Goal: Task Accomplishment & Management: Use online tool/utility

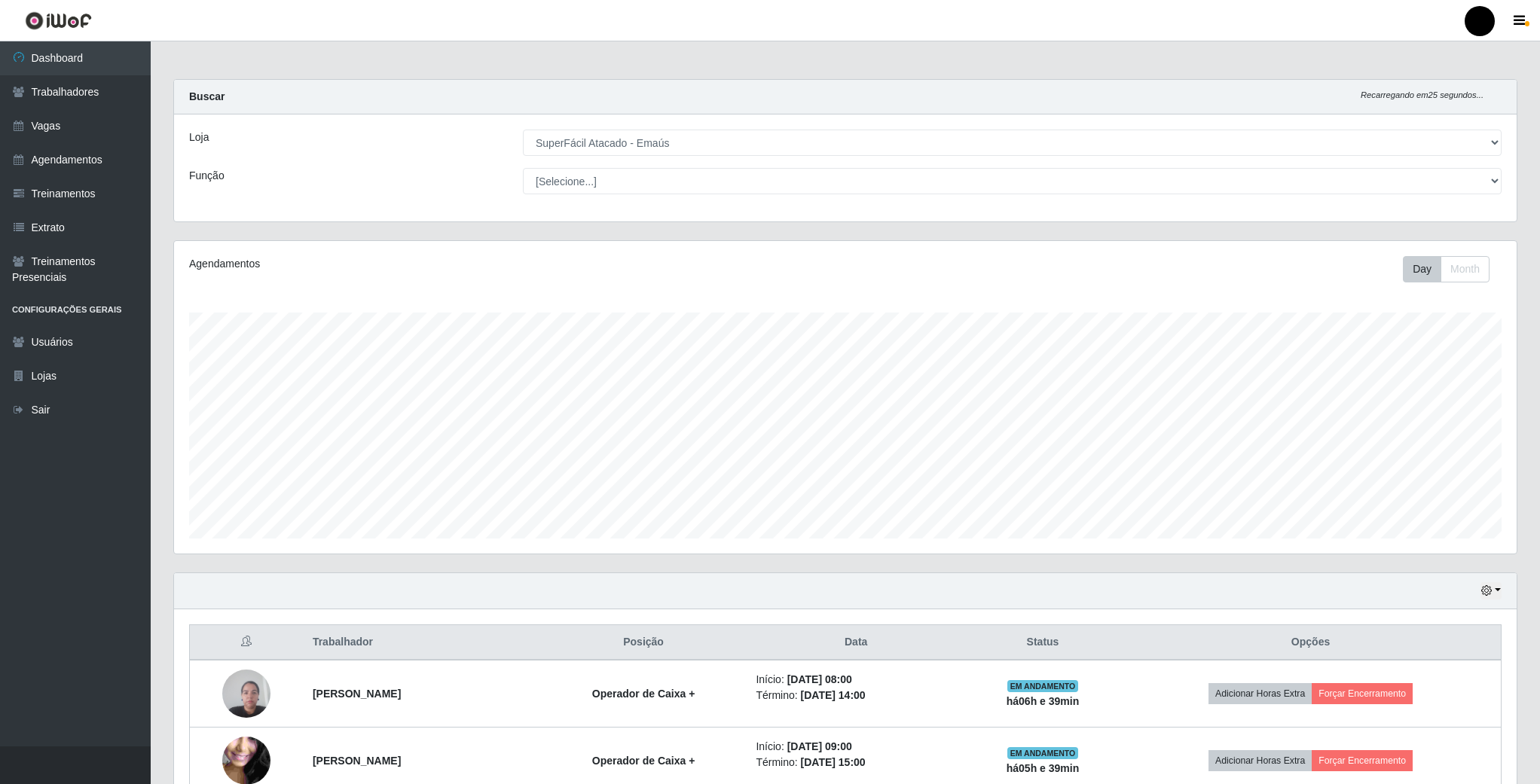
select select "407"
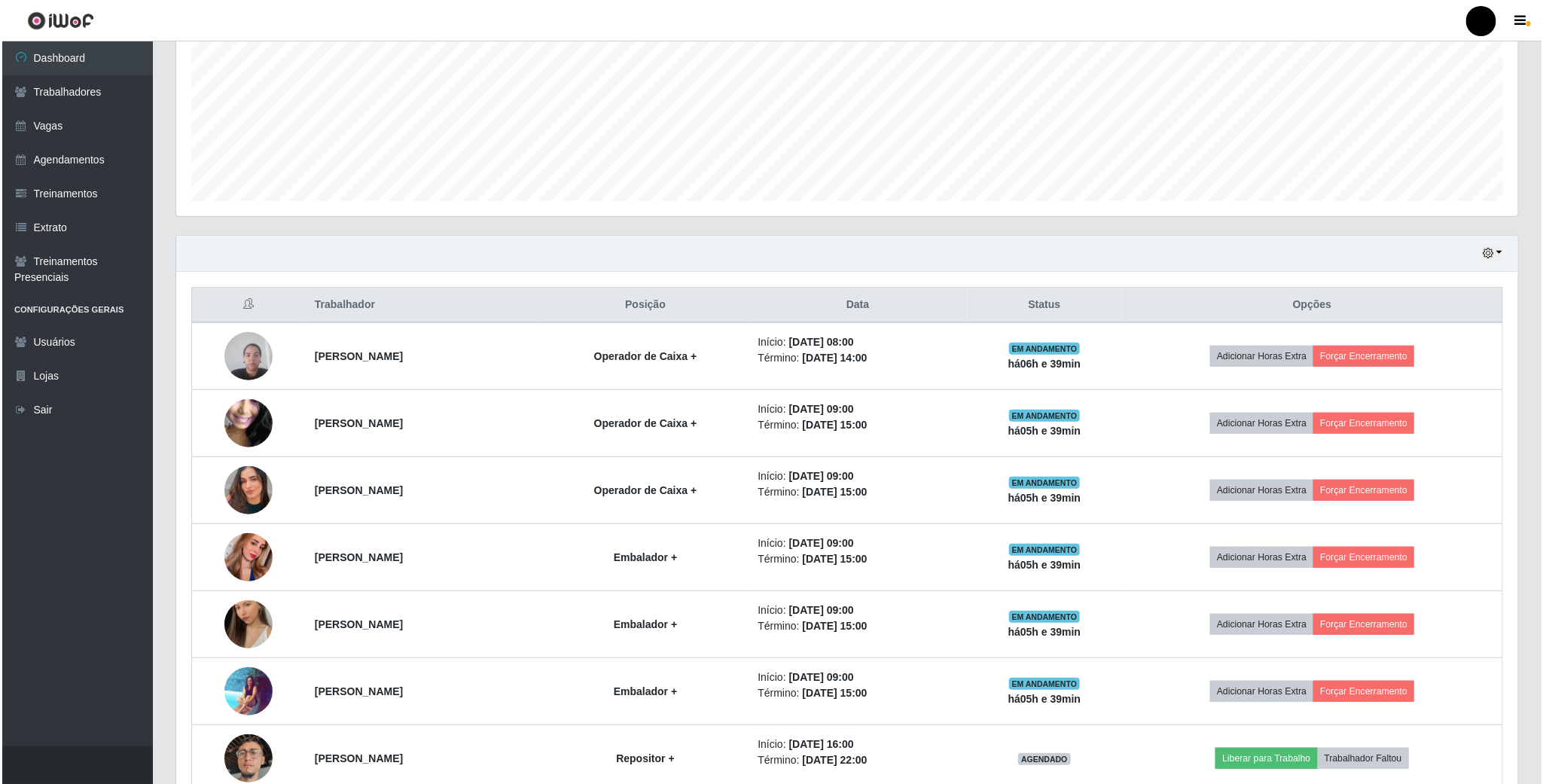
scroll to position [339, 0]
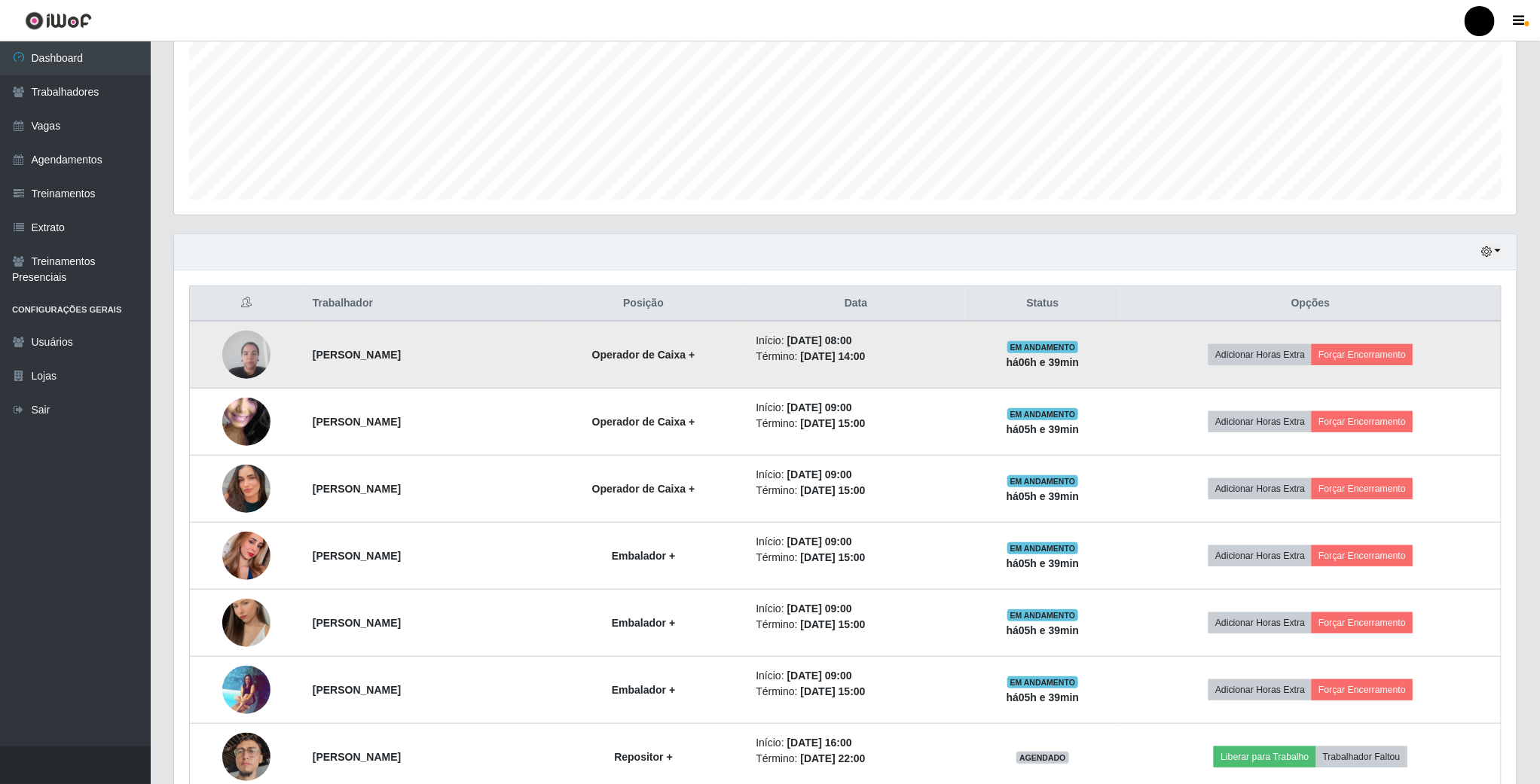
click at [228, 382] on td at bounding box center [247, 355] width 114 height 68
click at [236, 373] on img at bounding box center [246, 355] width 48 height 64
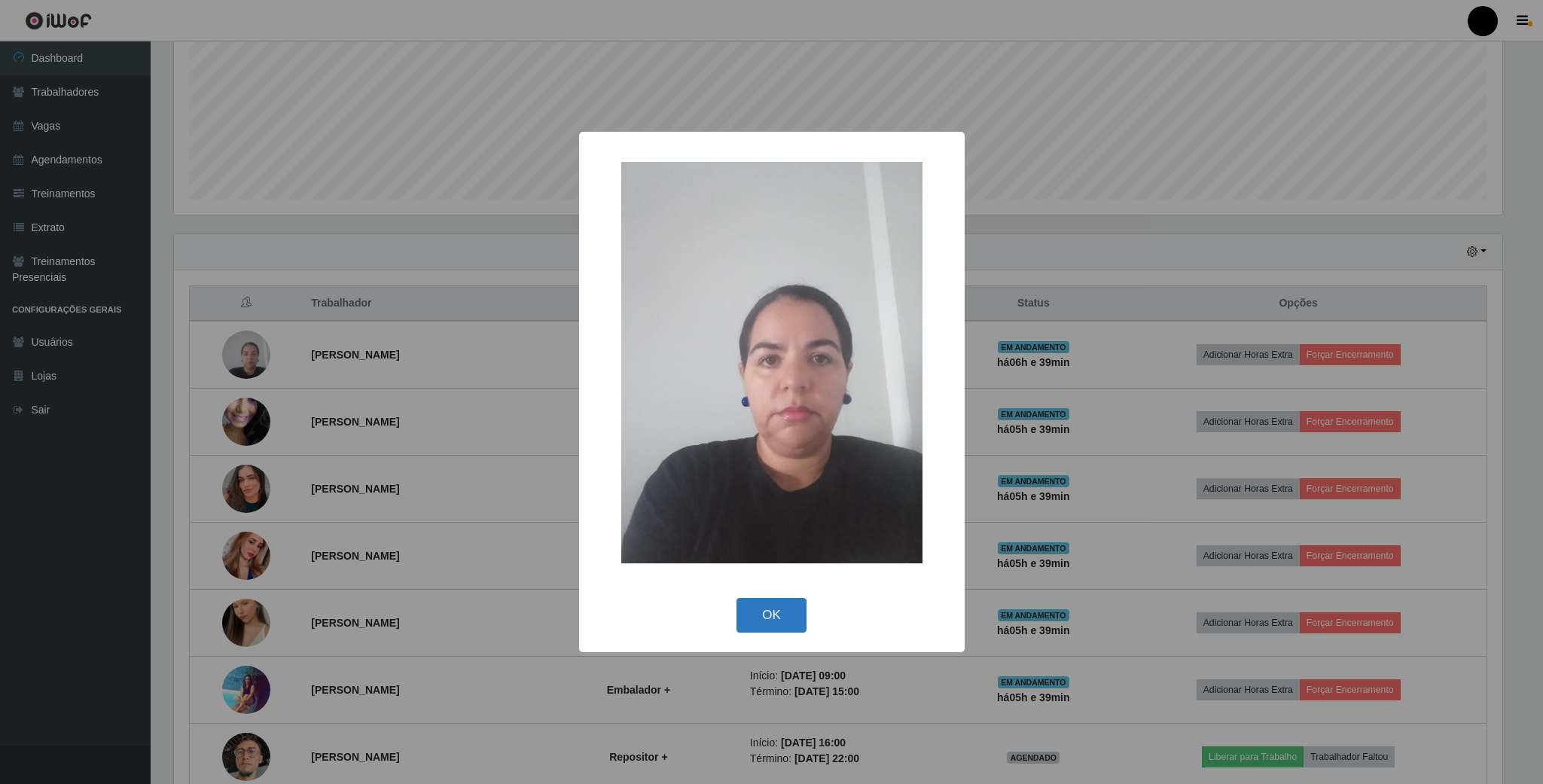
click at [772, 617] on button "OK" at bounding box center [772, 615] width 70 height 35
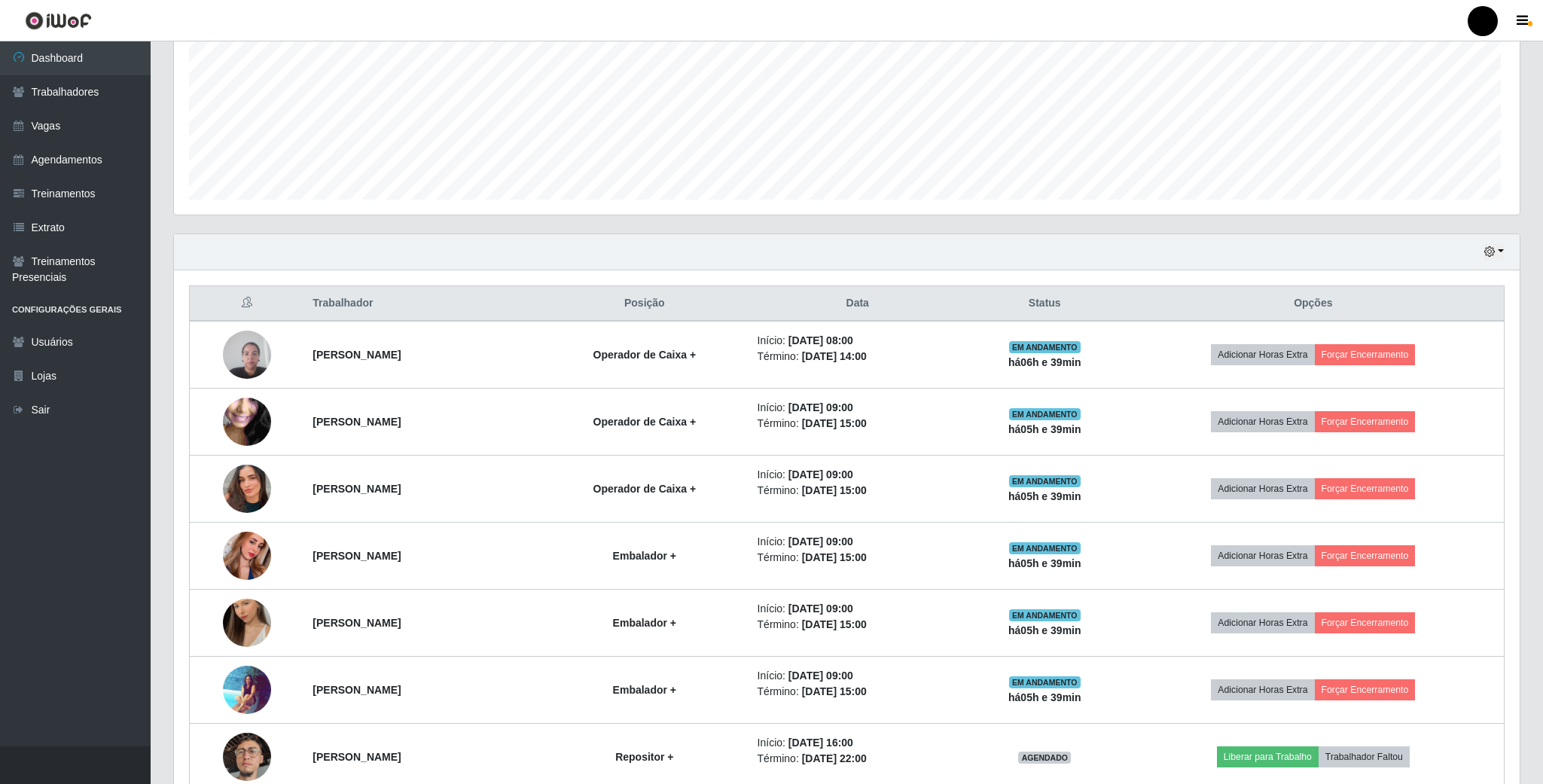
scroll to position [314, 1341]
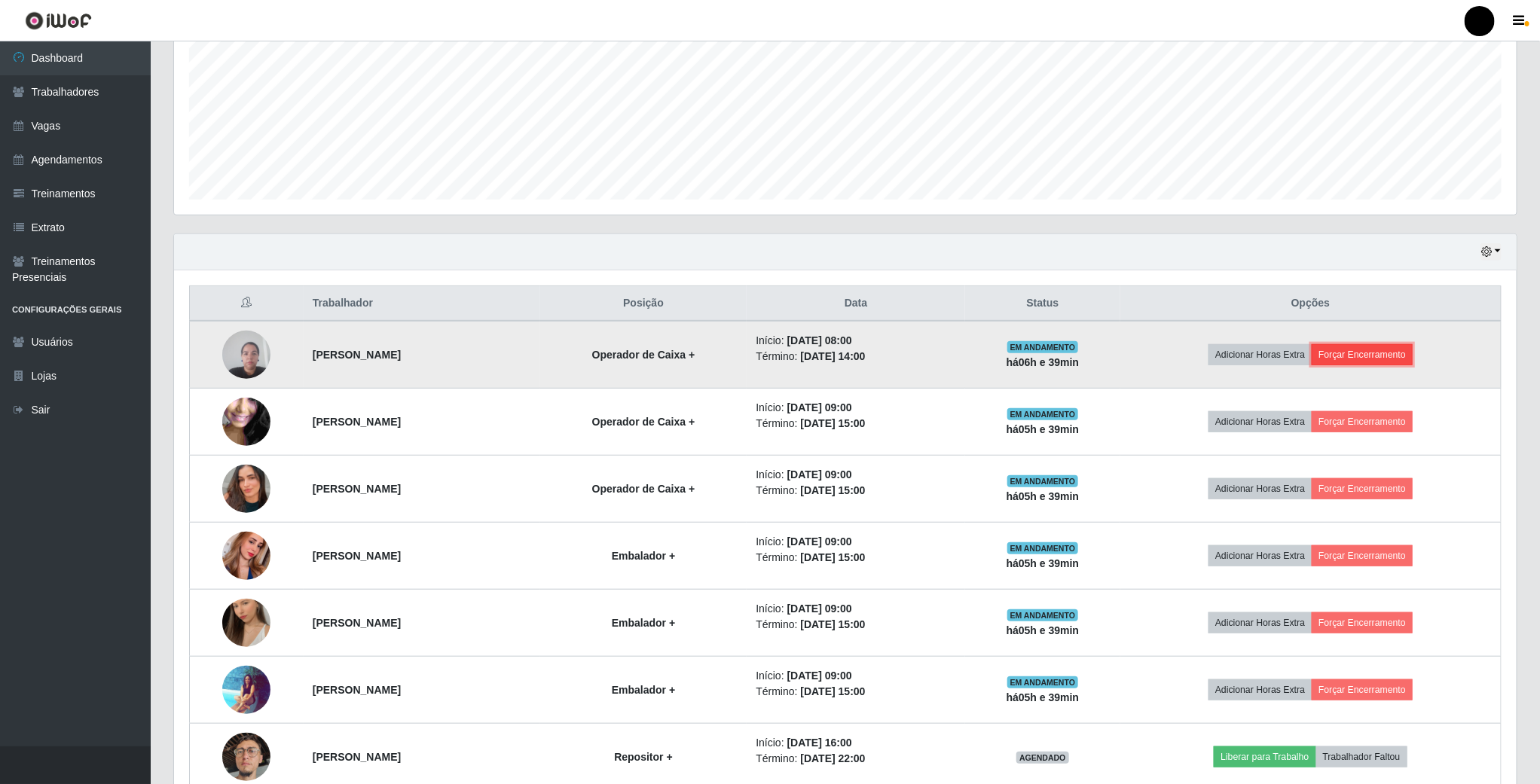
click at [1407, 350] on button "Forçar Encerramento" at bounding box center [1362, 355] width 100 height 21
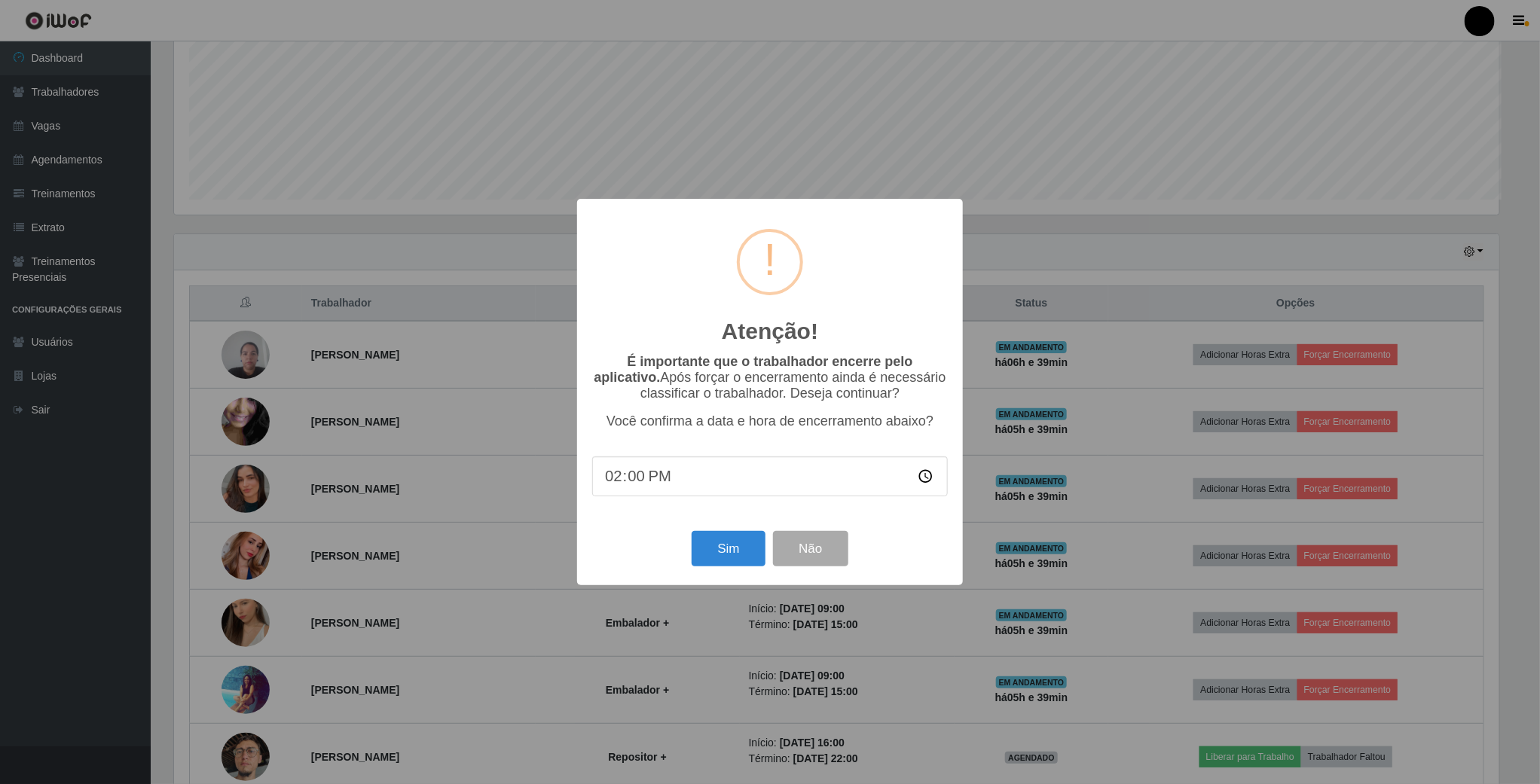
scroll to position [314, 1328]
click at [710, 547] on button "Sim" at bounding box center [730, 548] width 73 height 35
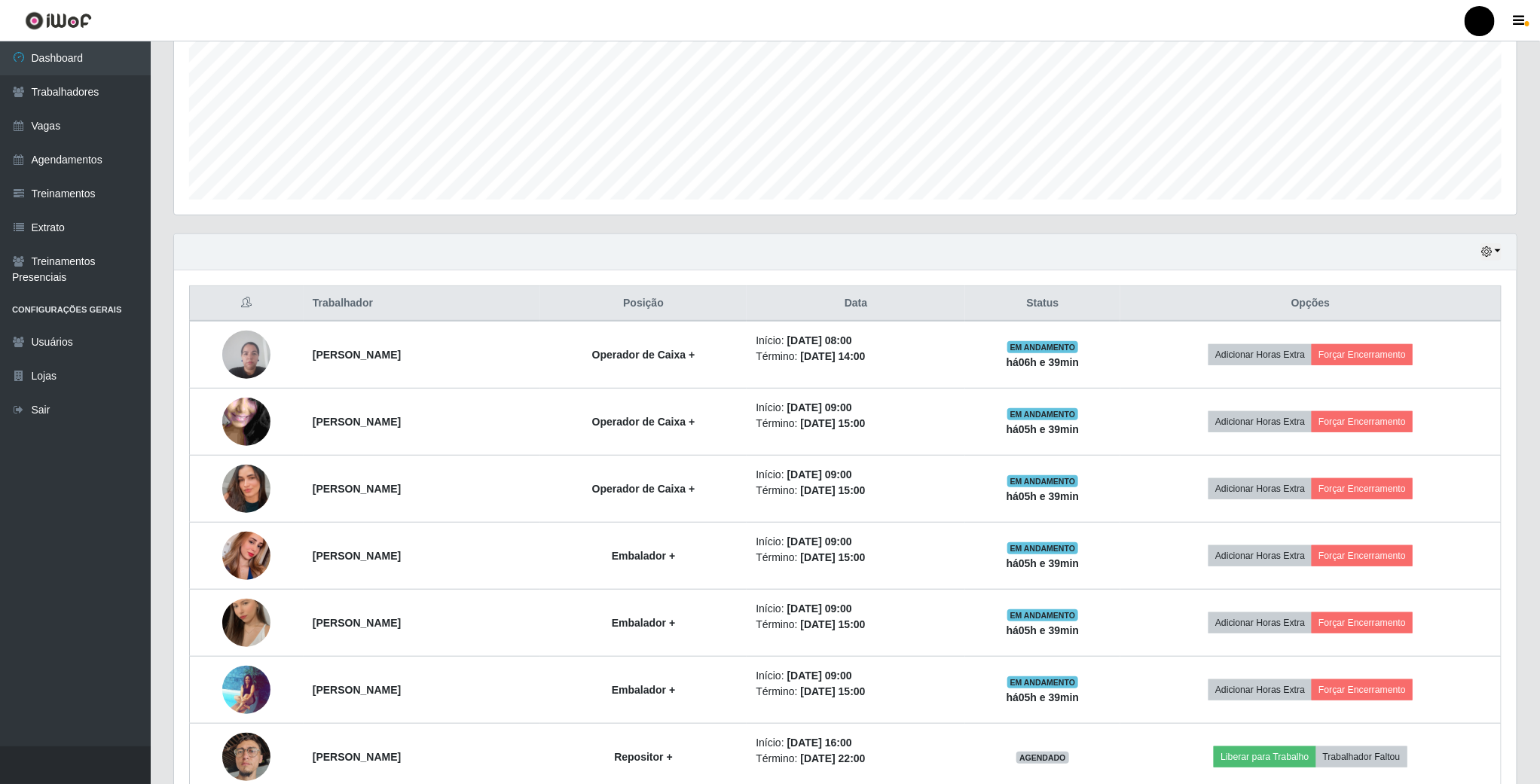
scroll to position [314, 1345]
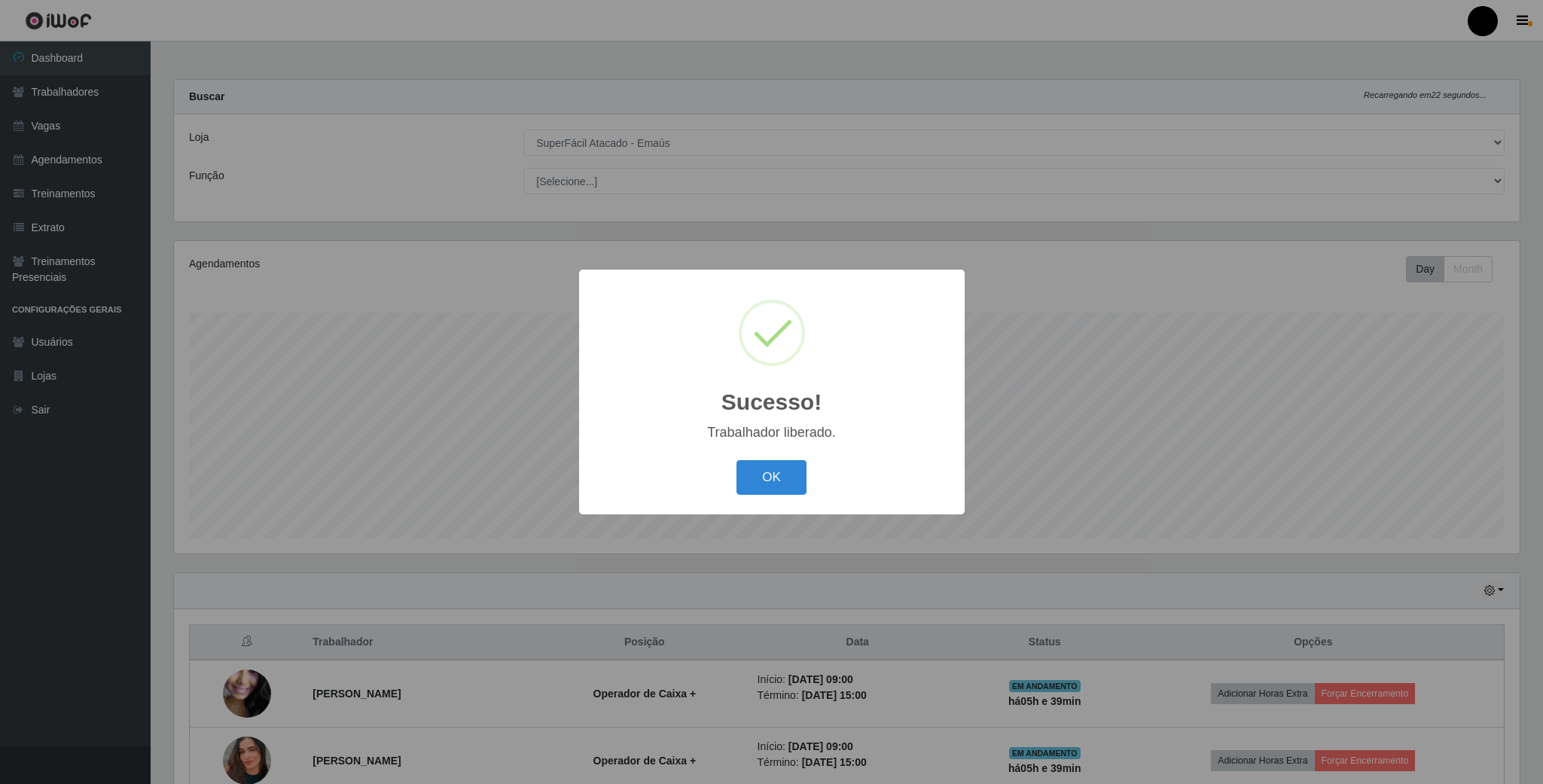
click at [760, 451] on div "Sucesso! × Trabalhador liberado. OK Cancel" at bounding box center [772, 391] width 385 height 244
click at [770, 475] on button "OK" at bounding box center [772, 478] width 70 height 35
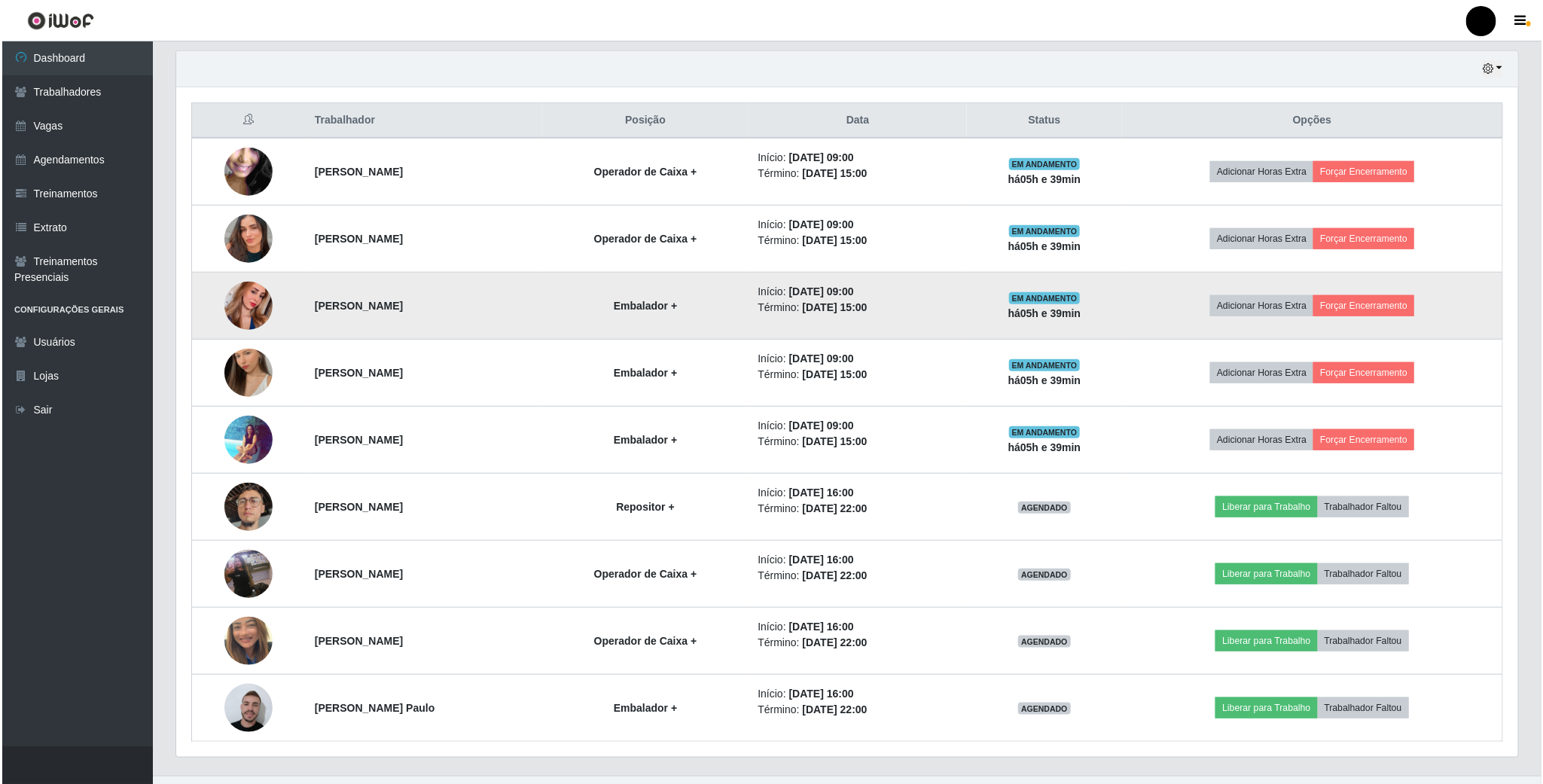
scroll to position [559, 0]
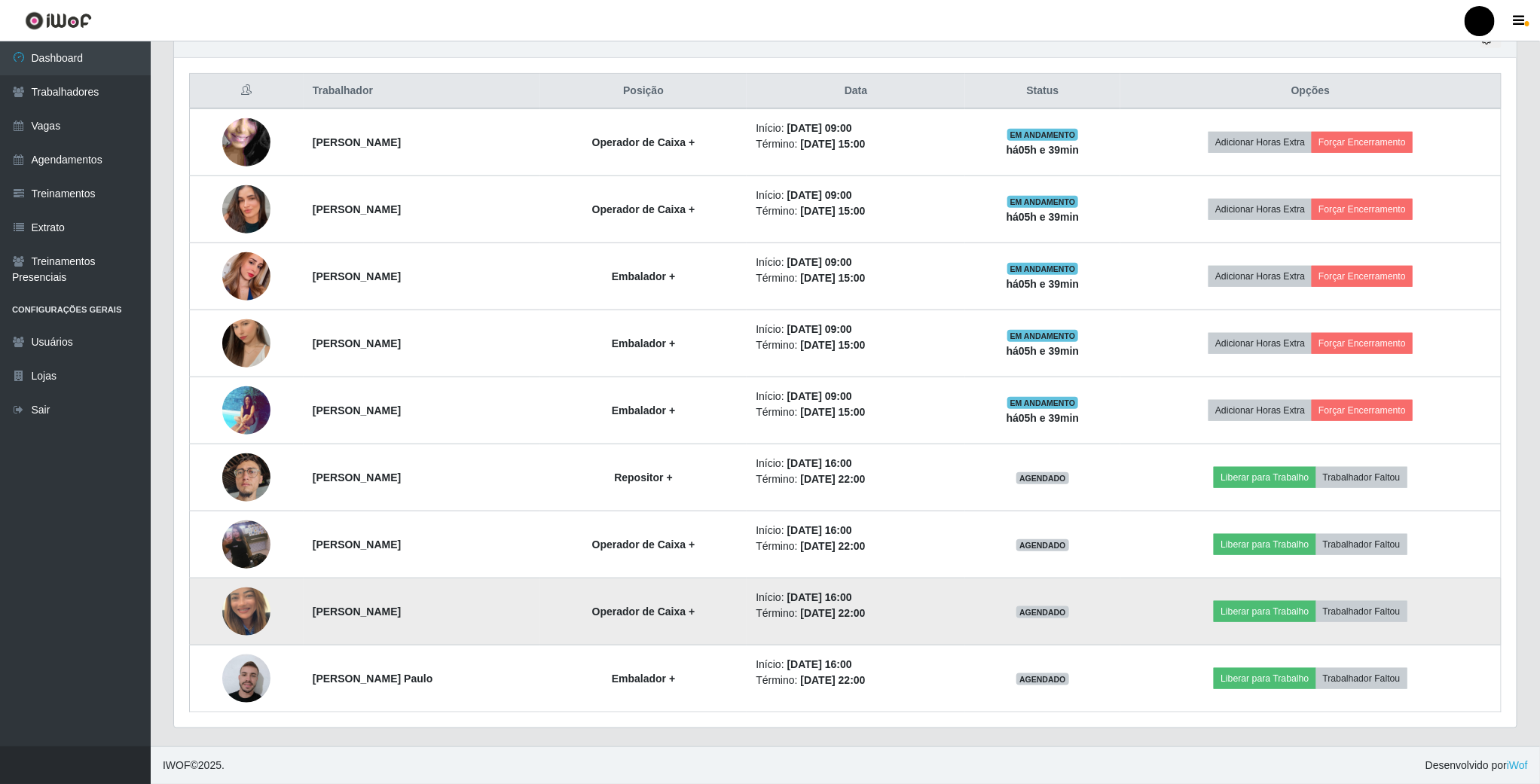
click at [226, 602] on img at bounding box center [246, 611] width 48 height 86
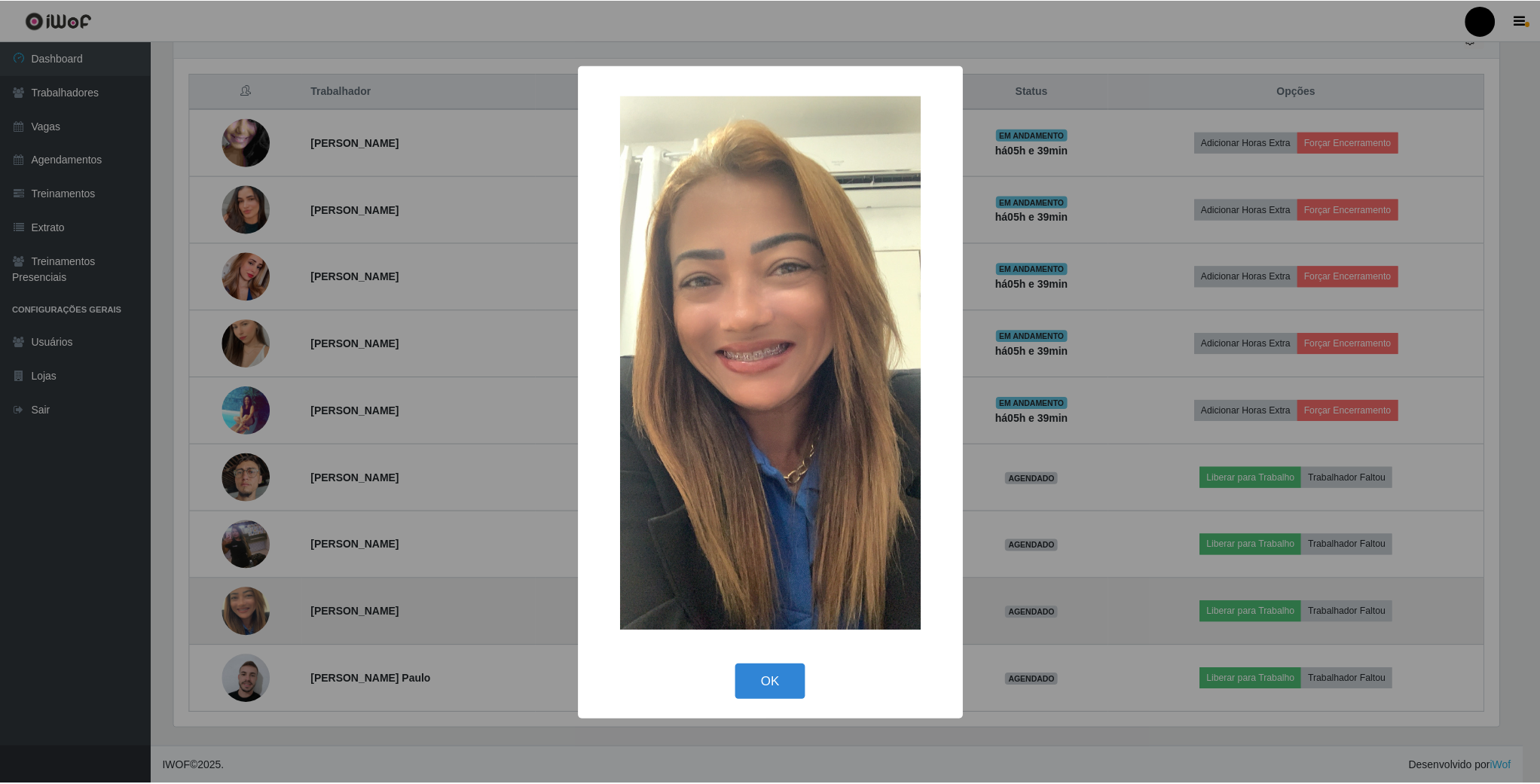
scroll to position [314, 1328]
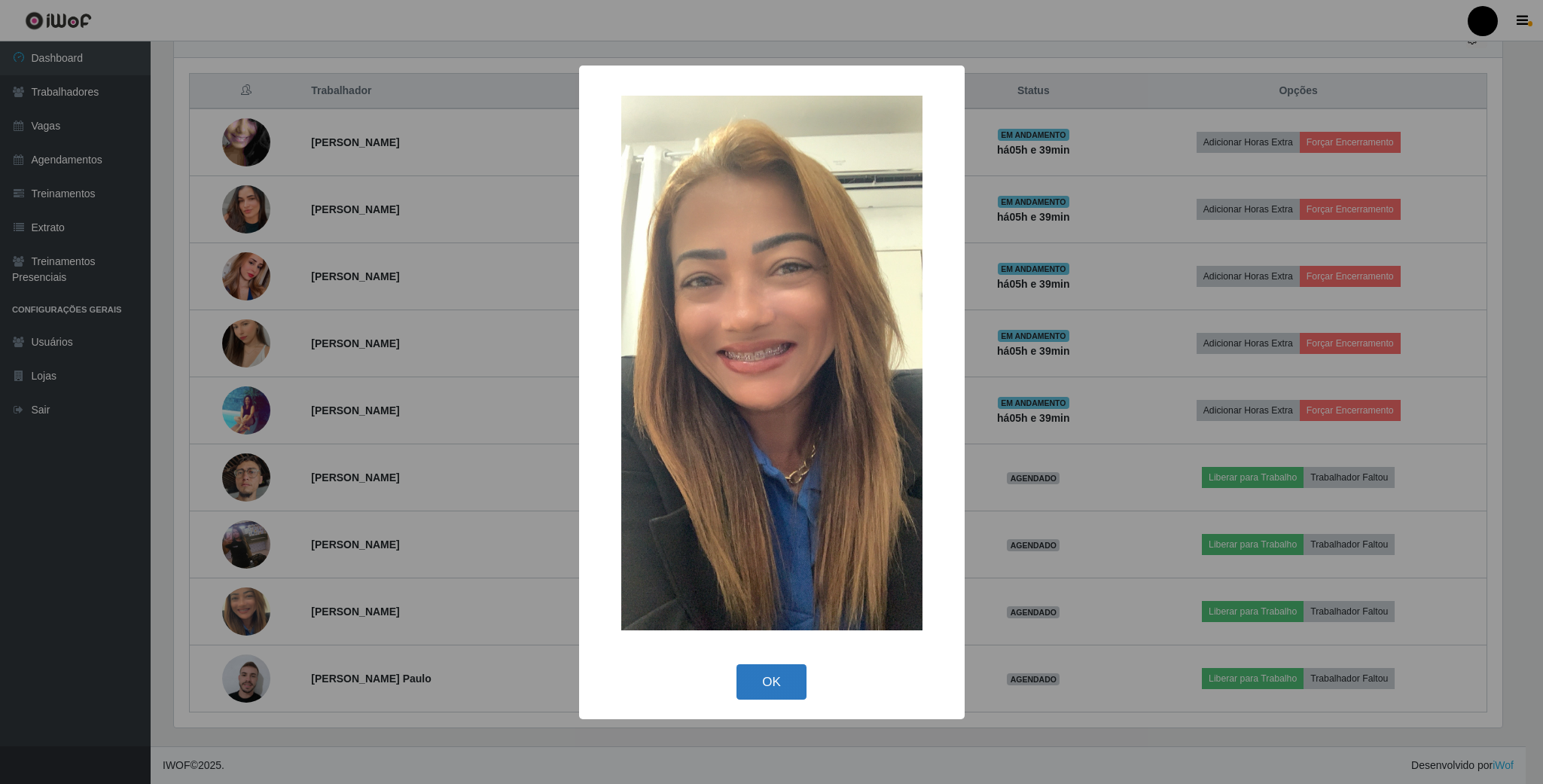
click at [762, 680] on button "OK" at bounding box center [772, 682] width 70 height 35
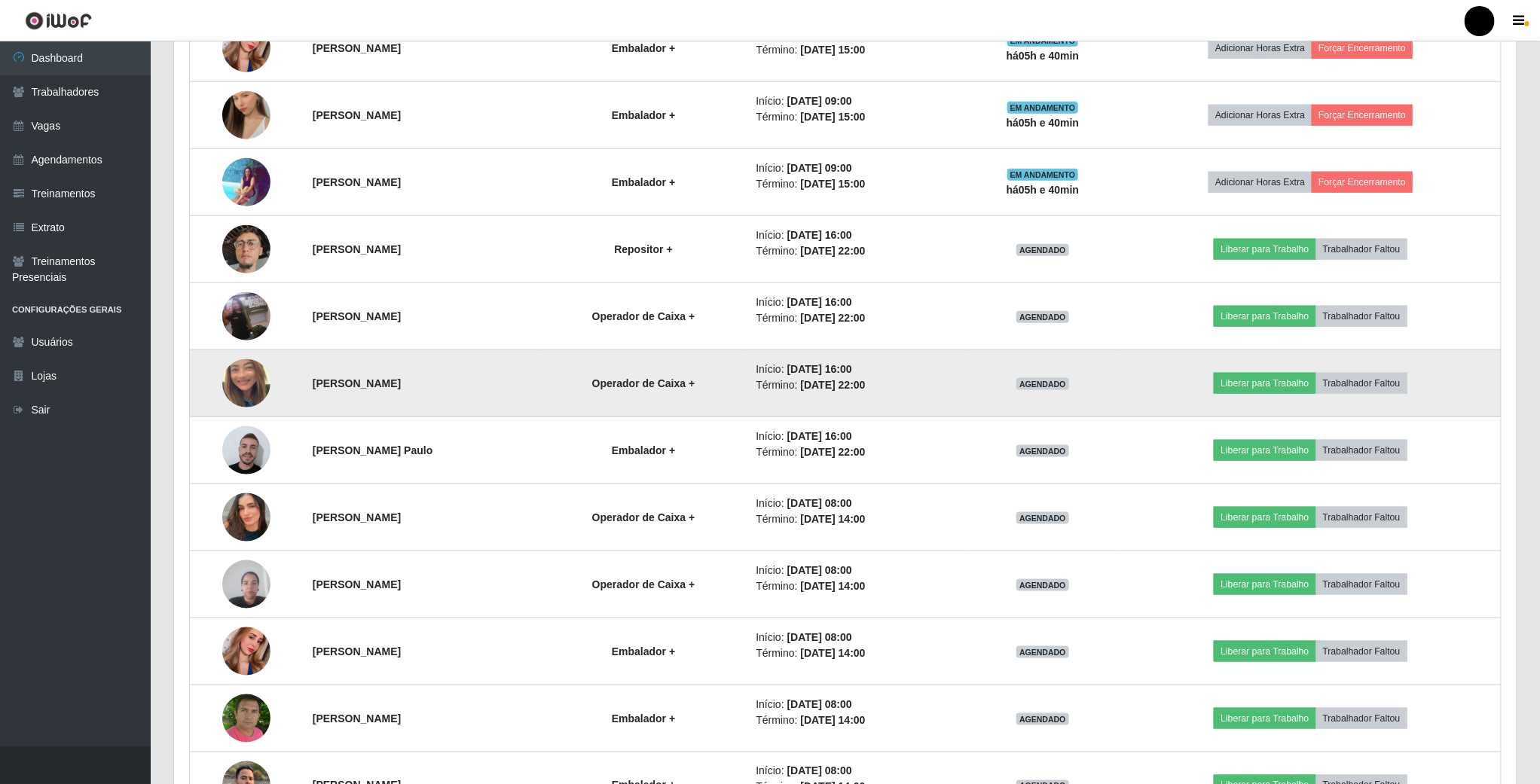
scroll to position [785, 0]
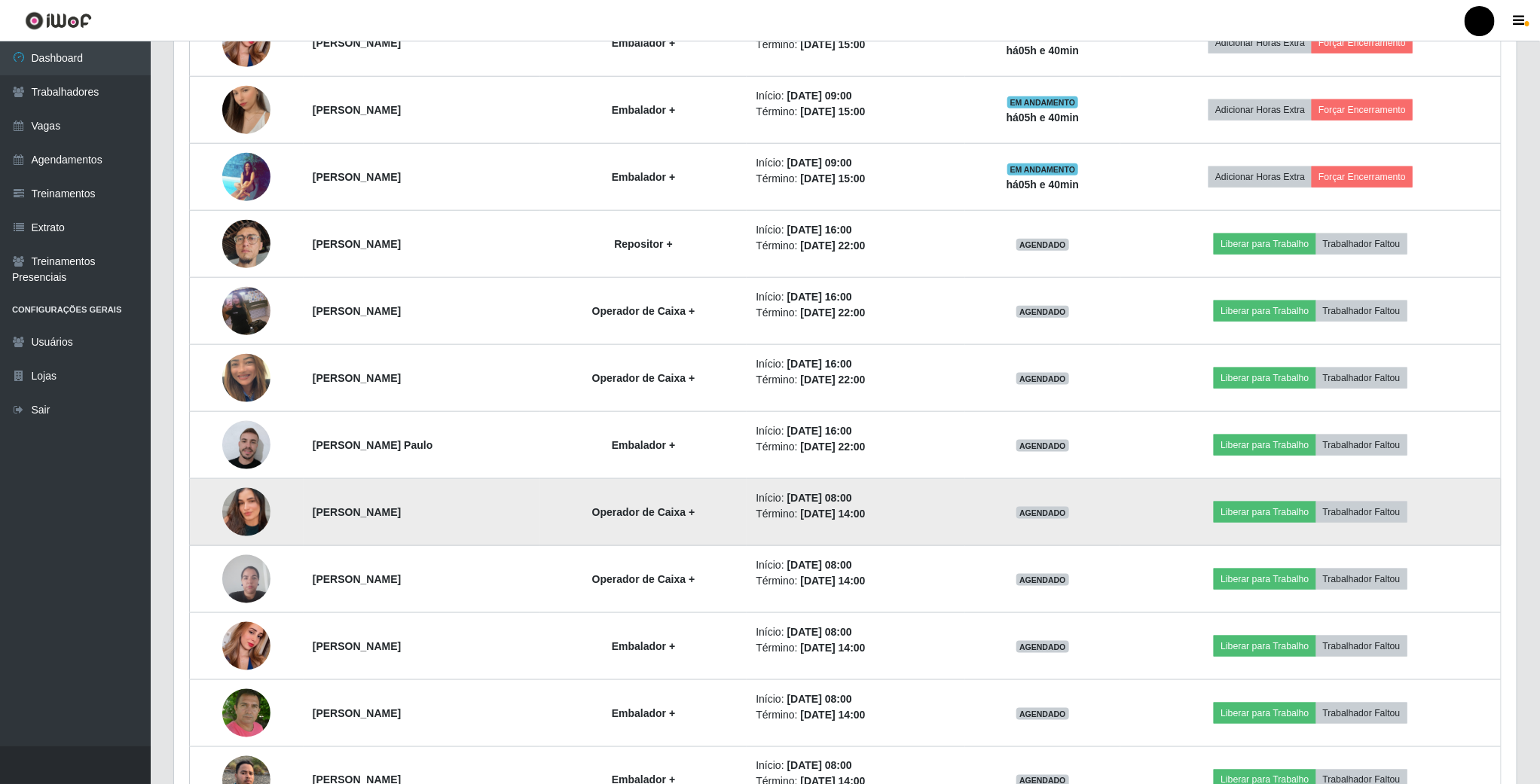
click at [228, 525] on img at bounding box center [246, 512] width 48 height 86
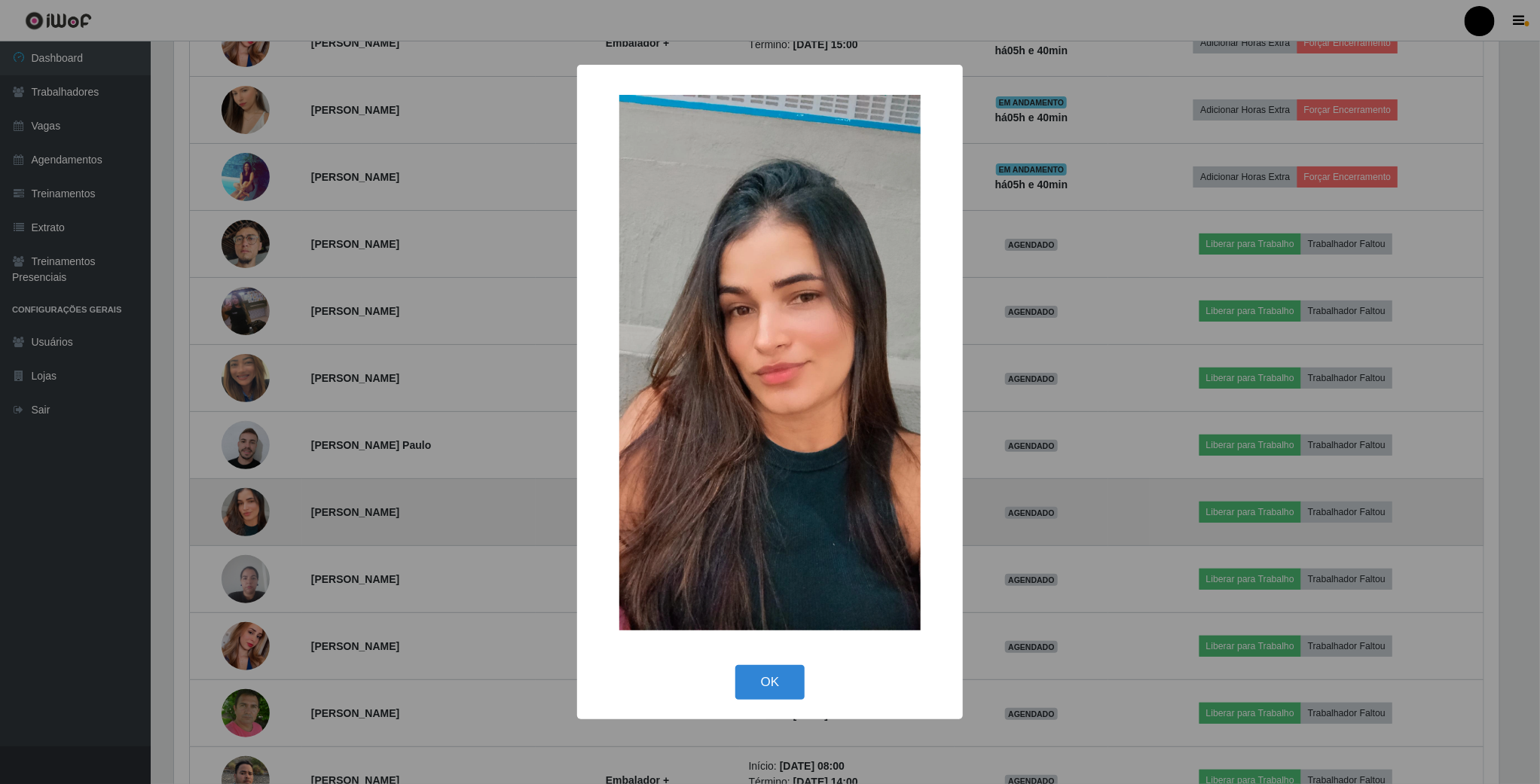
scroll to position [314, 1328]
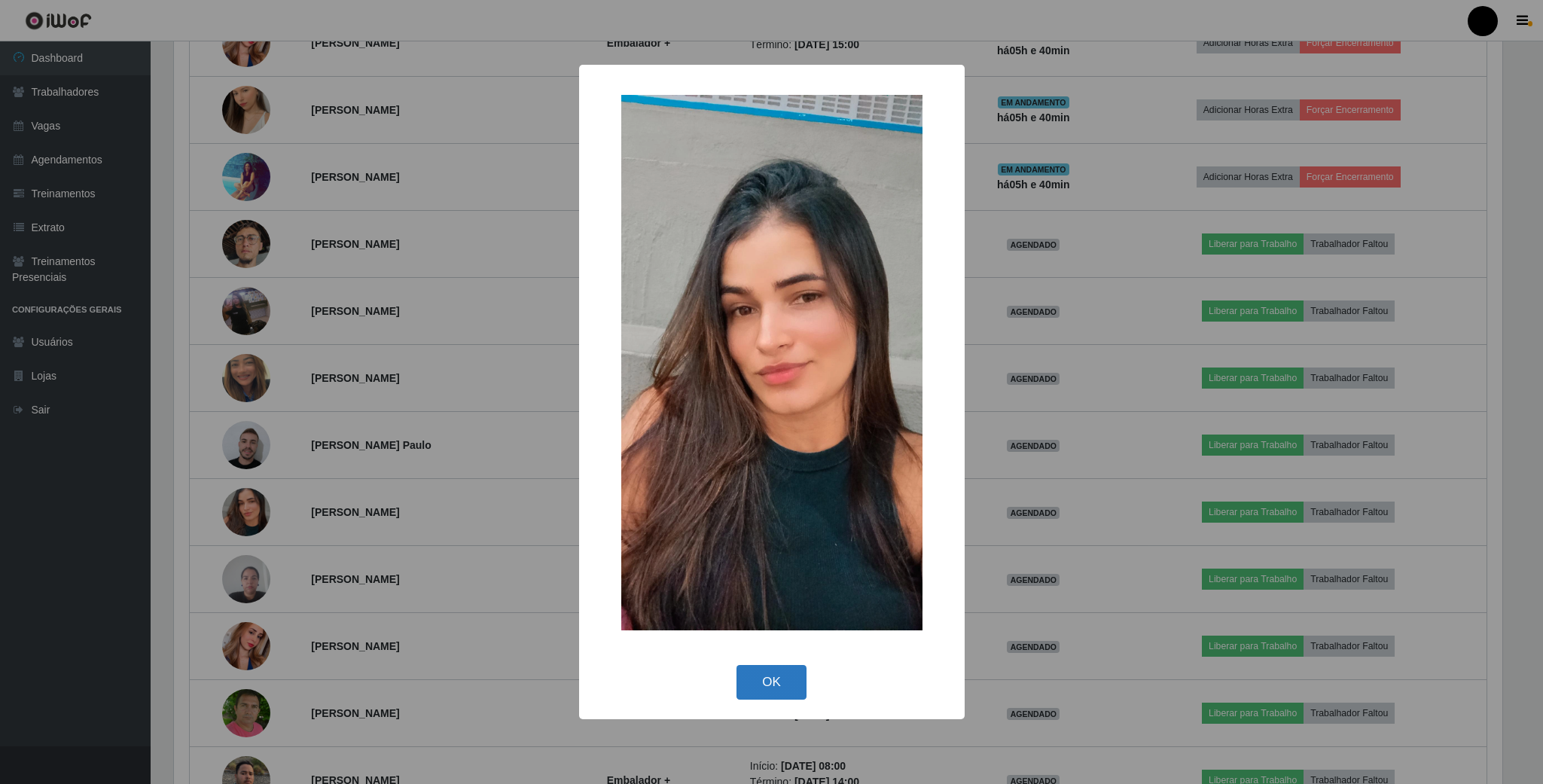
click at [789, 677] on button "OK" at bounding box center [772, 683] width 70 height 35
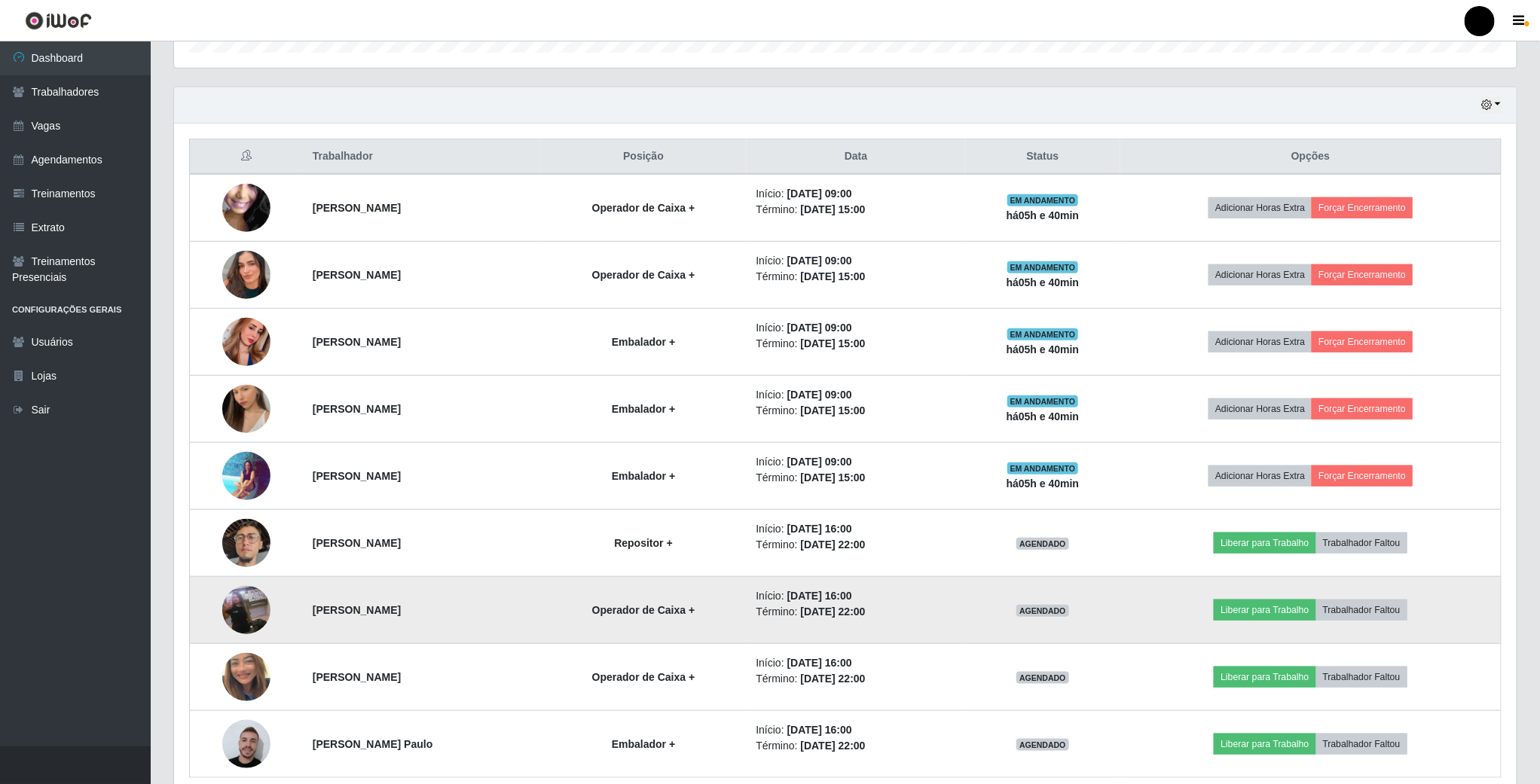
scroll to position [0, 0]
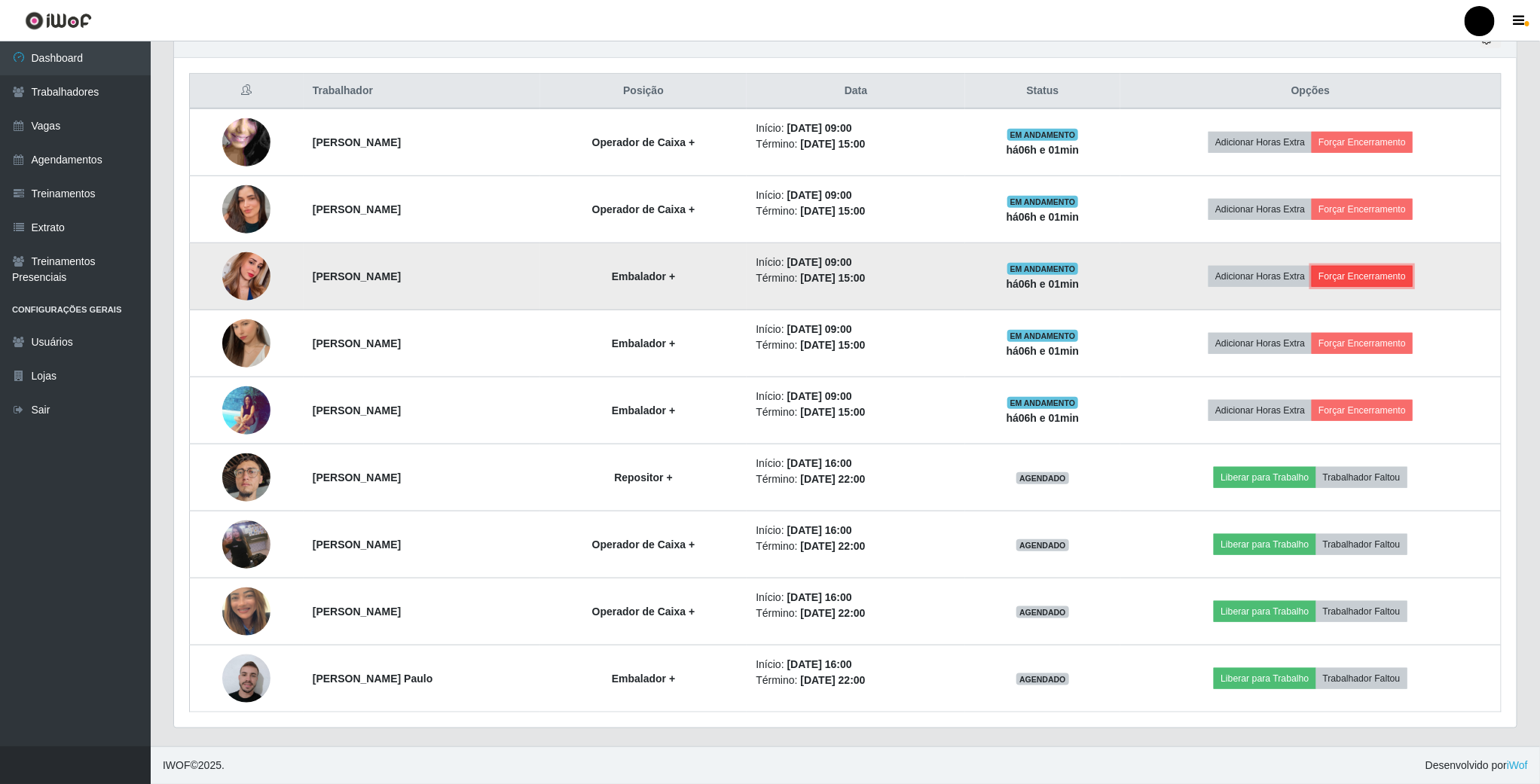
click at [1386, 276] on button "Forçar Encerramento" at bounding box center [1362, 277] width 100 height 21
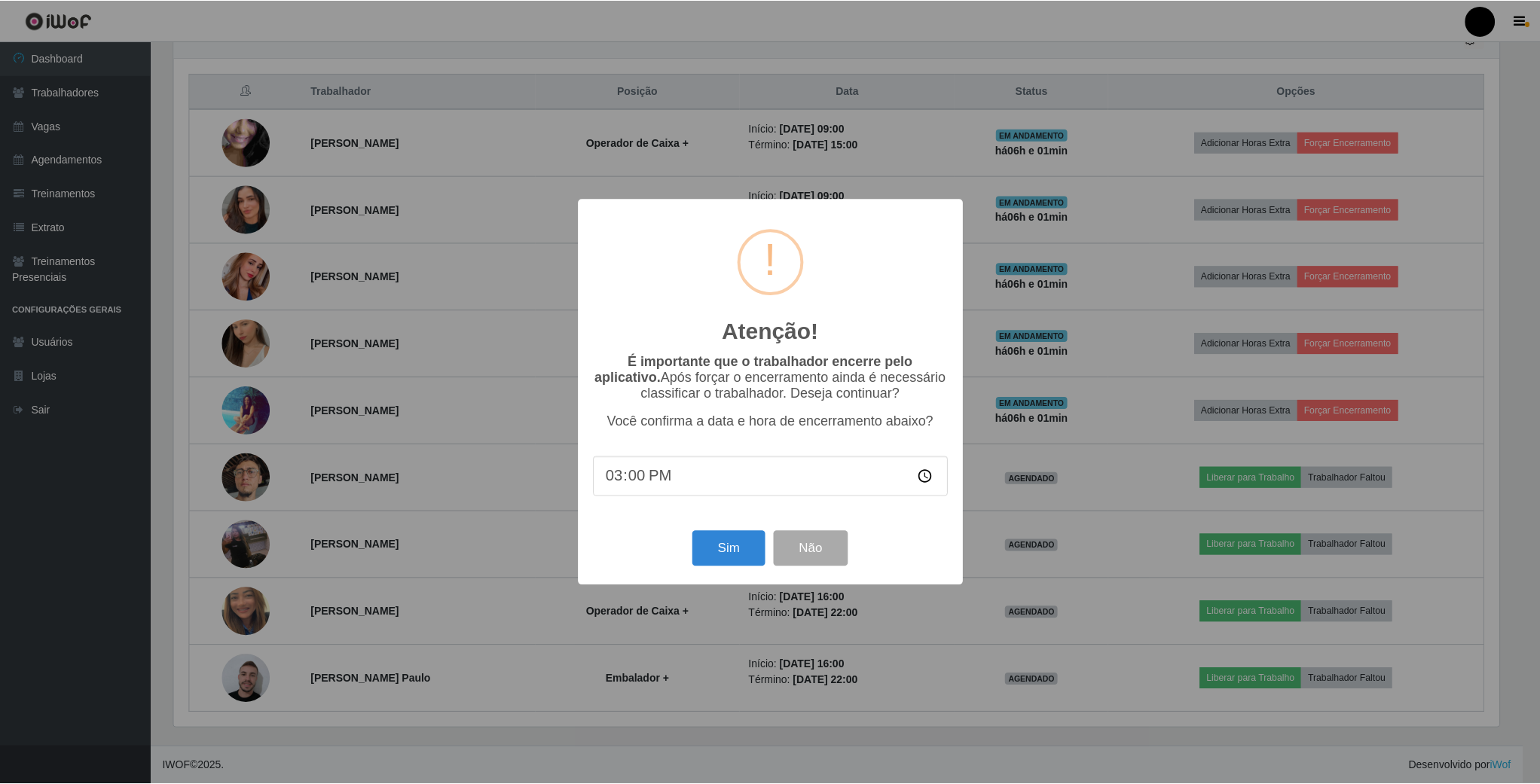
scroll to position [314, 1328]
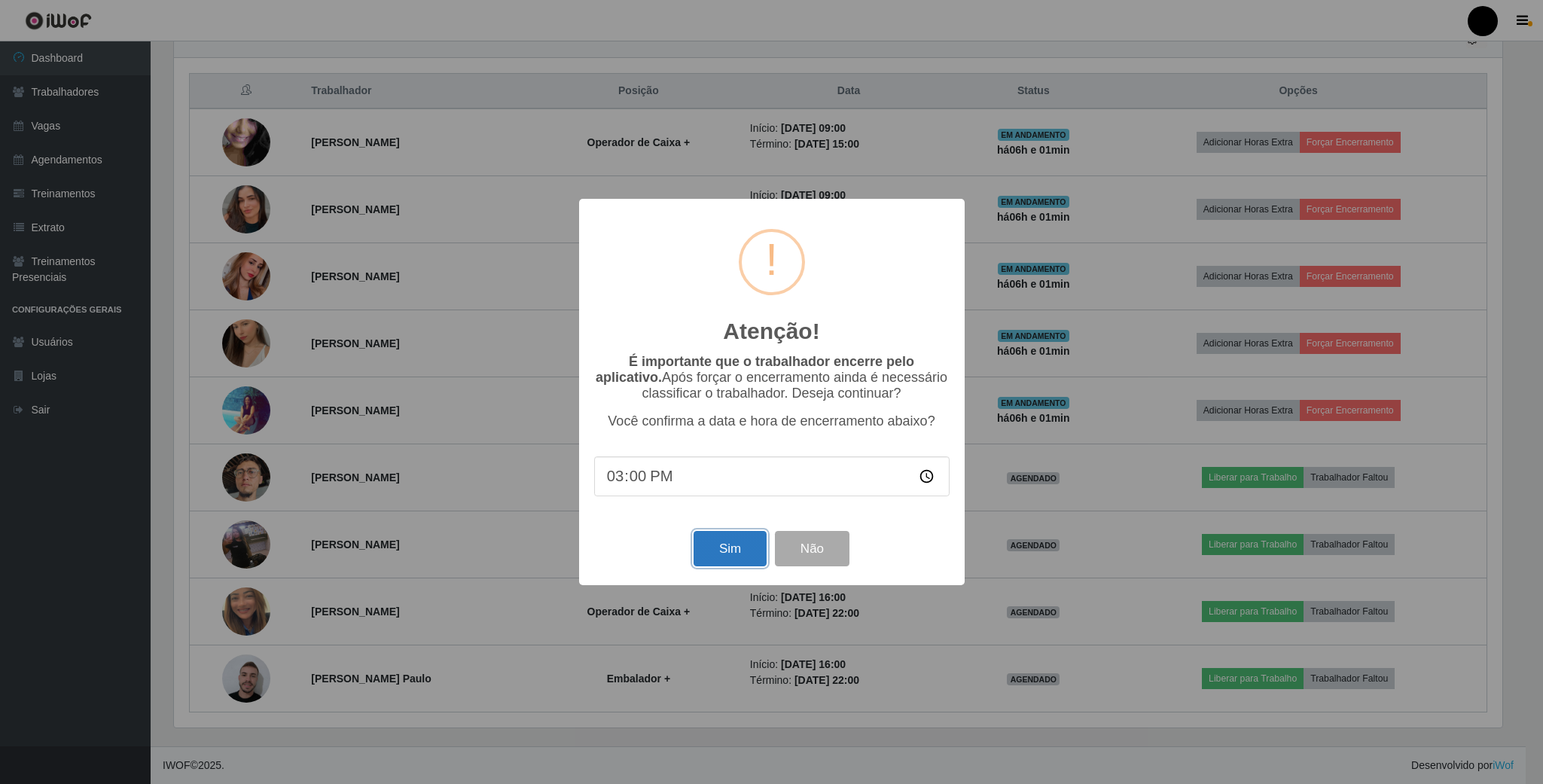
click at [700, 551] on button "Sim" at bounding box center [730, 548] width 73 height 35
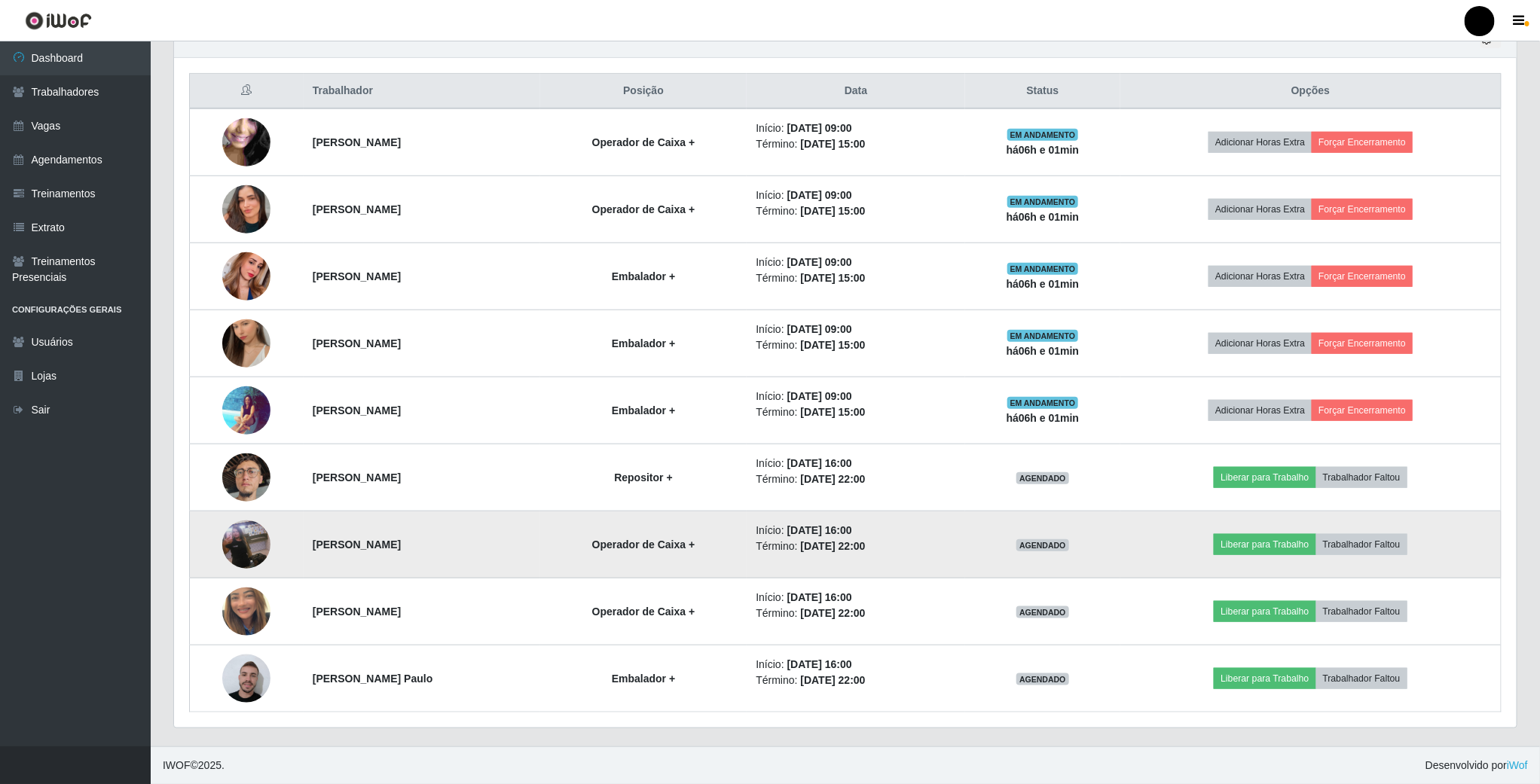
scroll to position [314, 1345]
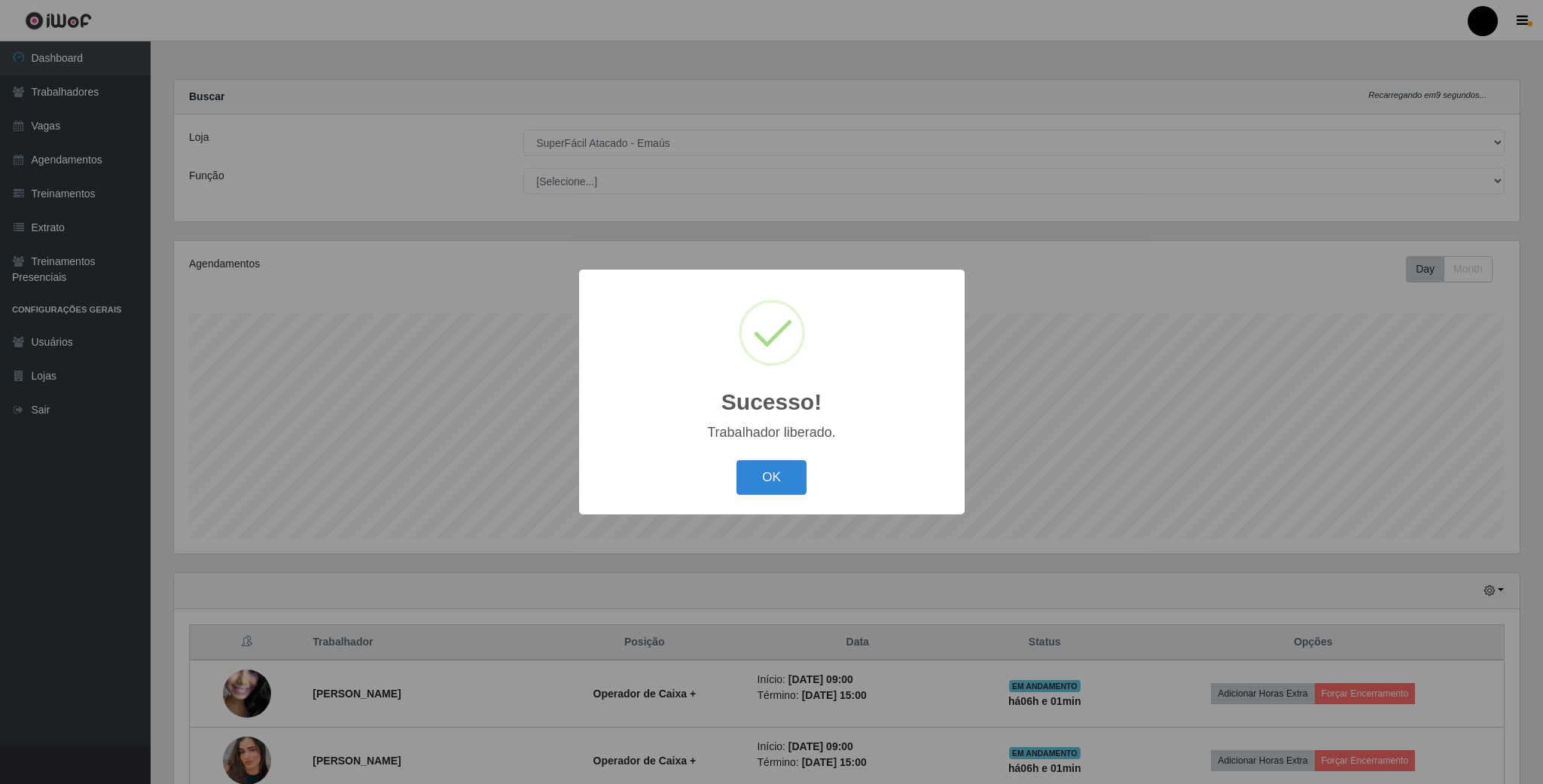
click at [803, 458] on div "OK Cancel" at bounding box center [772, 477] width 356 height 43
click at [756, 466] on button "OK" at bounding box center [772, 478] width 70 height 35
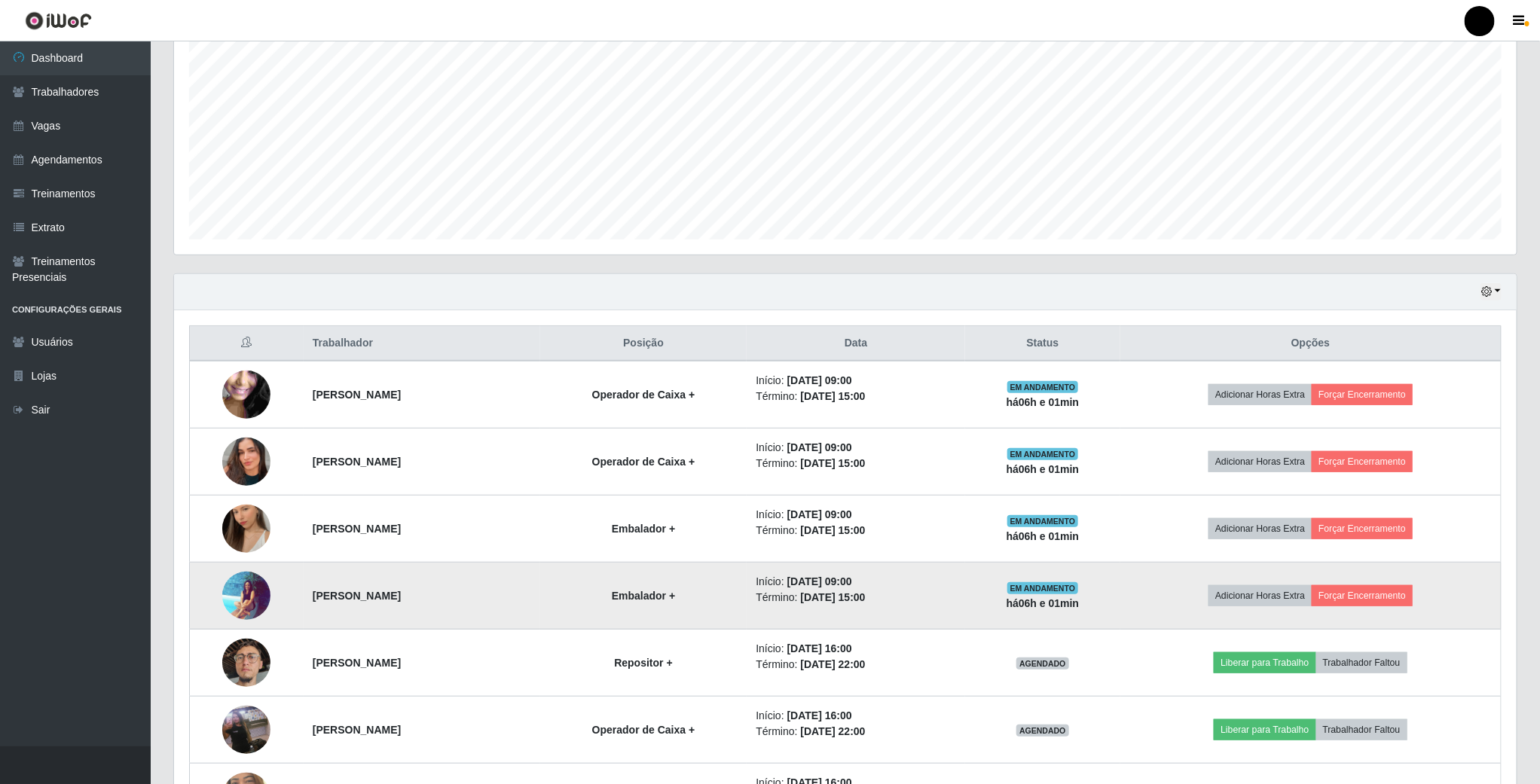
scroll to position [451, 0]
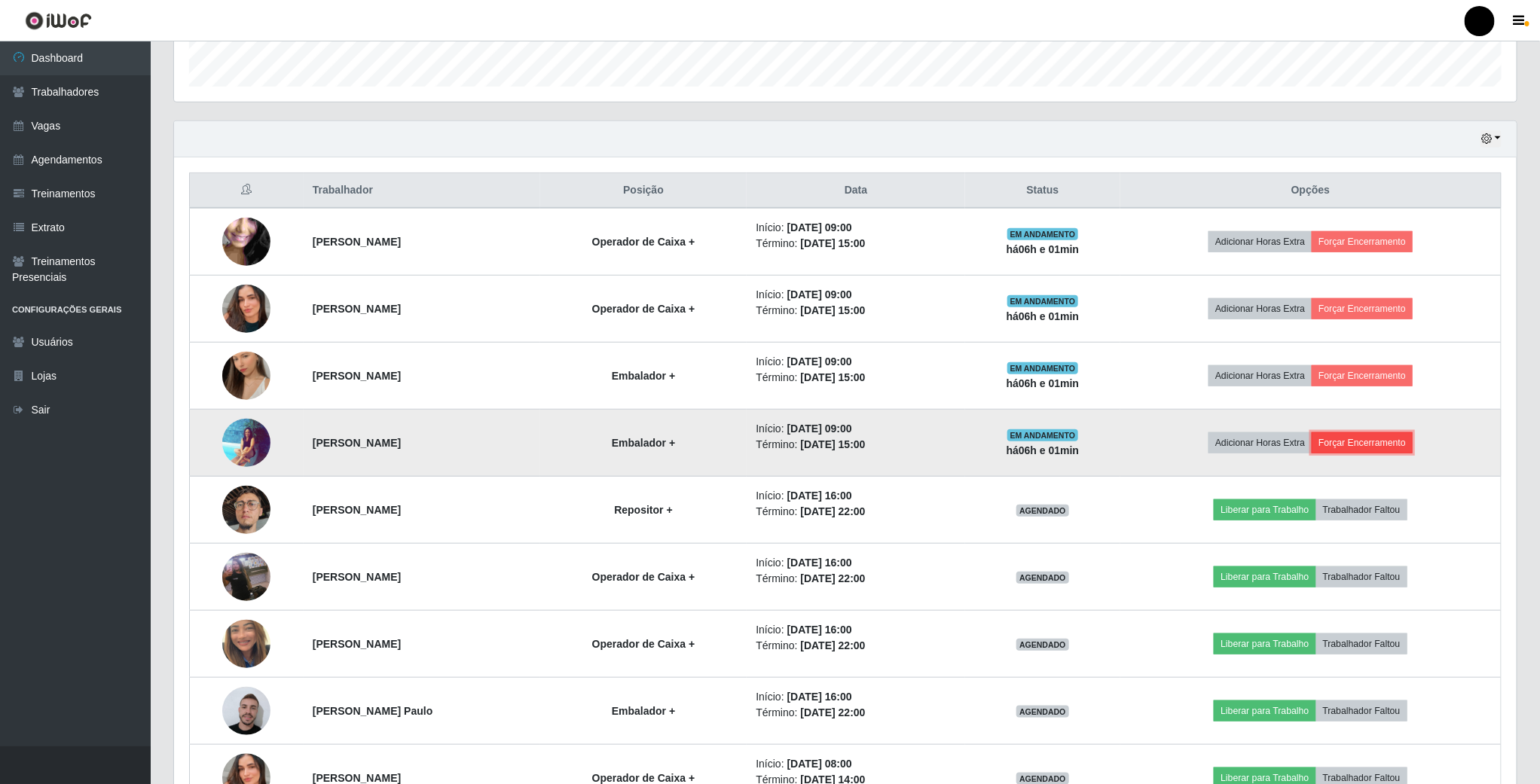
click at [1393, 450] on button "Forçar Encerramento" at bounding box center [1362, 443] width 100 height 21
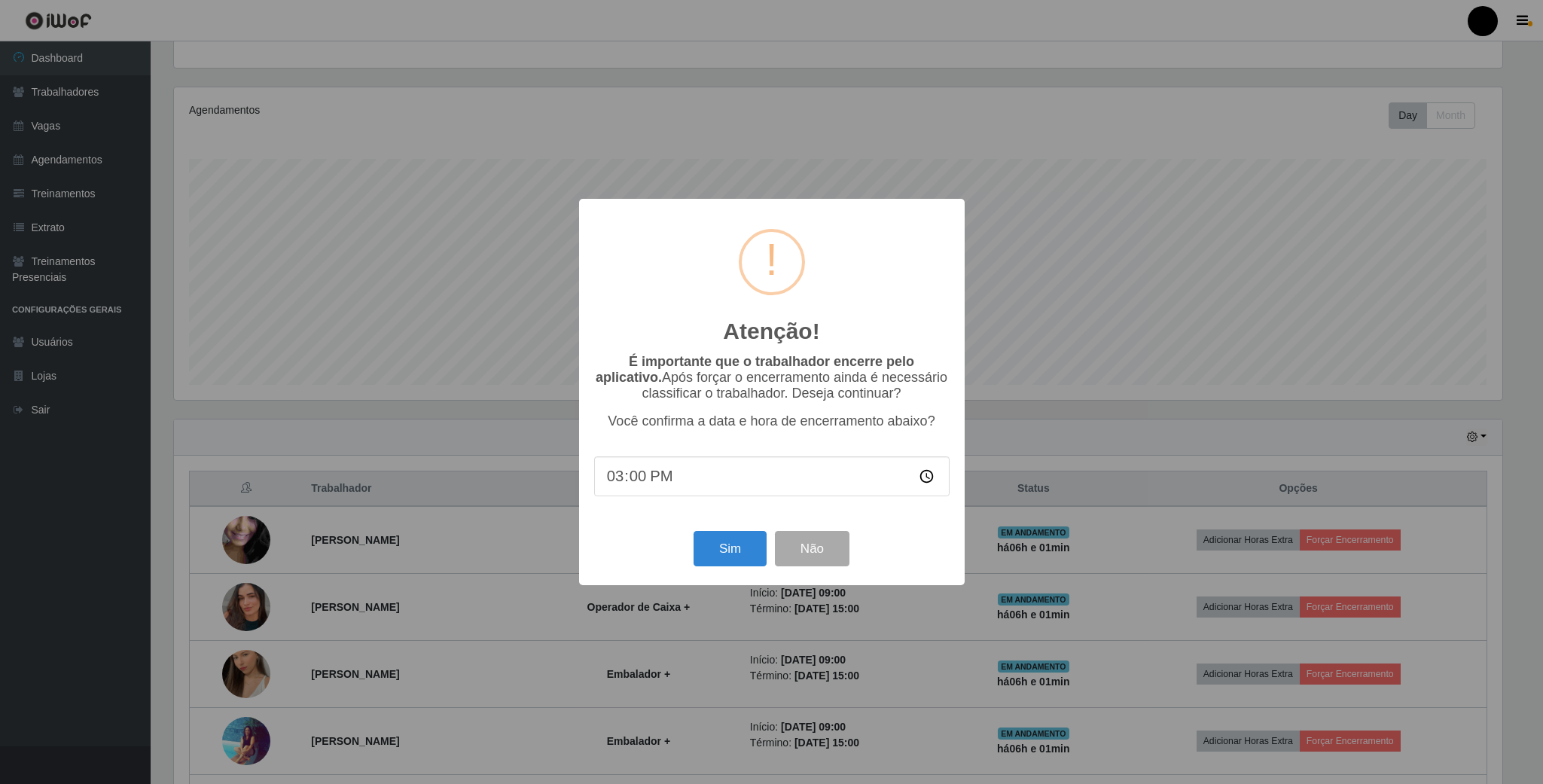
scroll to position [113, 0]
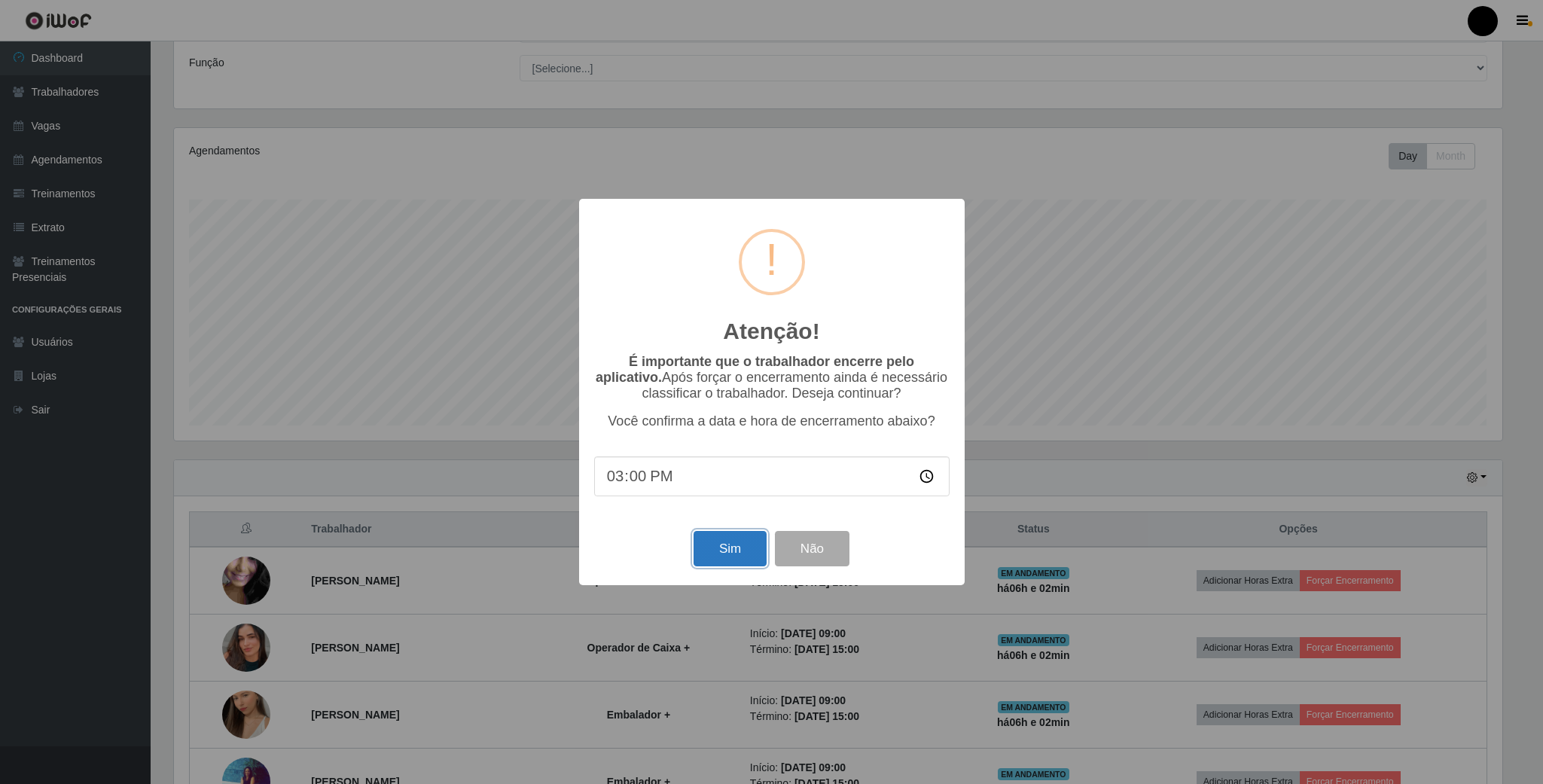
click at [746, 557] on button "Sim" at bounding box center [730, 548] width 73 height 35
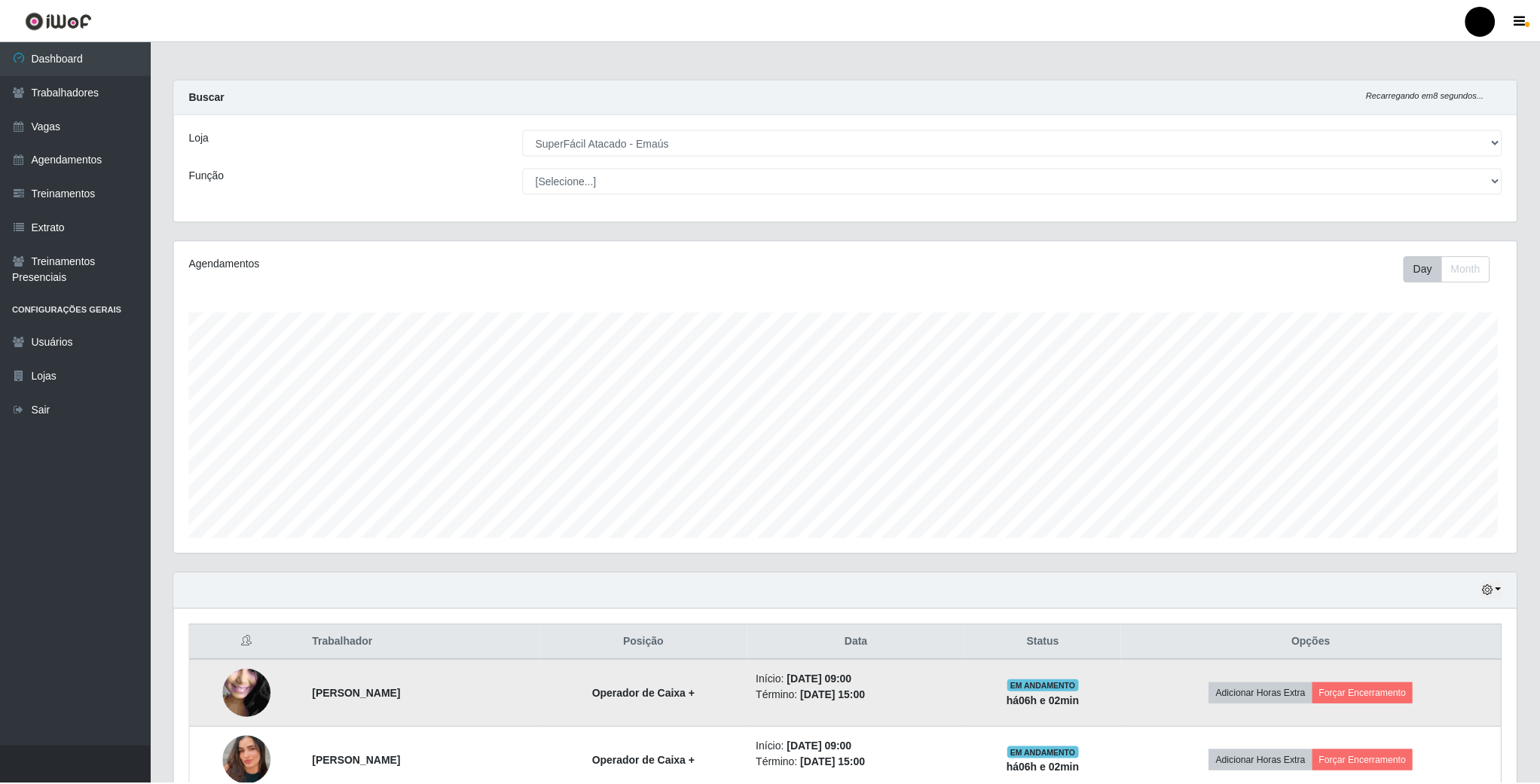
scroll to position [314, 1345]
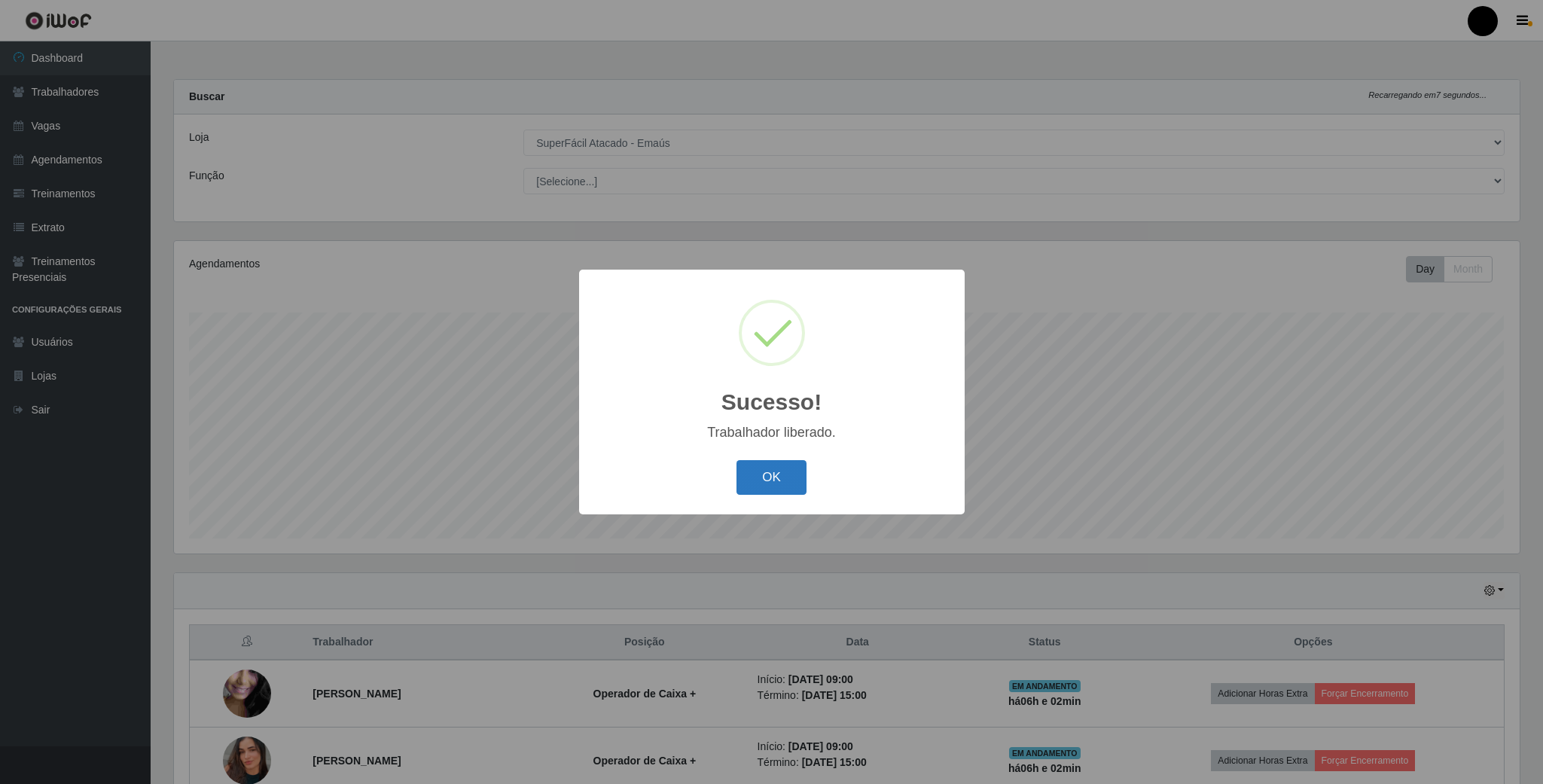
click at [773, 468] on button "OK" at bounding box center [772, 478] width 70 height 35
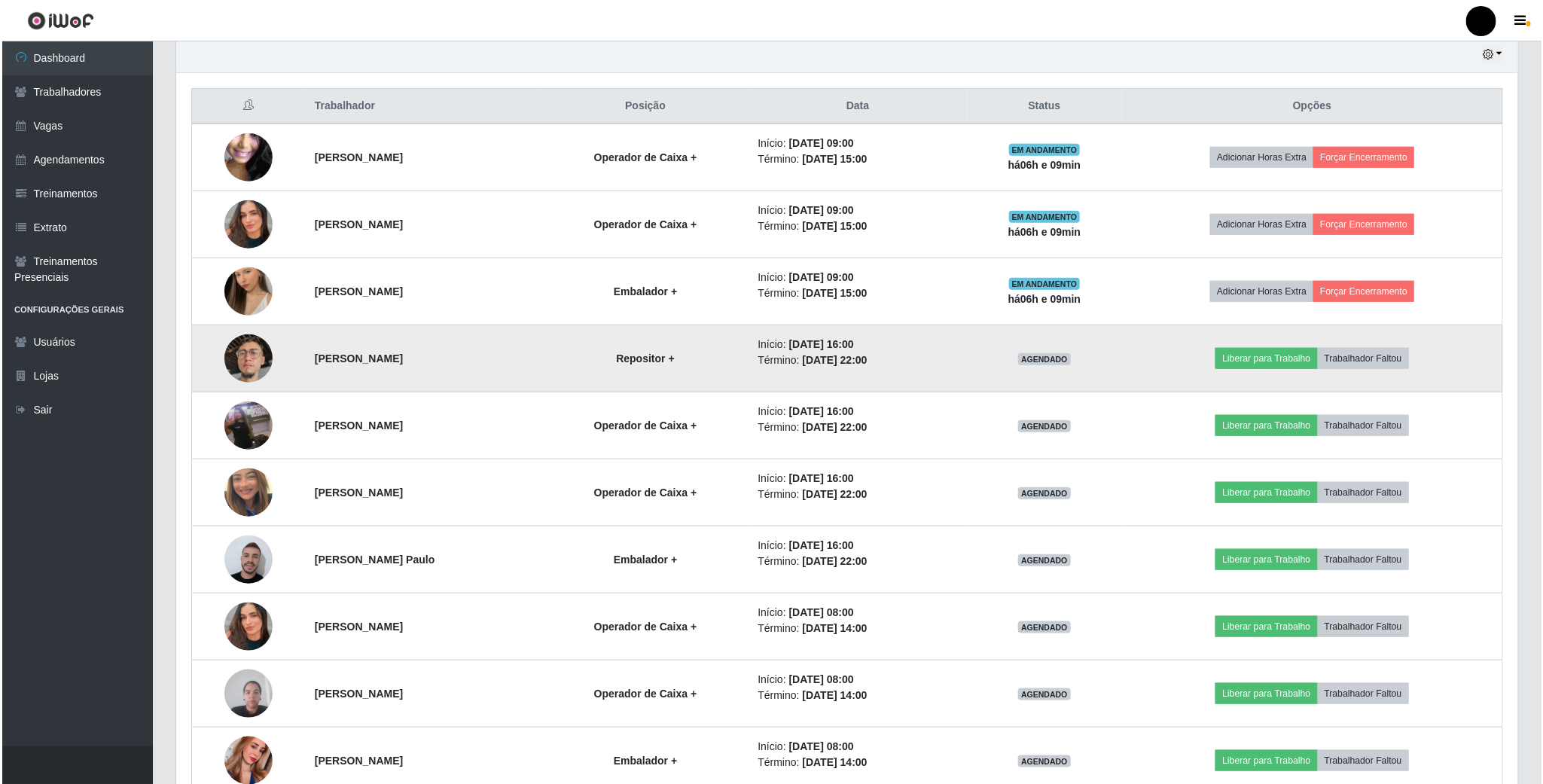
scroll to position [423, 0]
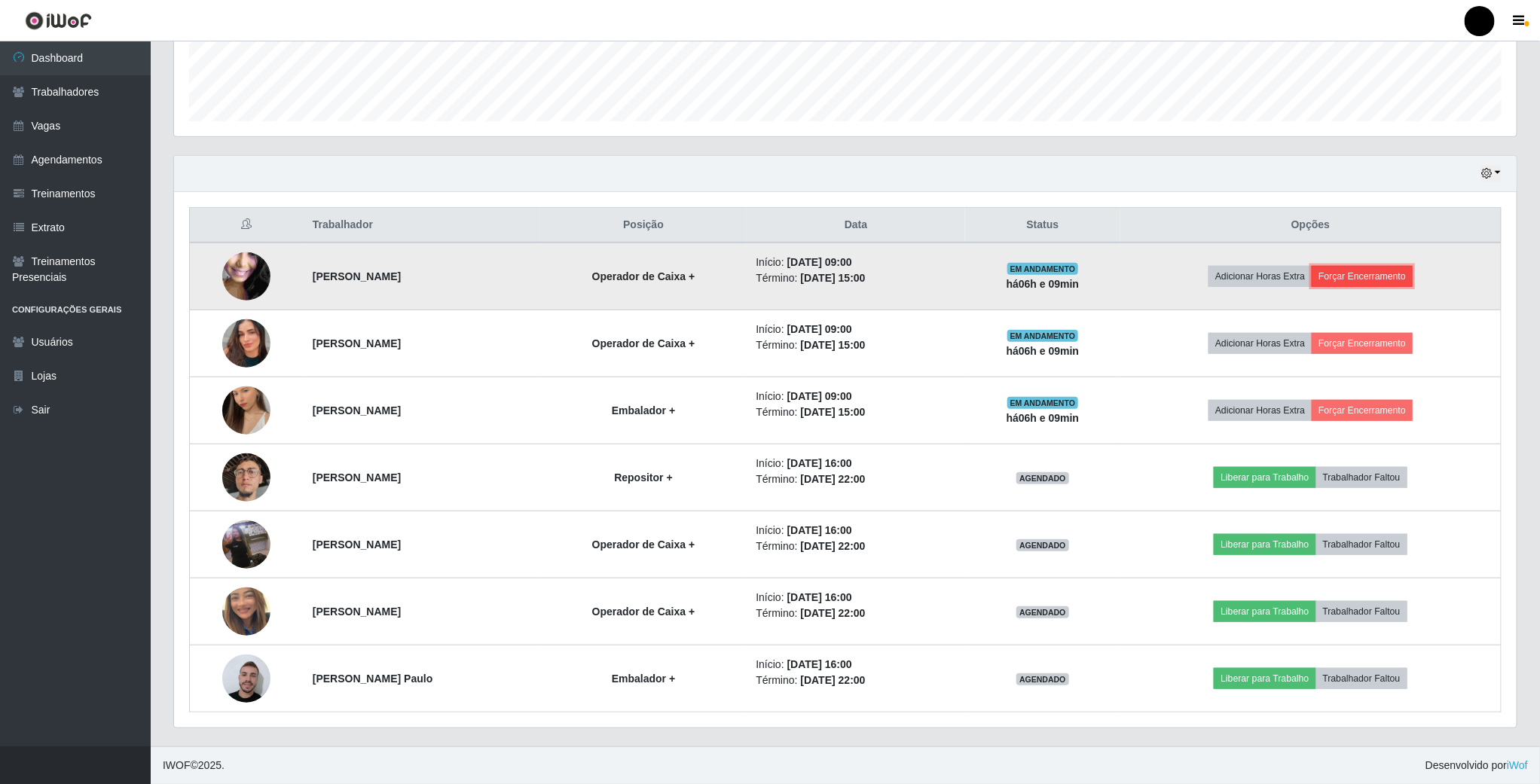
click at [1378, 271] on button "Forçar Encerramento" at bounding box center [1362, 277] width 100 height 21
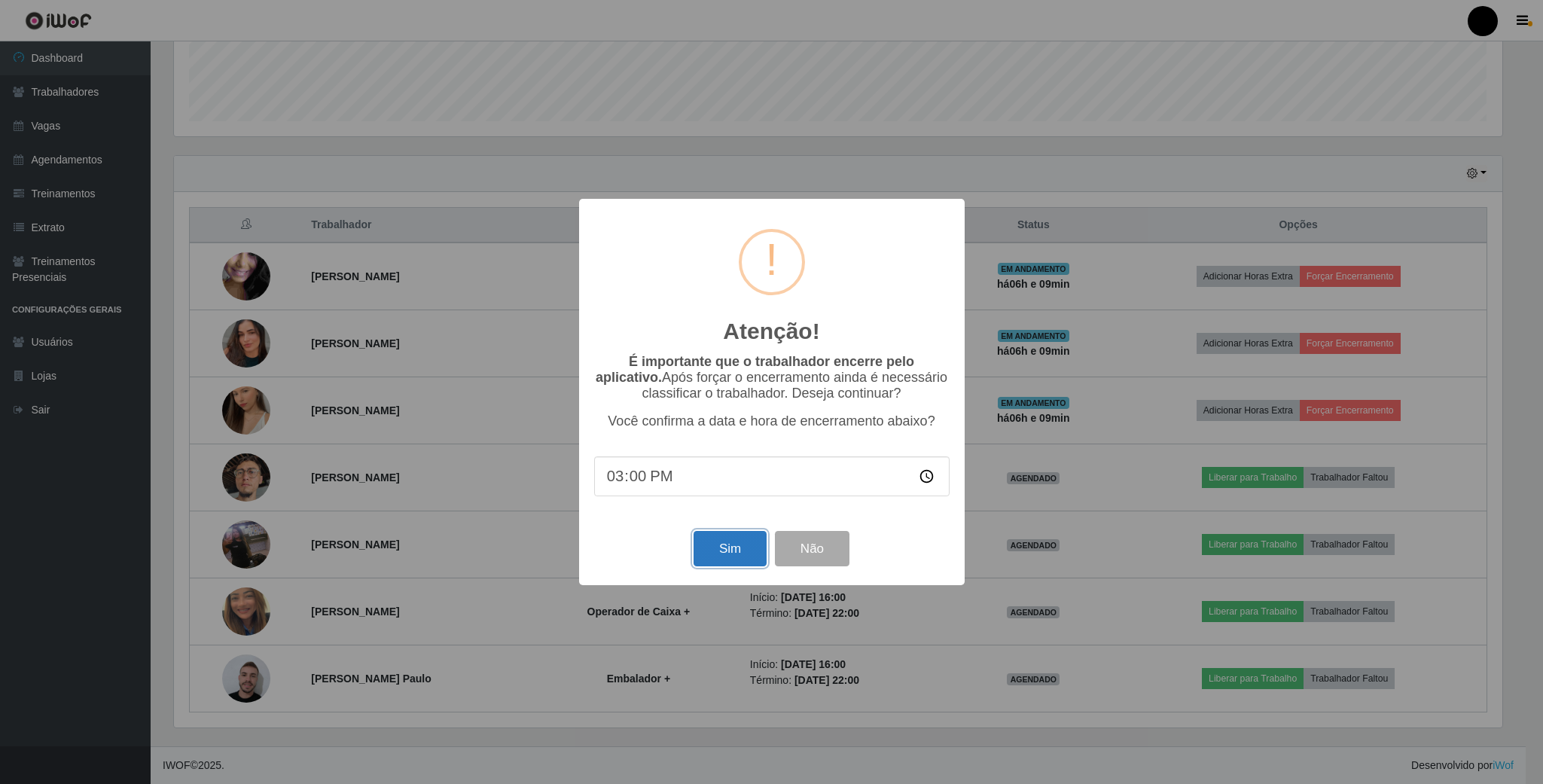
click at [723, 549] on button "Sim" at bounding box center [730, 548] width 73 height 35
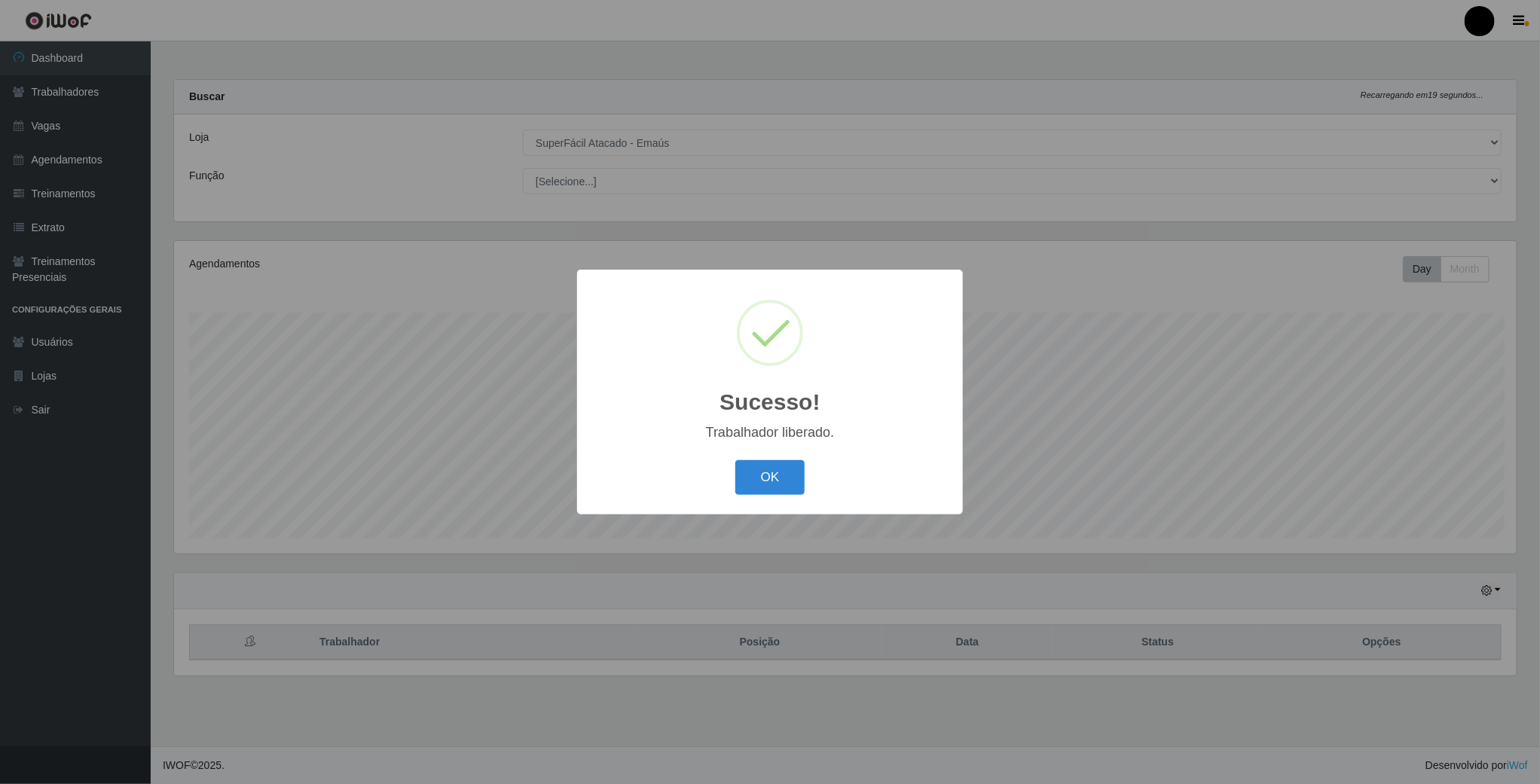
scroll to position [314, 1345]
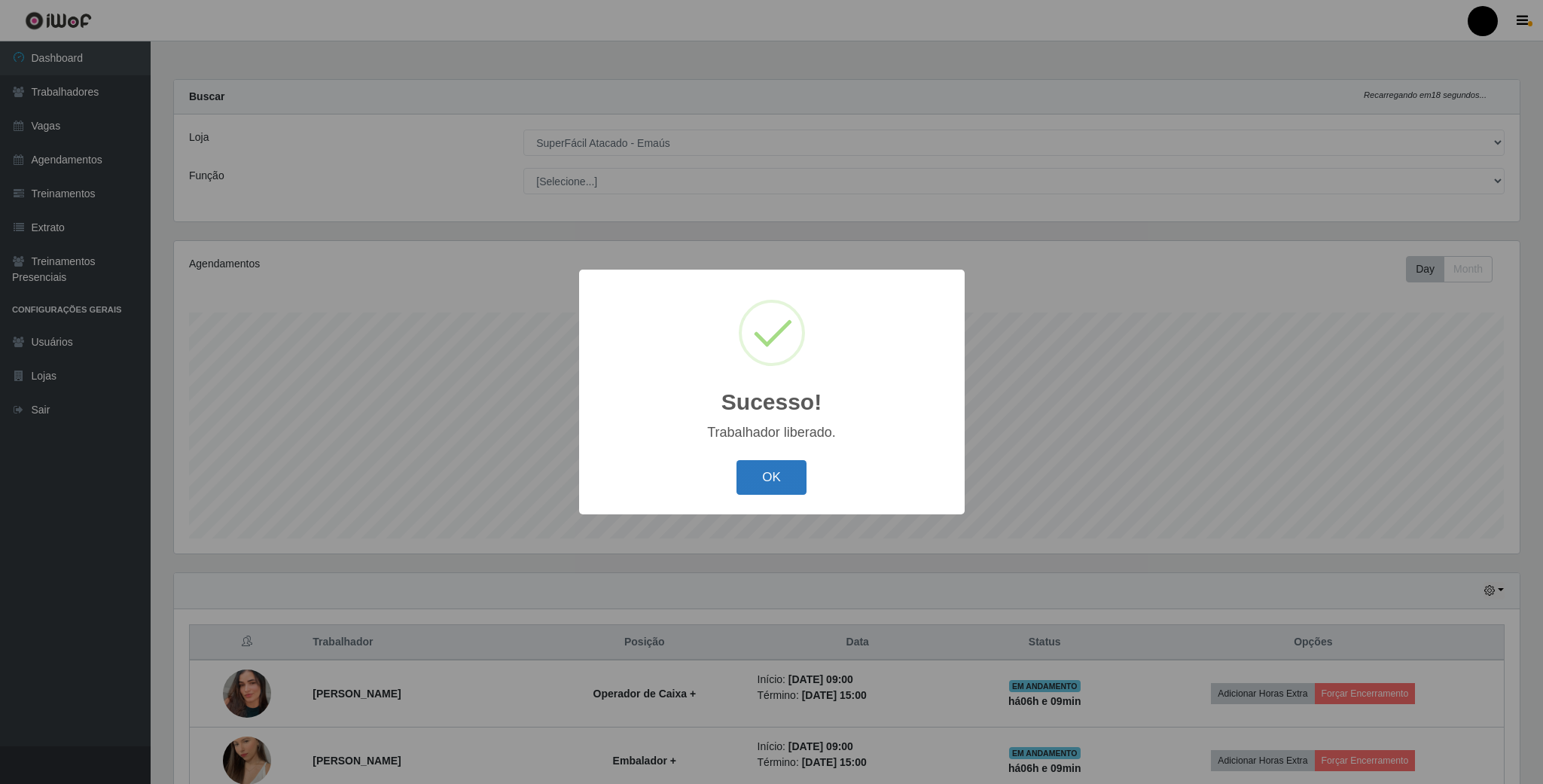
click at [767, 484] on button "OK" at bounding box center [772, 478] width 70 height 35
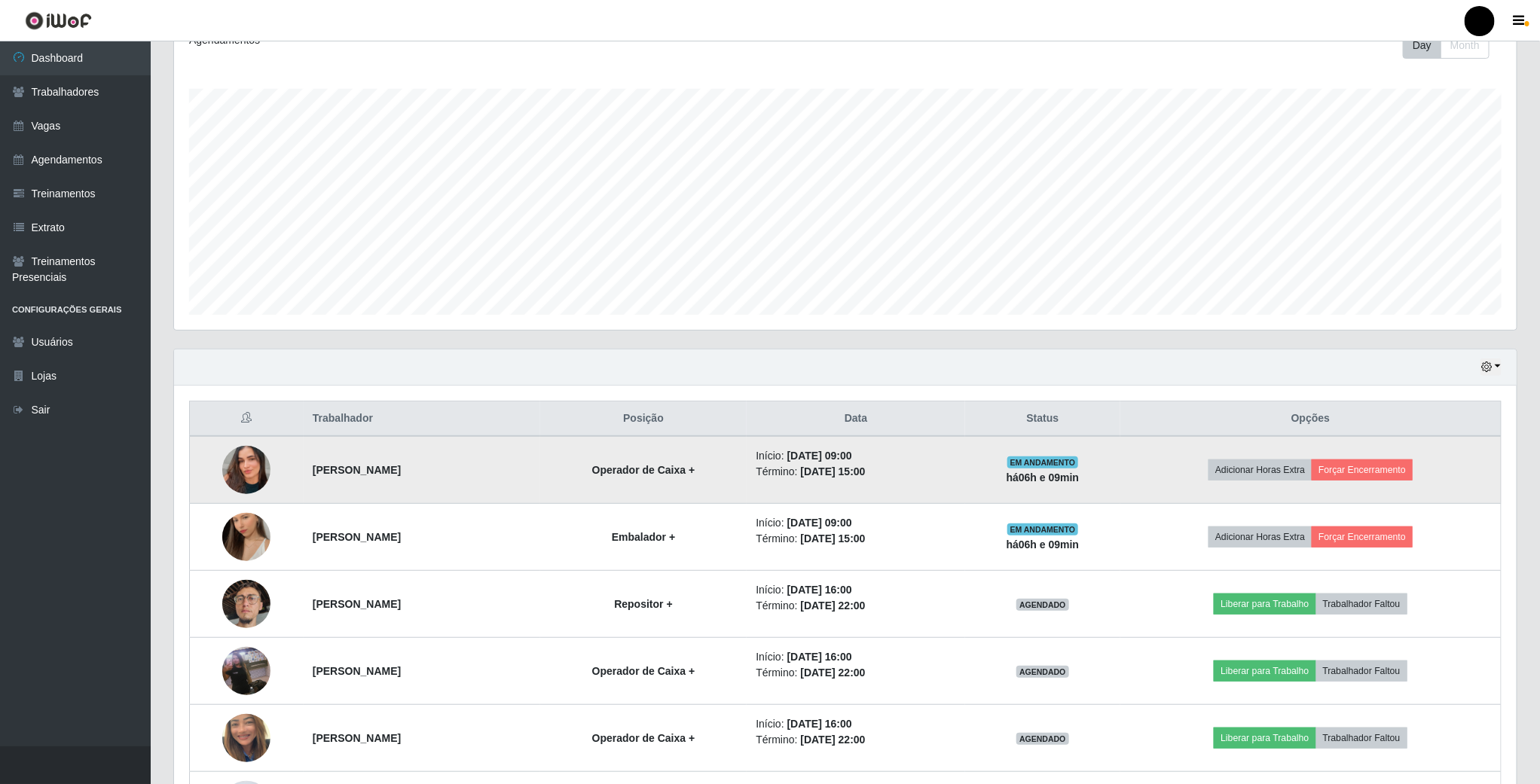
scroll to position [226, 0]
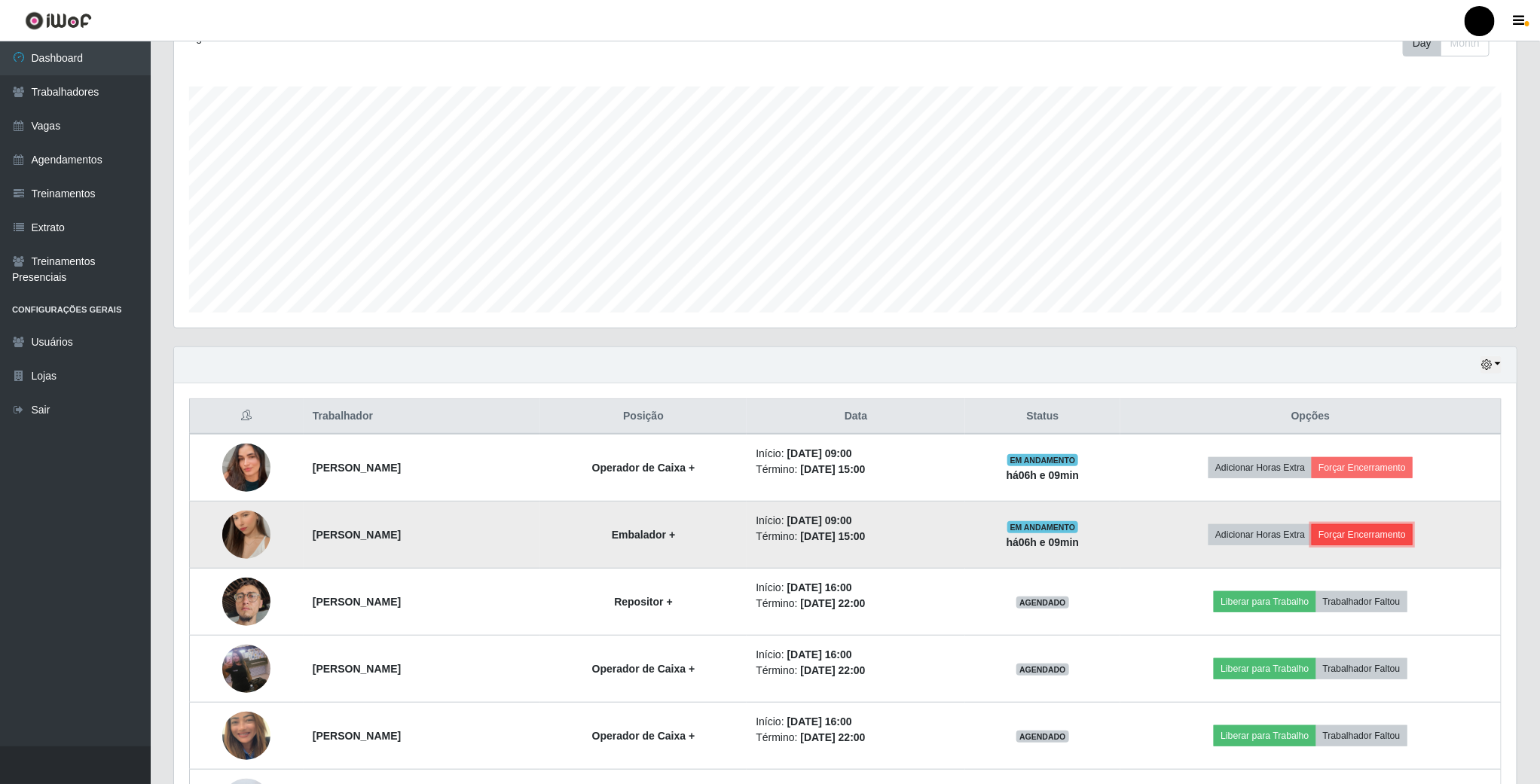
click at [1388, 542] on button "Forçar Encerramento" at bounding box center [1362, 535] width 100 height 21
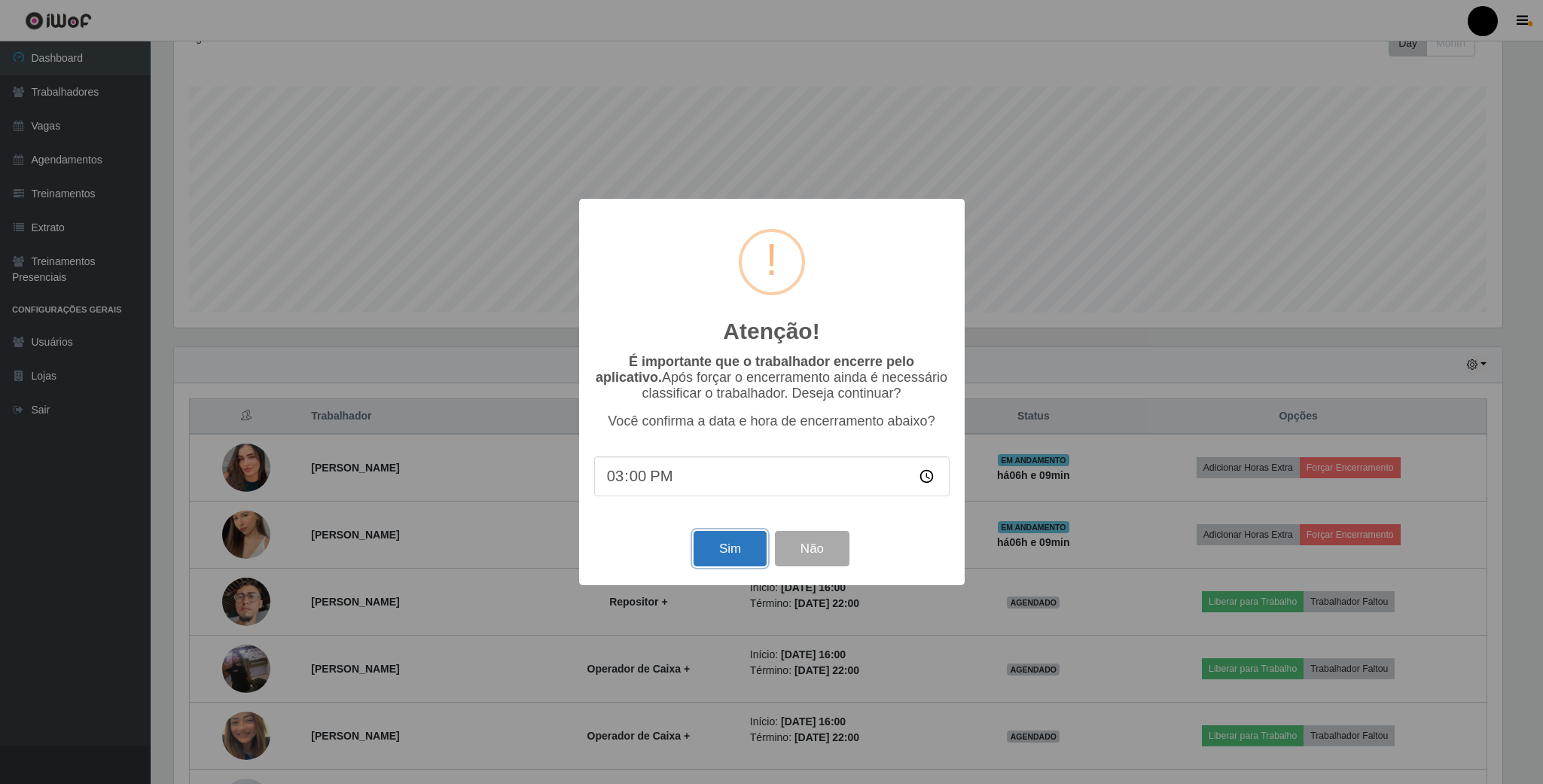
click at [717, 551] on button "Sim" at bounding box center [730, 548] width 73 height 35
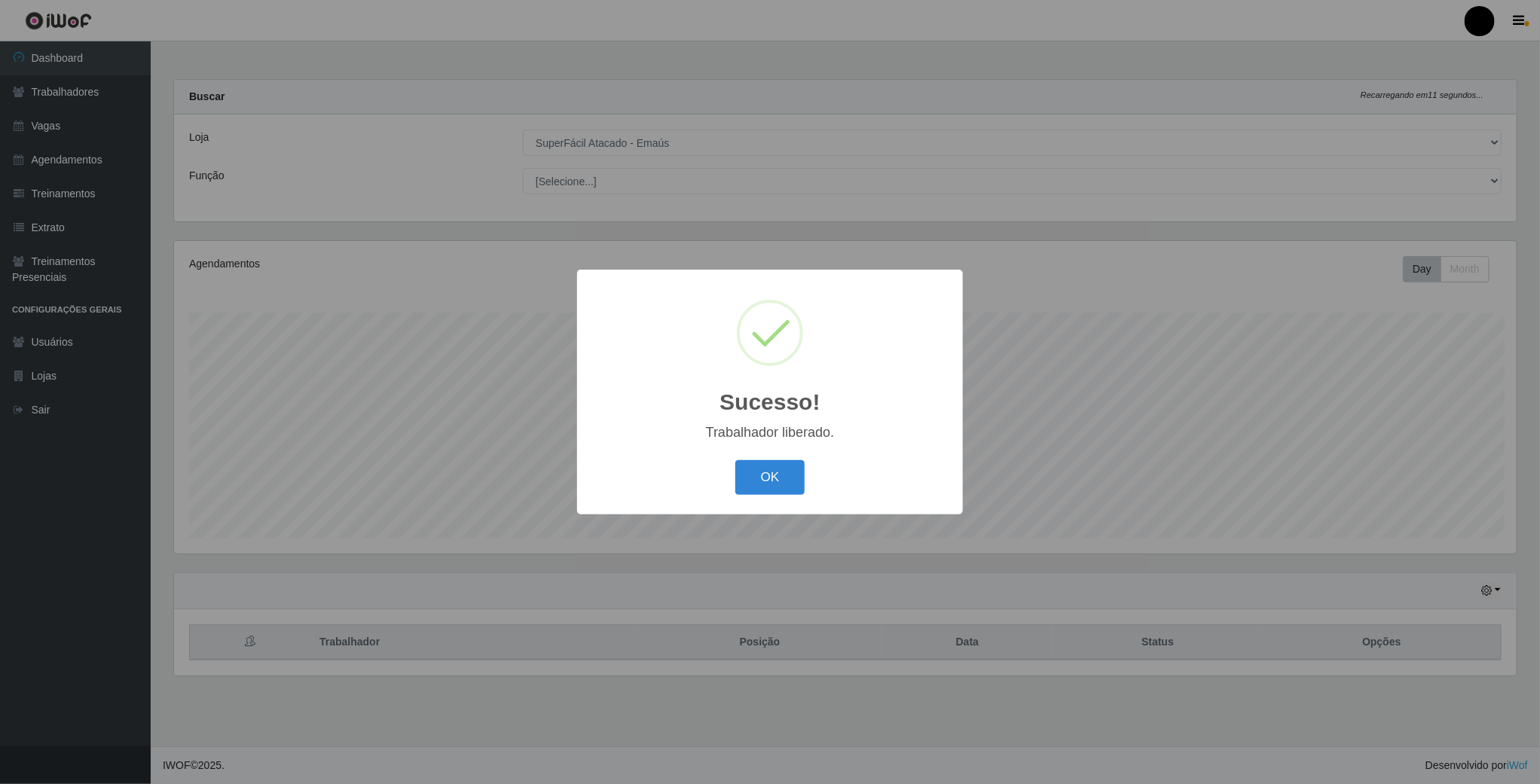
scroll to position [314, 1345]
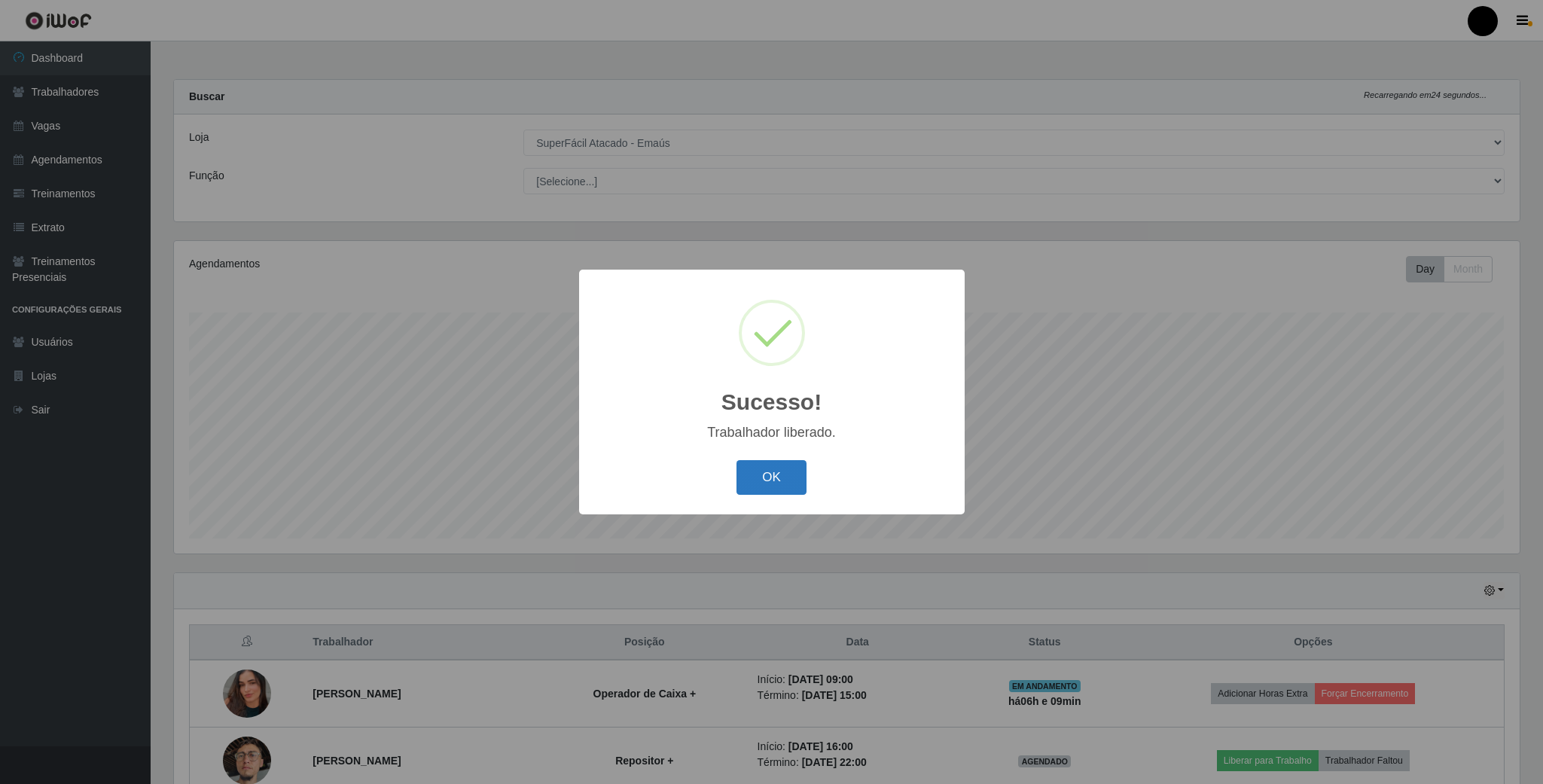
click at [769, 478] on button "OK" at bounding box center [772, 478] width 70 height 35
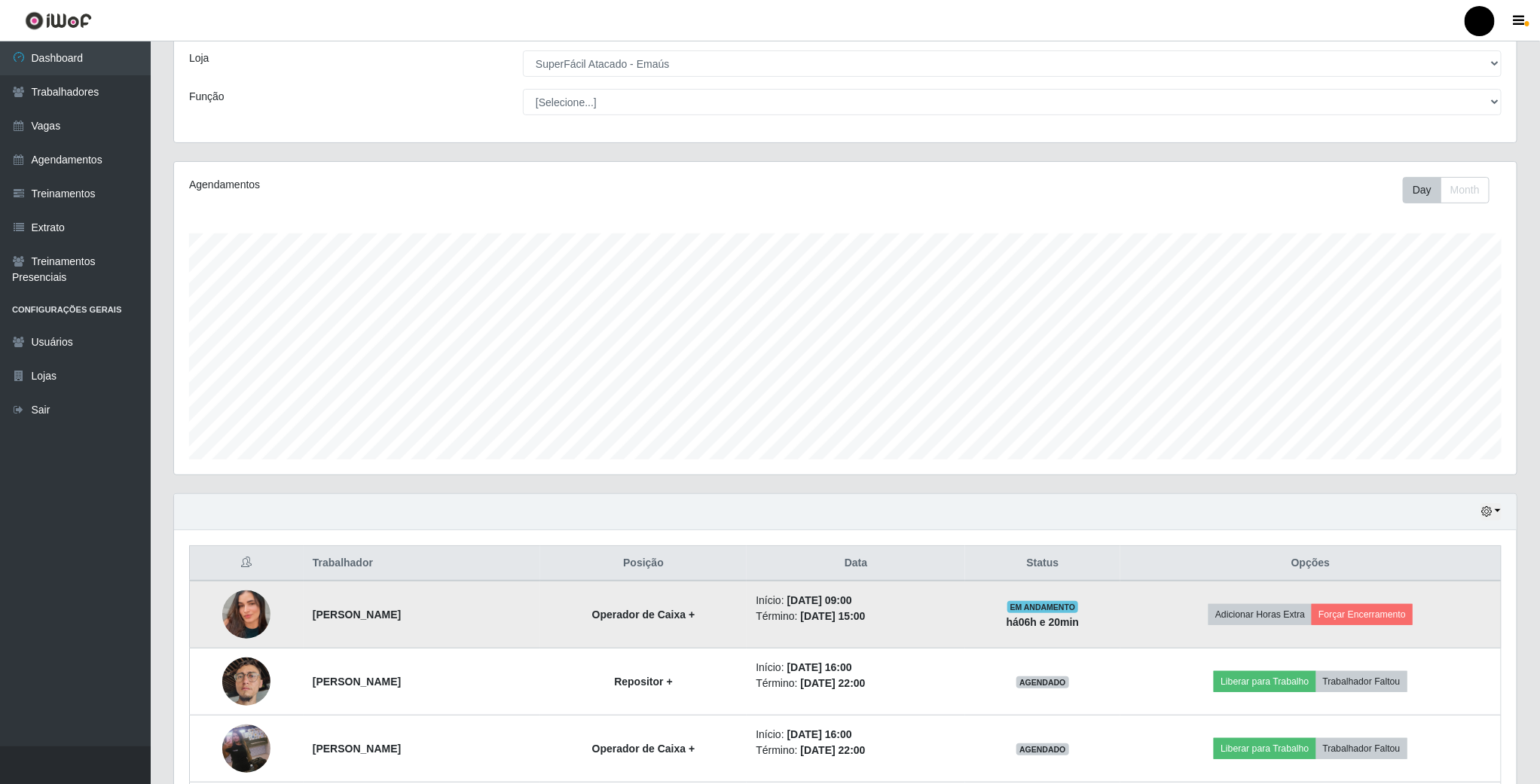
scroll to position [226, 0]
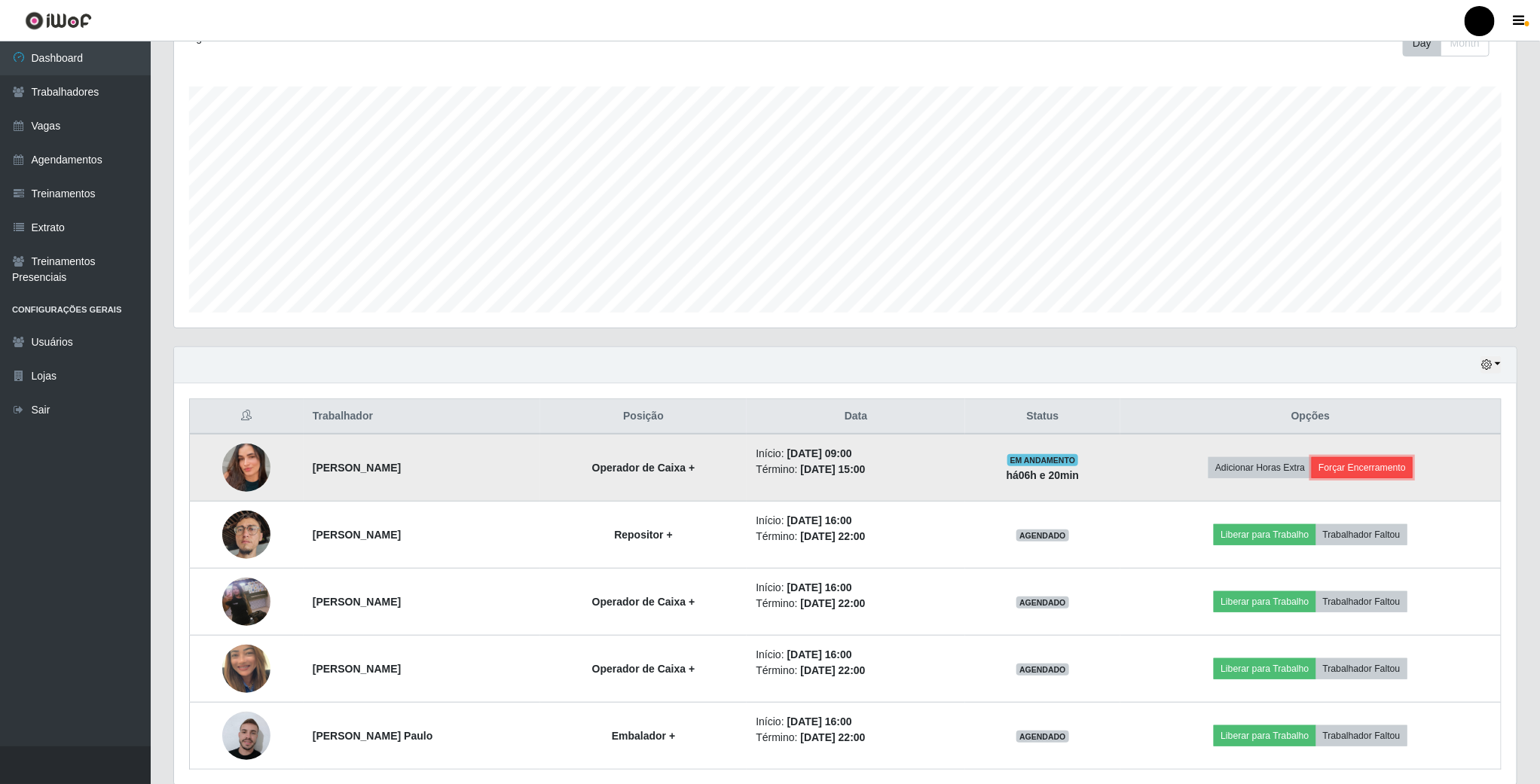
click at [1412, 477] on button "Forçar Encerramento" at bounding box center [1362, 468] width 100 height 21
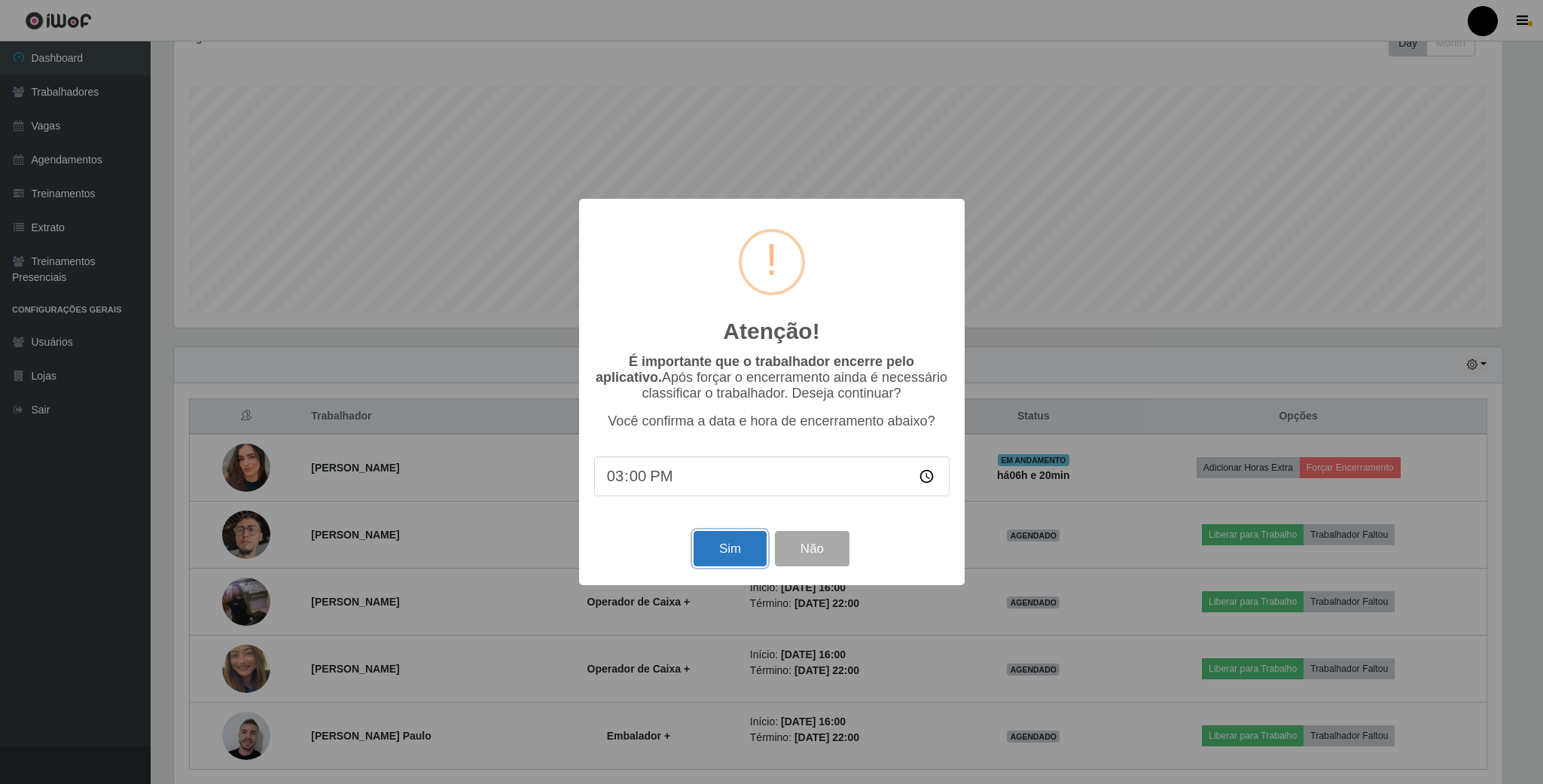
click at [732, 536] on button "Sim" at bounding box center [730, 548] width 73 height 35
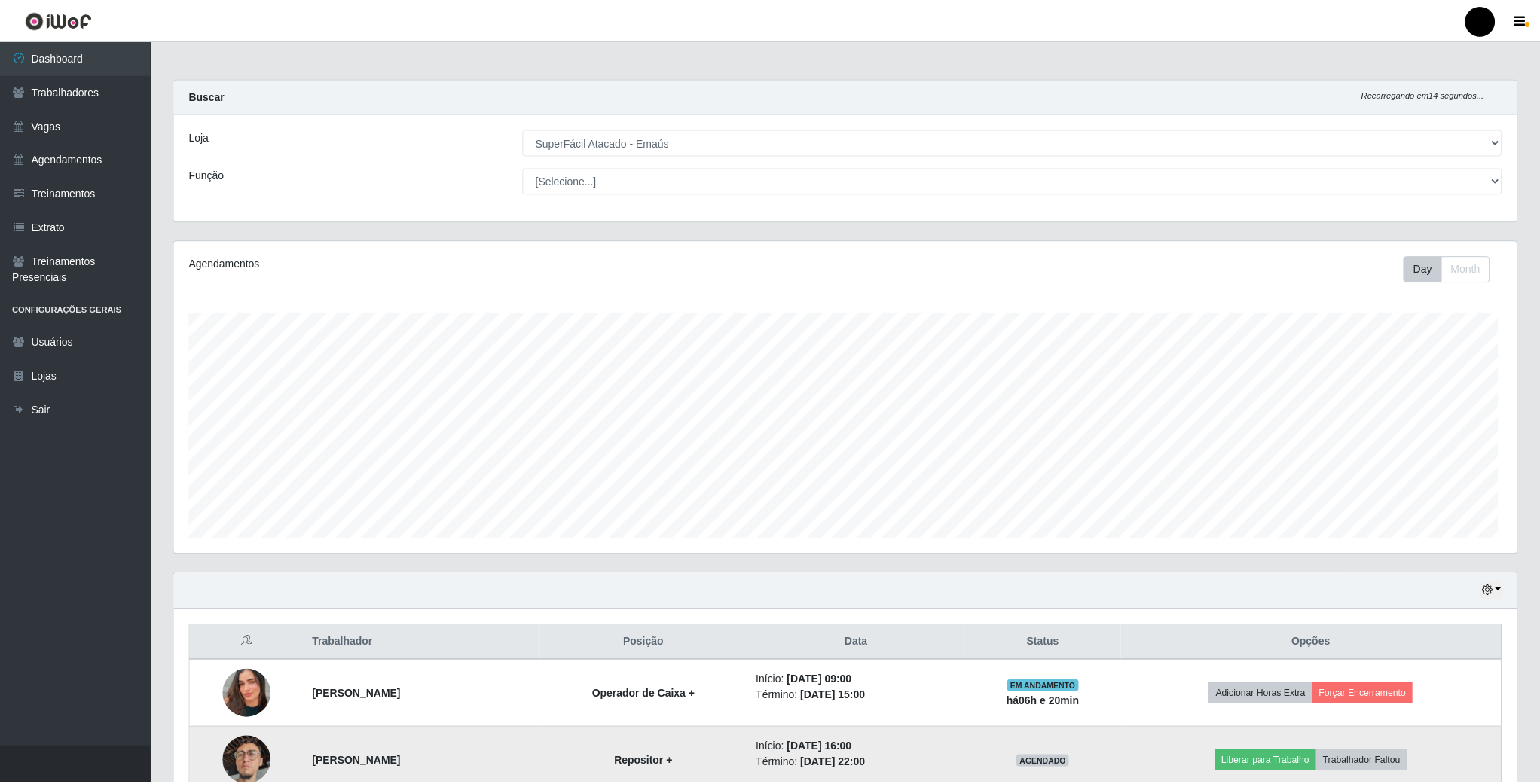
scroll to position [314, 1345]
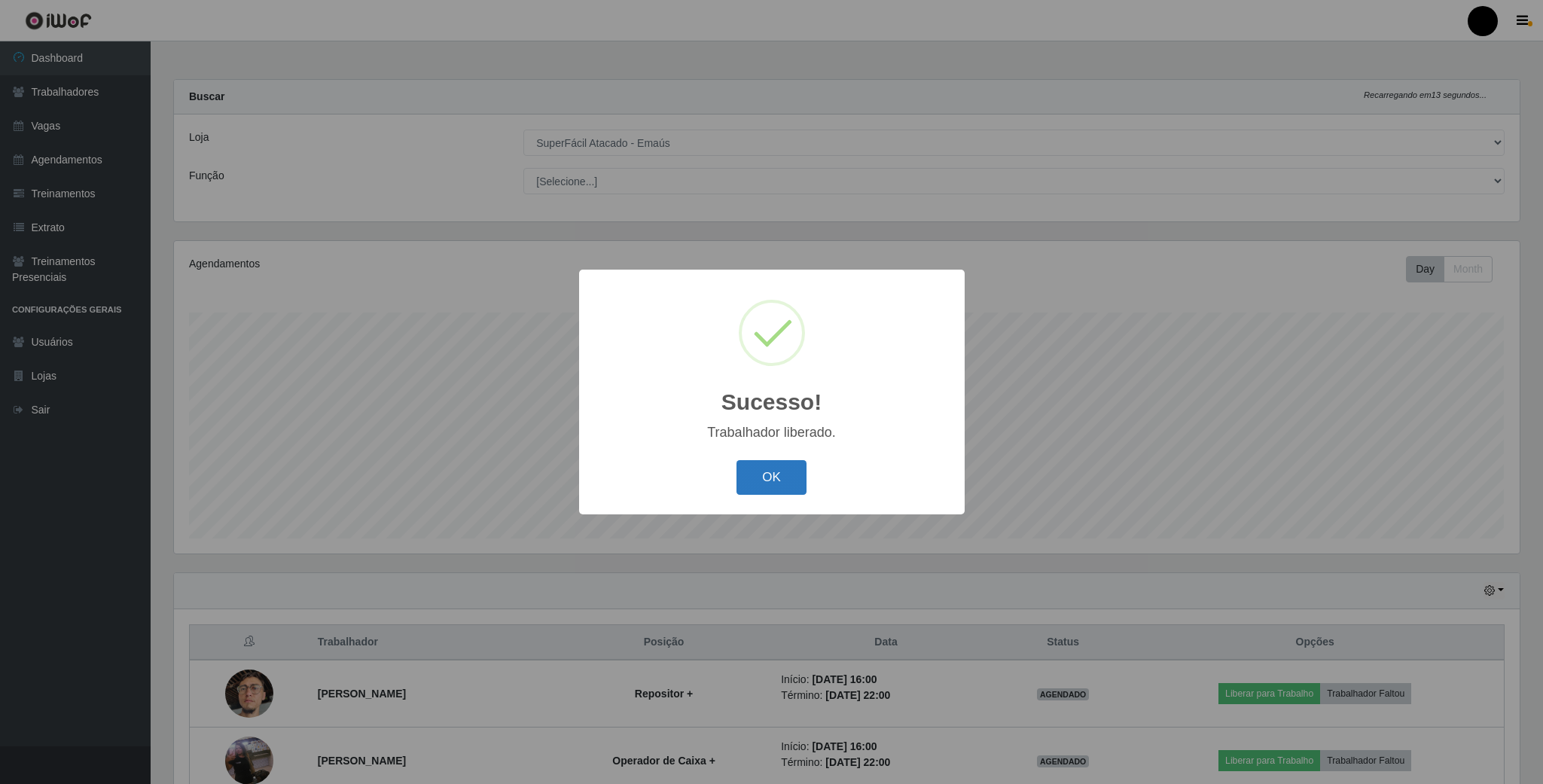
click at [771, 473] on button "OK" at bounding box center [772, 478] width 70 height 35
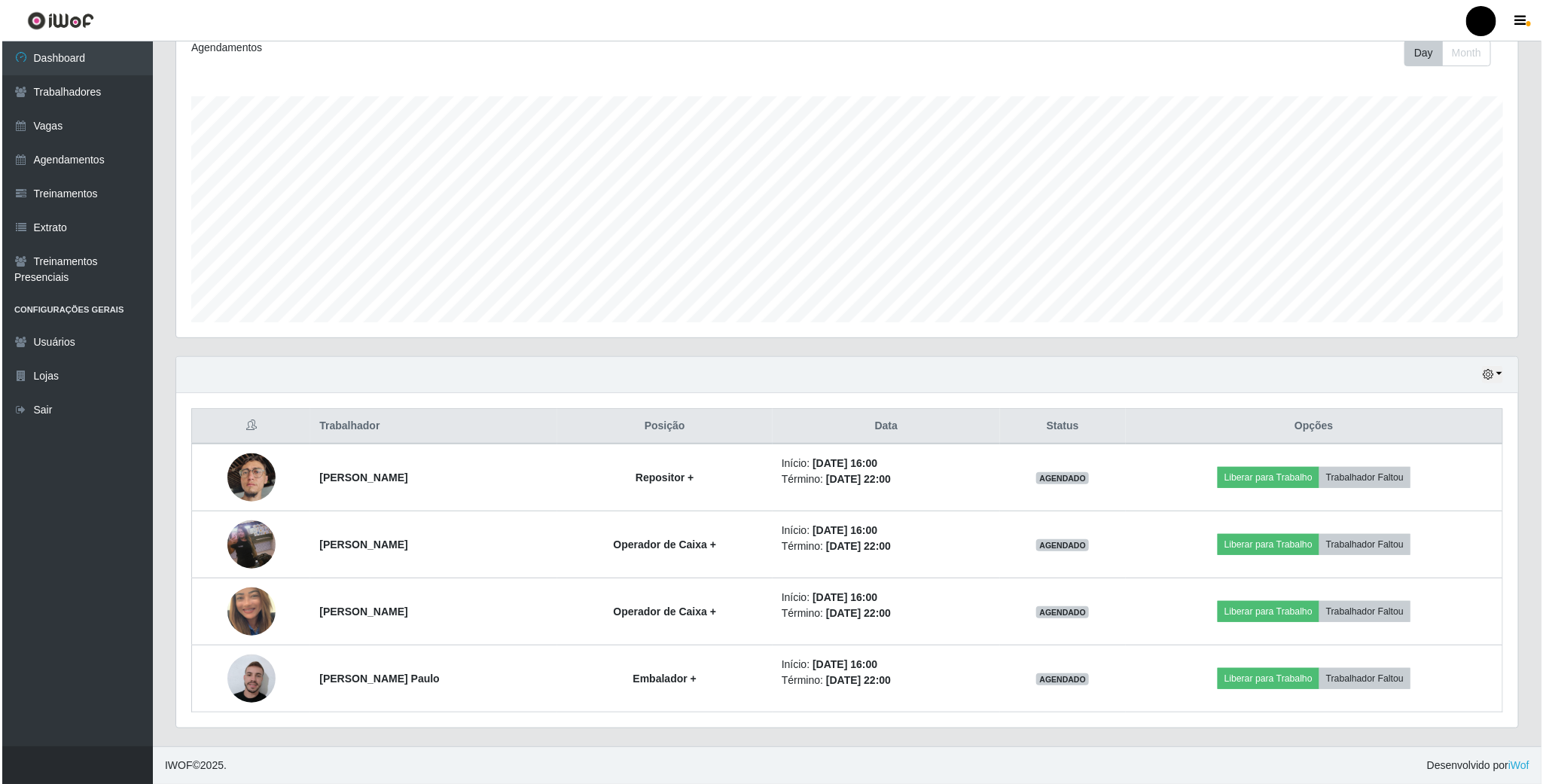
scroll to position [221, 0]
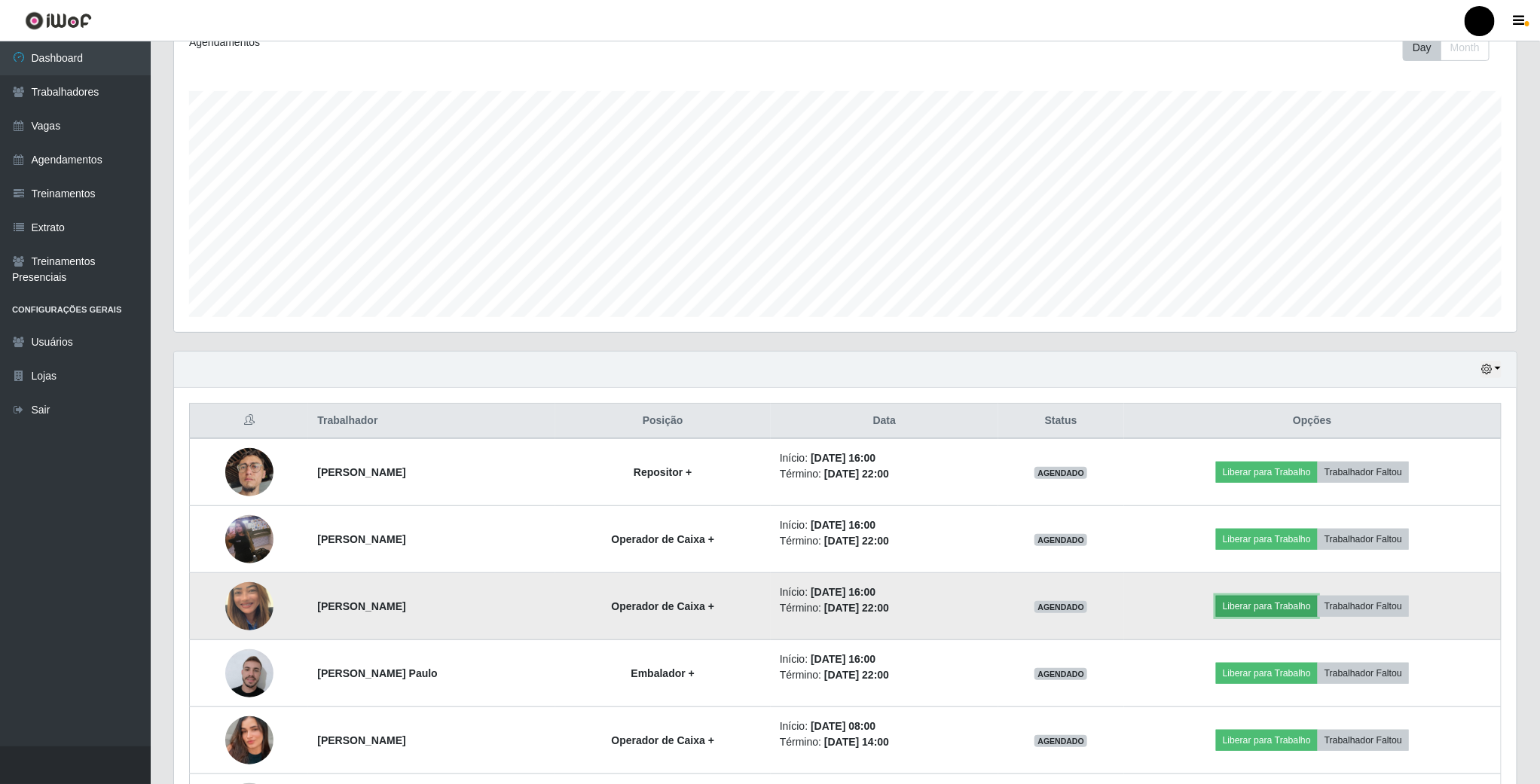
click at [1316, 610] on button "Liberar para Trabalho" at bounding box center [1266, 607] width 101 height 21
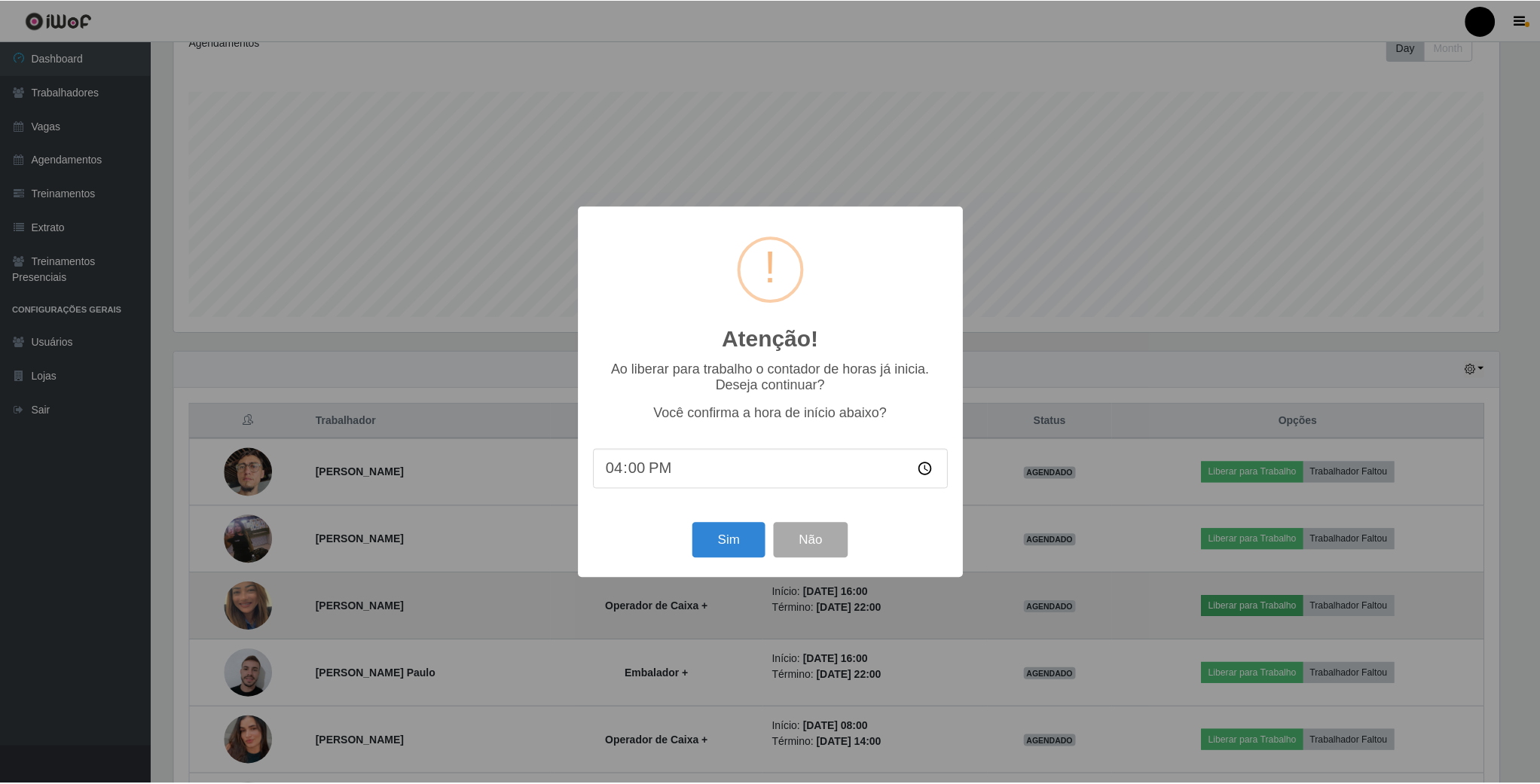
scroll to position [314, 1328]
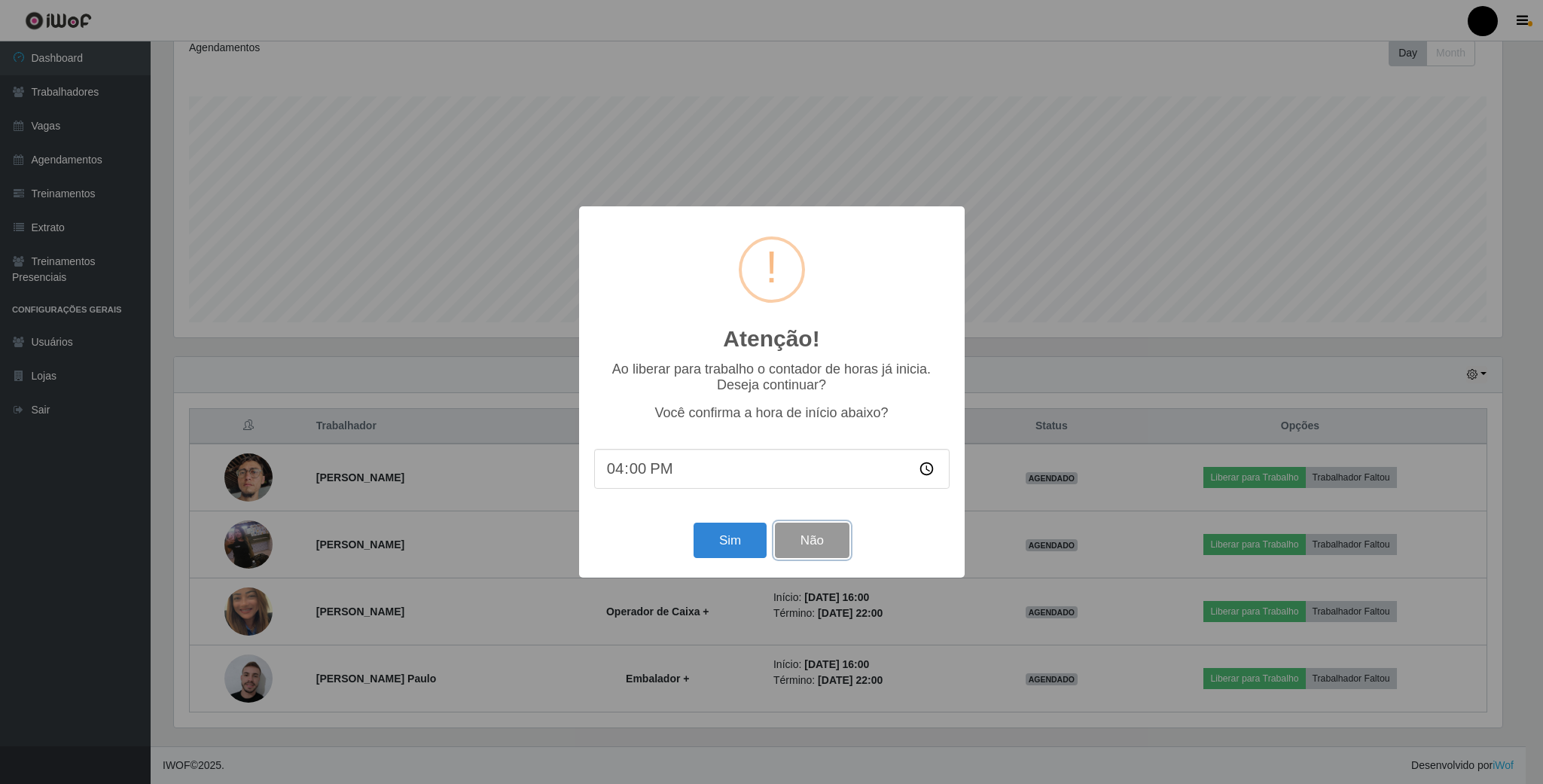
click at [829, 536] on button "Não" at bounding box center [812, 540] width 74 height 35
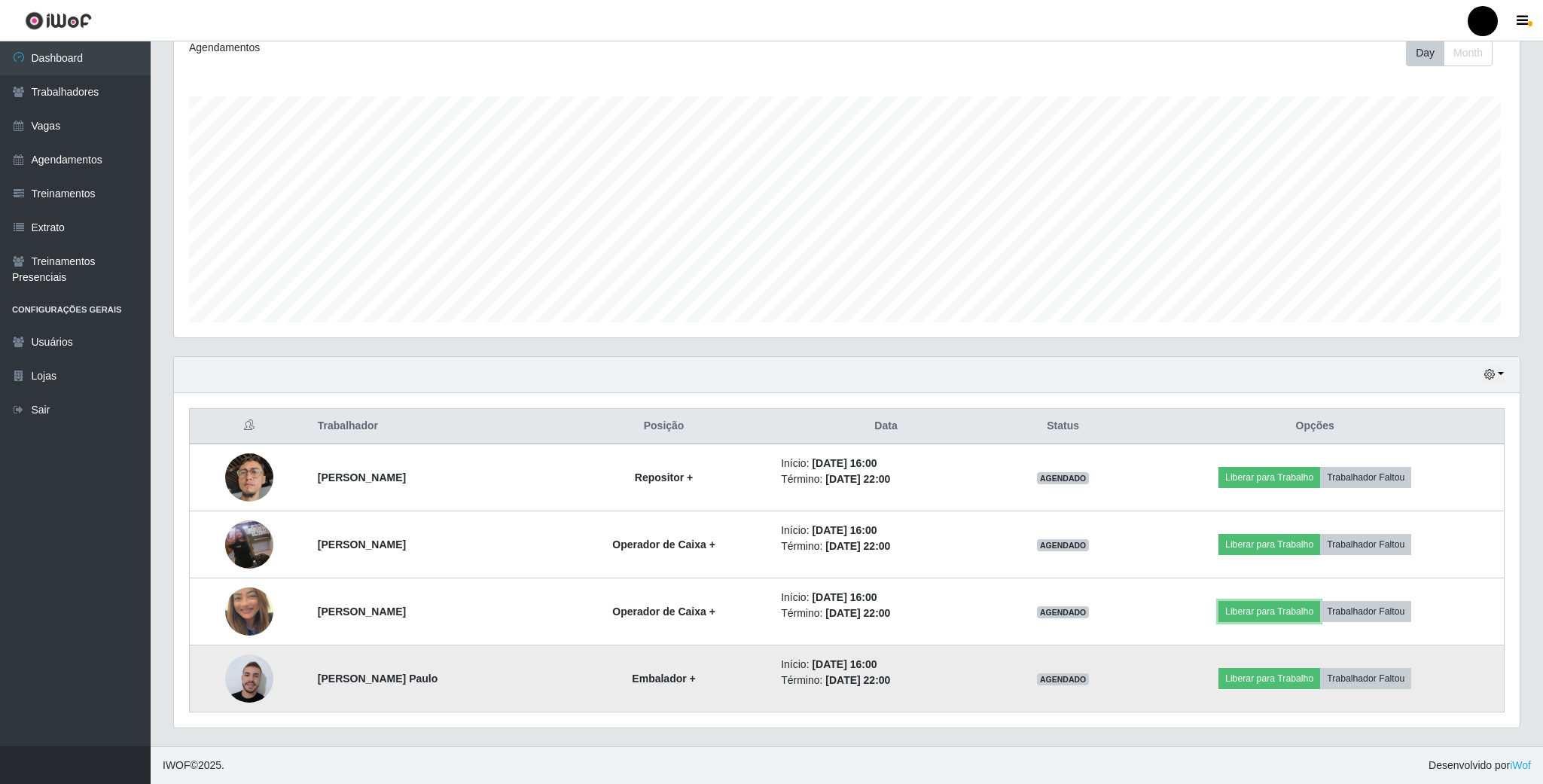
scroll to position [314, 1341]
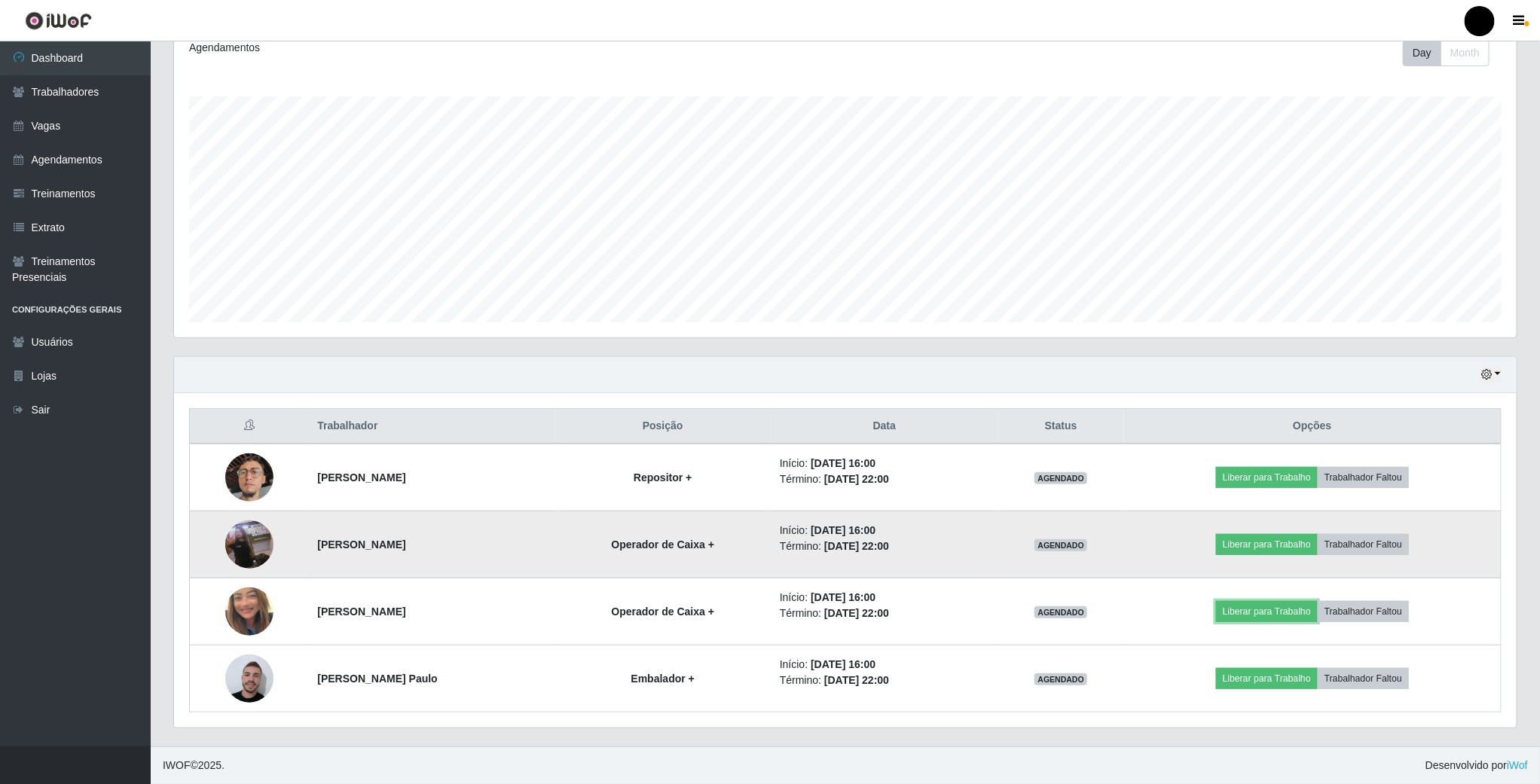
click at [1215, 601] on button "Liberar para Trabalho" at bounding box center [1266, 611] width 101 height 21
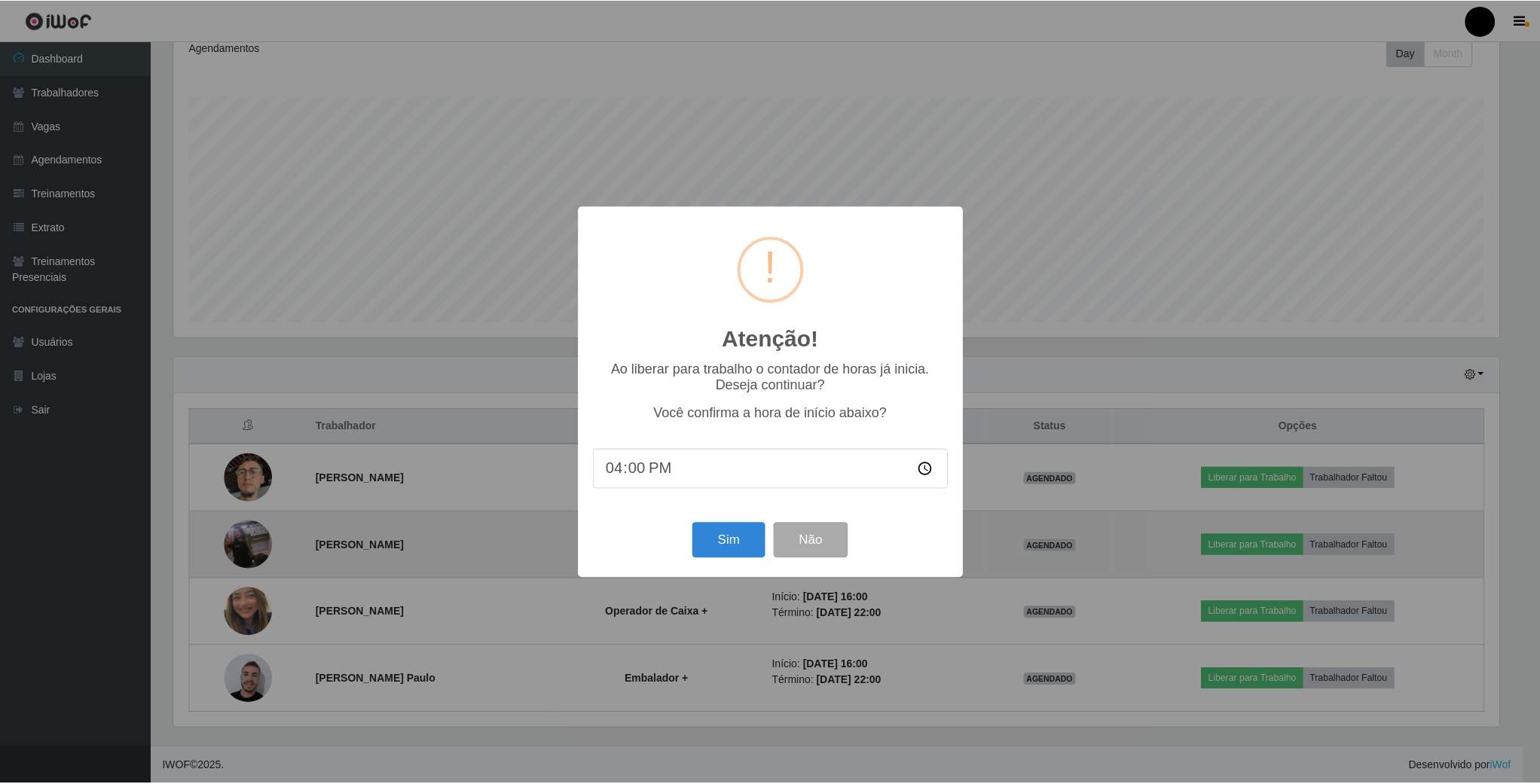
scroll to position [314, 1328]
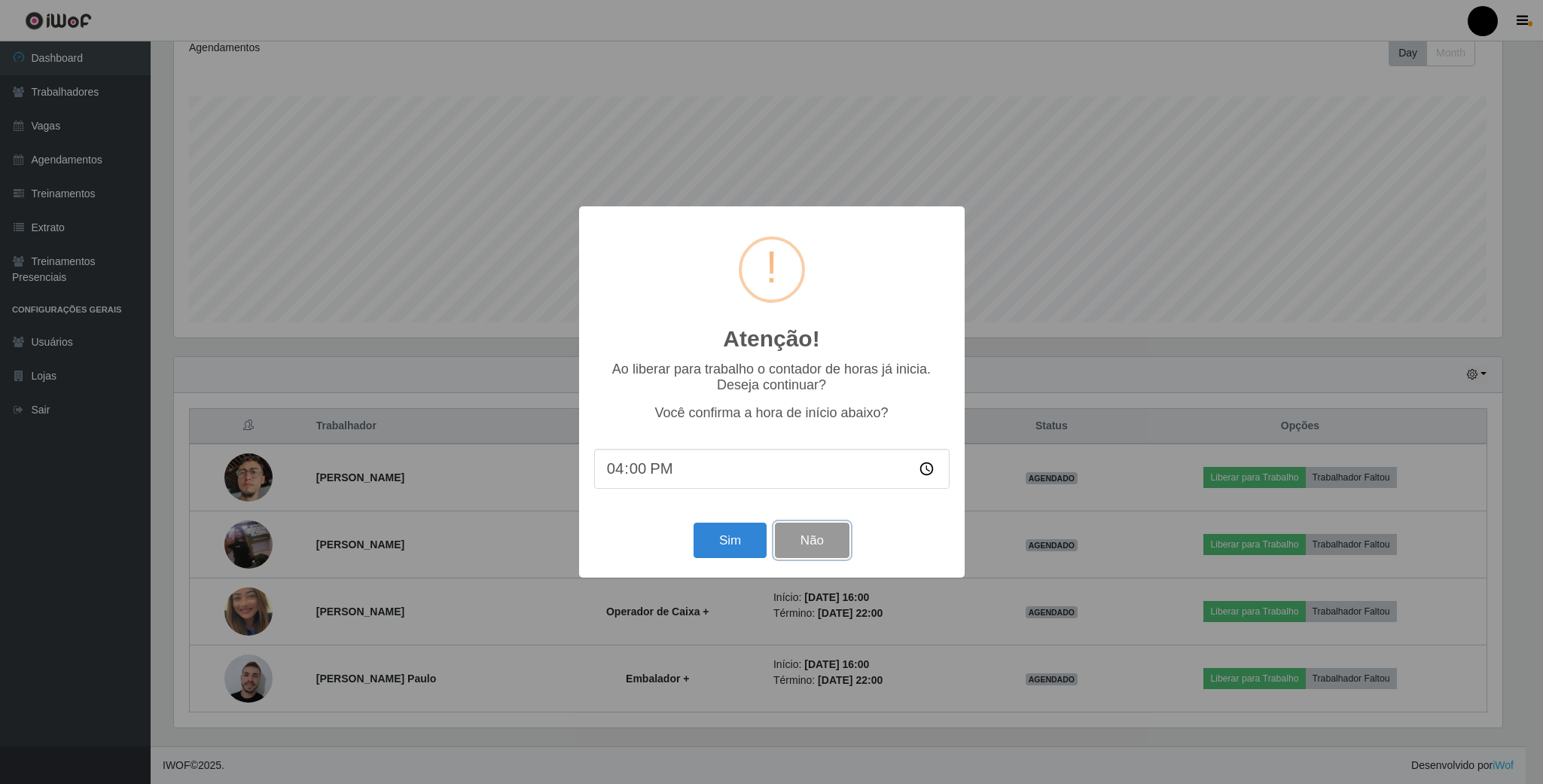
click at [823, 554] on button "Não" at bounding box center [812, 540] width 74 height 35
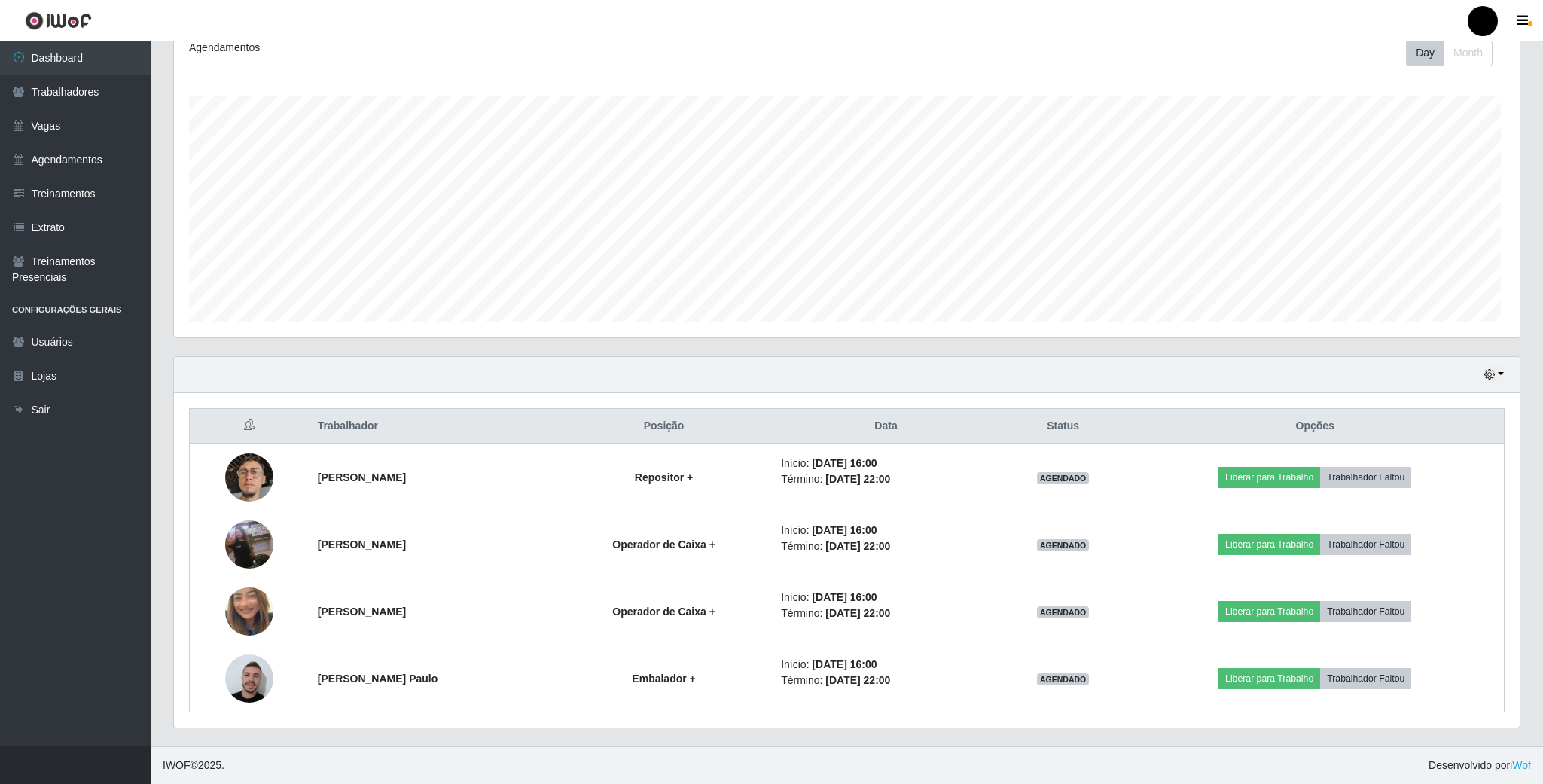
scroll to position [314, 1341]
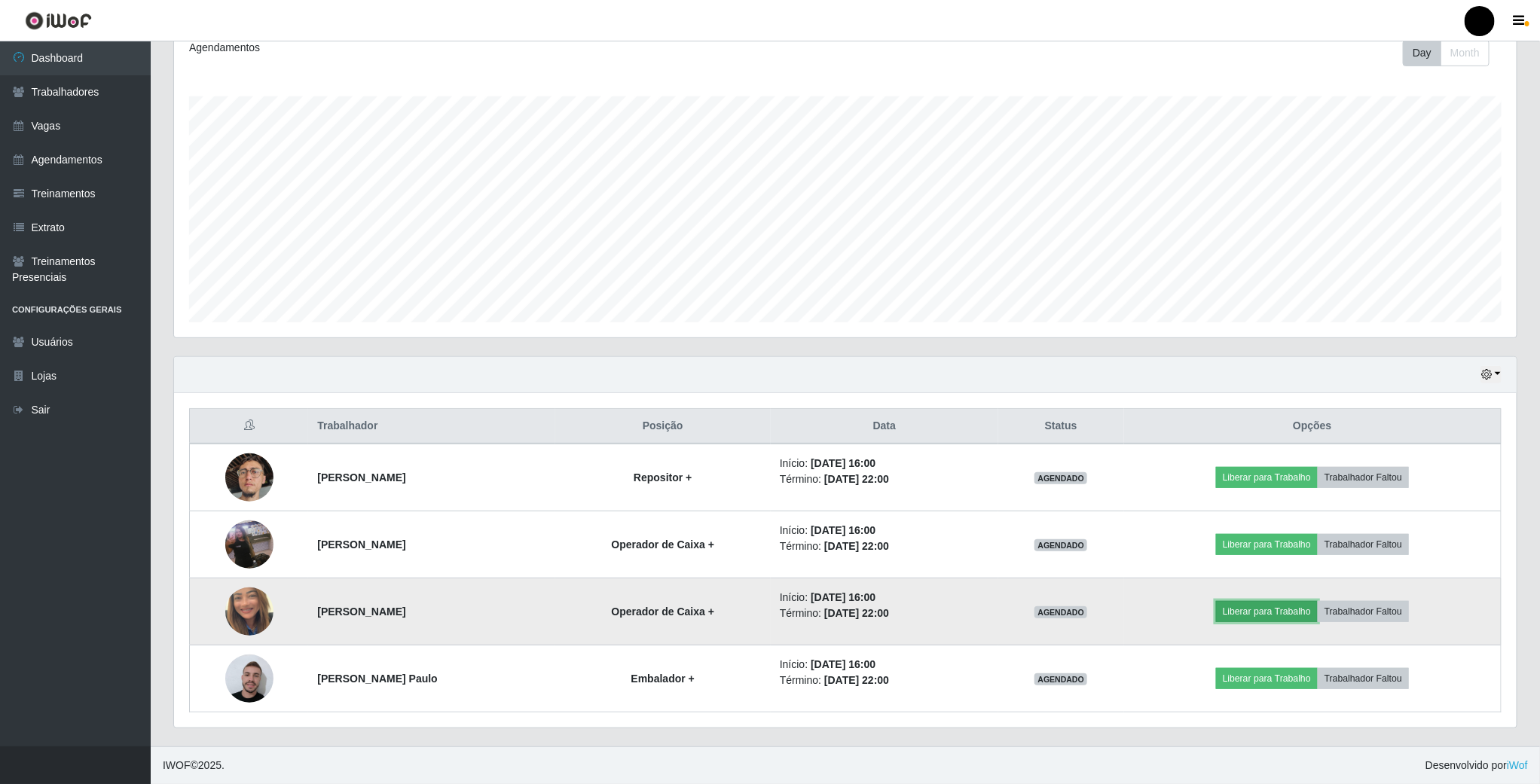
click at [1282, 604] on button "Liberar para Trabalho" at bounding box center [1266, 611] width 101 height 21
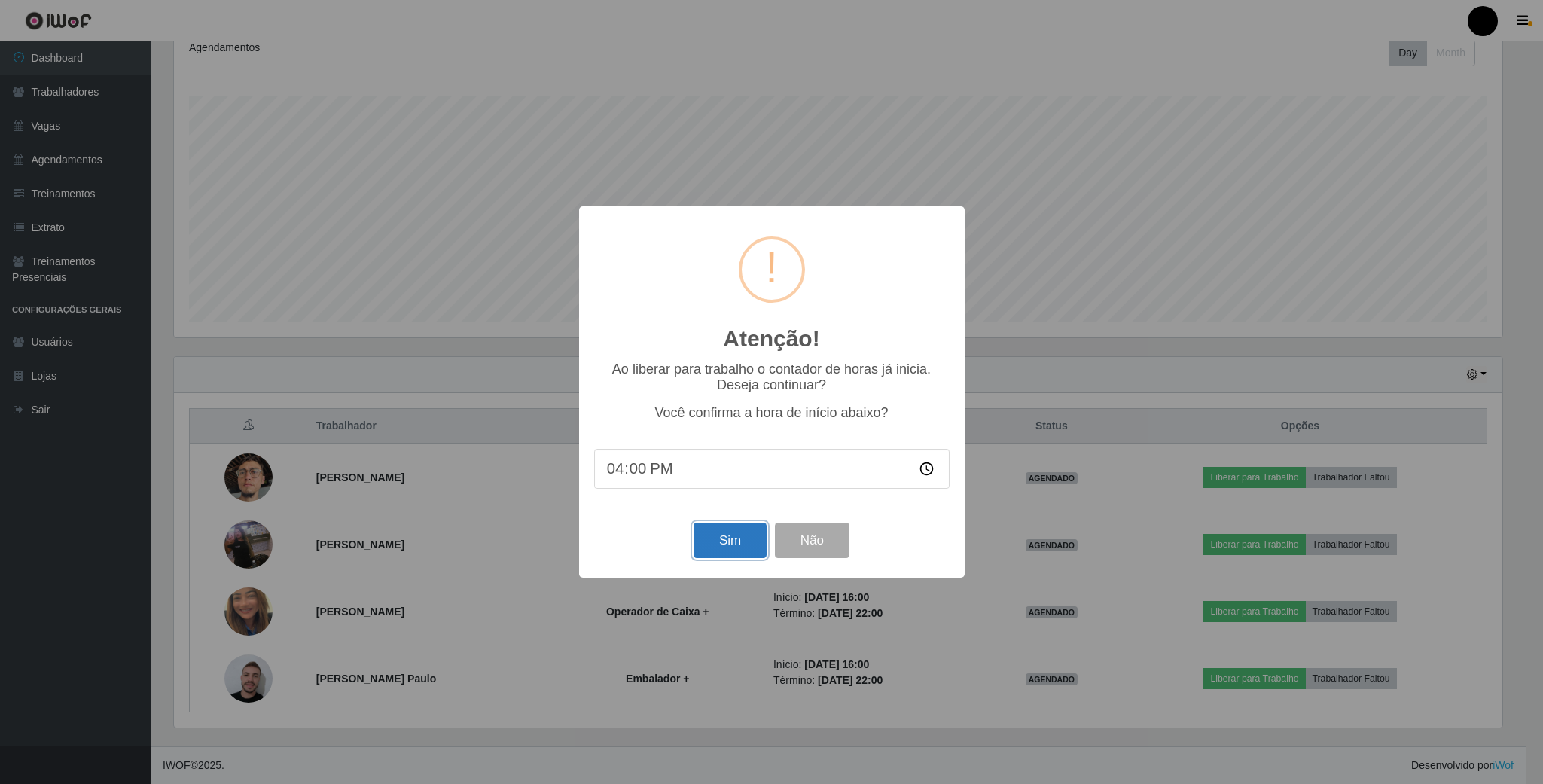
click at [715, 547] on button "Sim" at bounding box center [730, 540] width 73 height 35
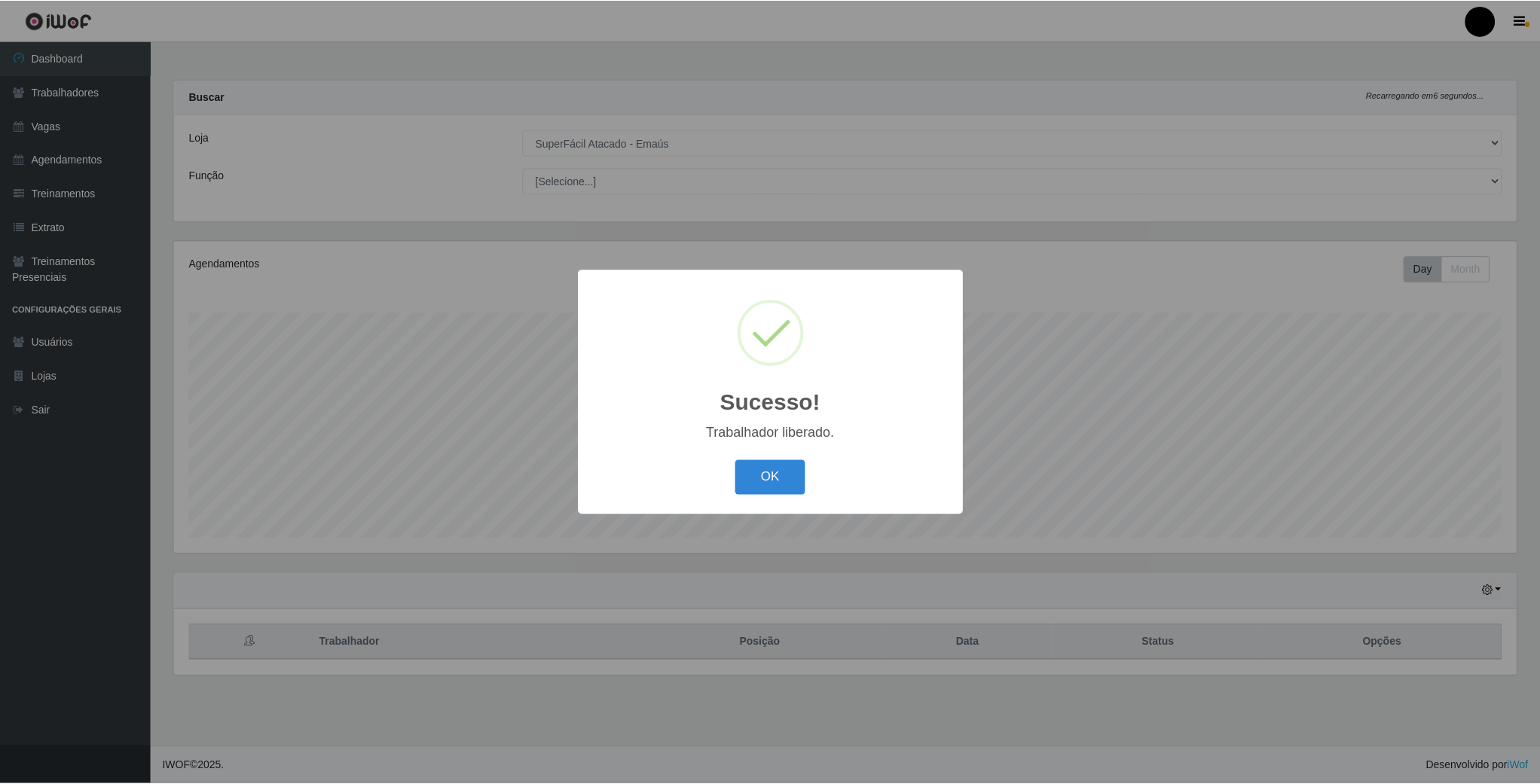
scroll to position [314, 1345]
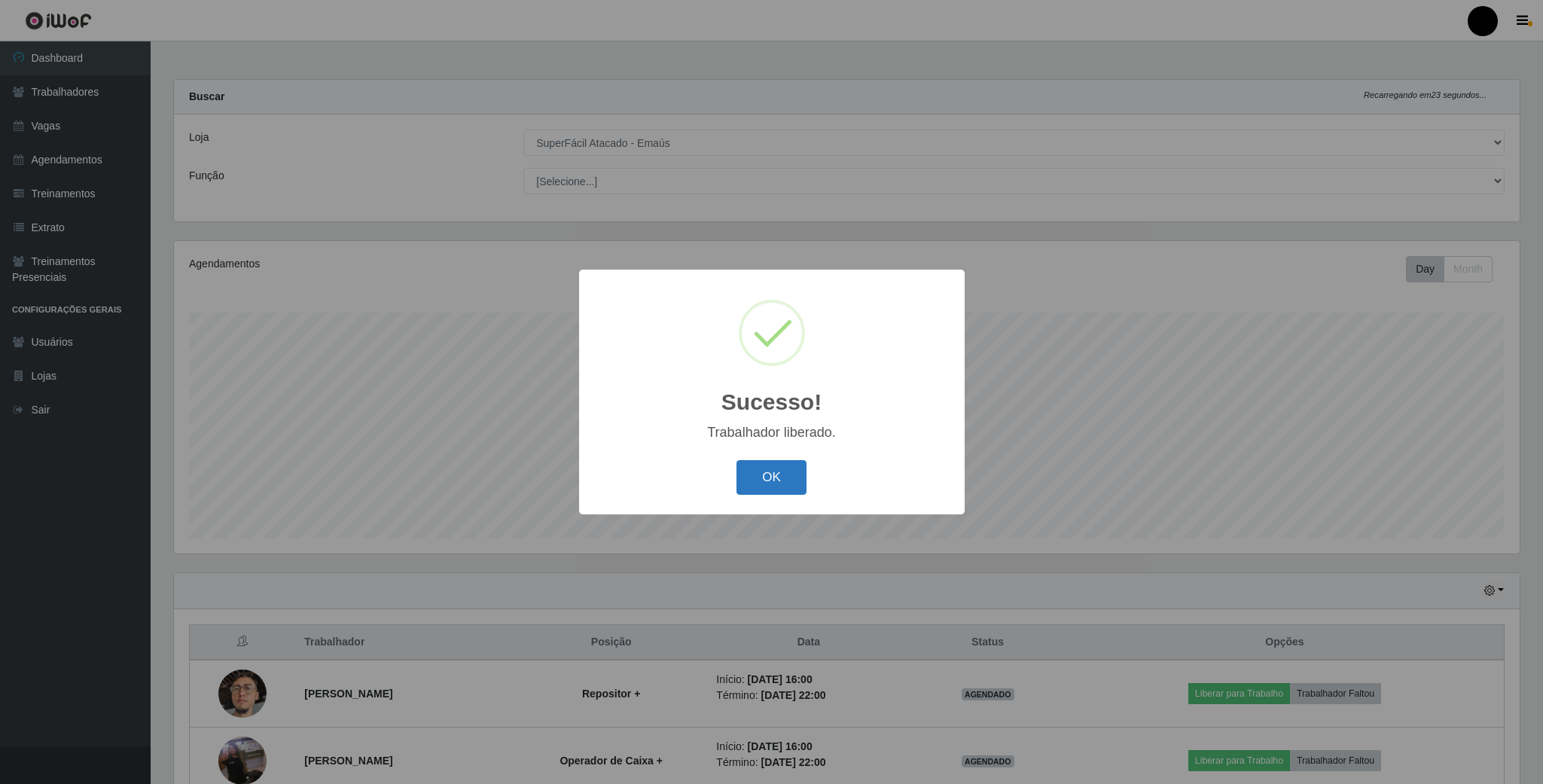
click at [782, 465] on button "OK" at bounding box center [772, 478] width 70 height 35
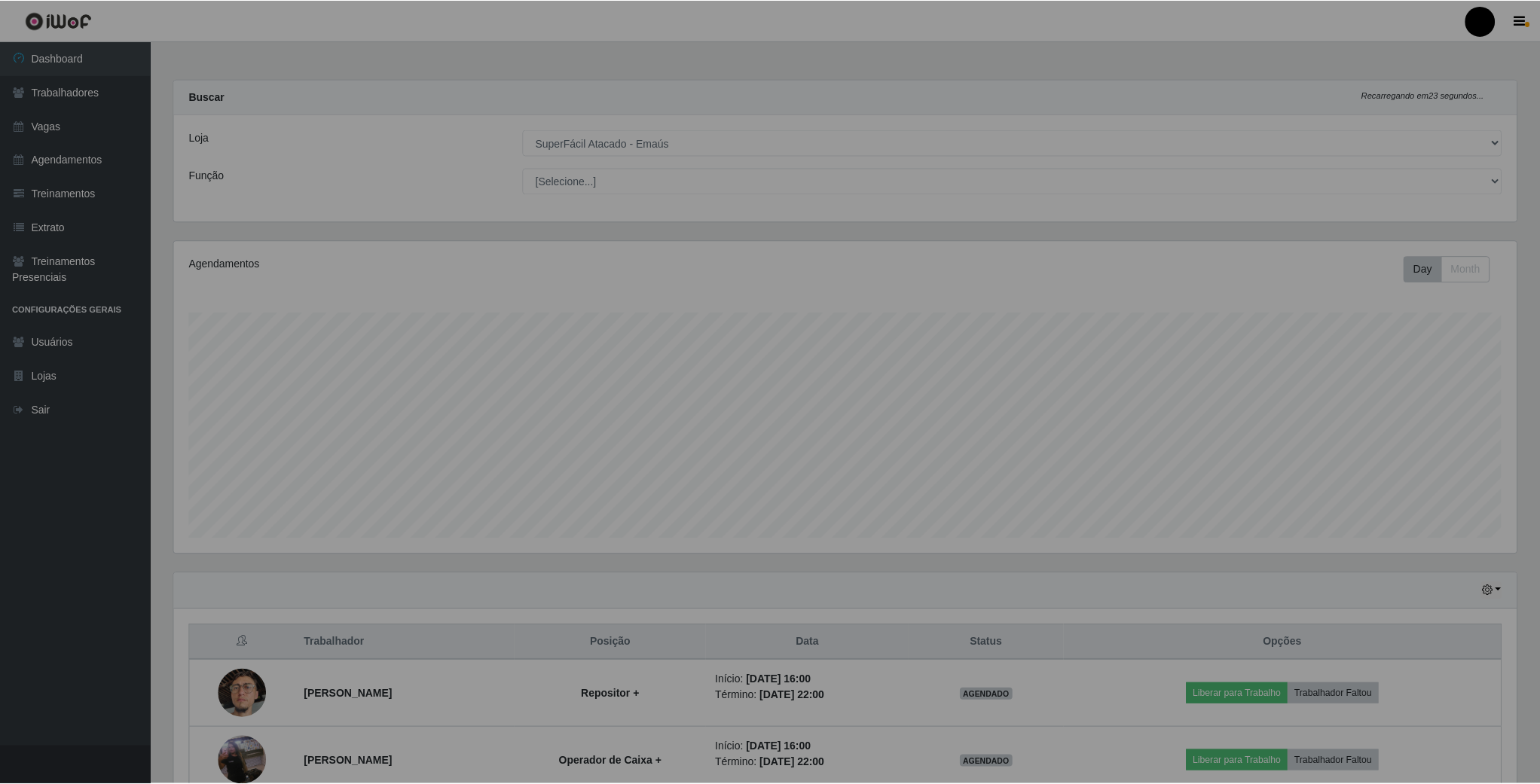
scroll to position [752779, 751886]
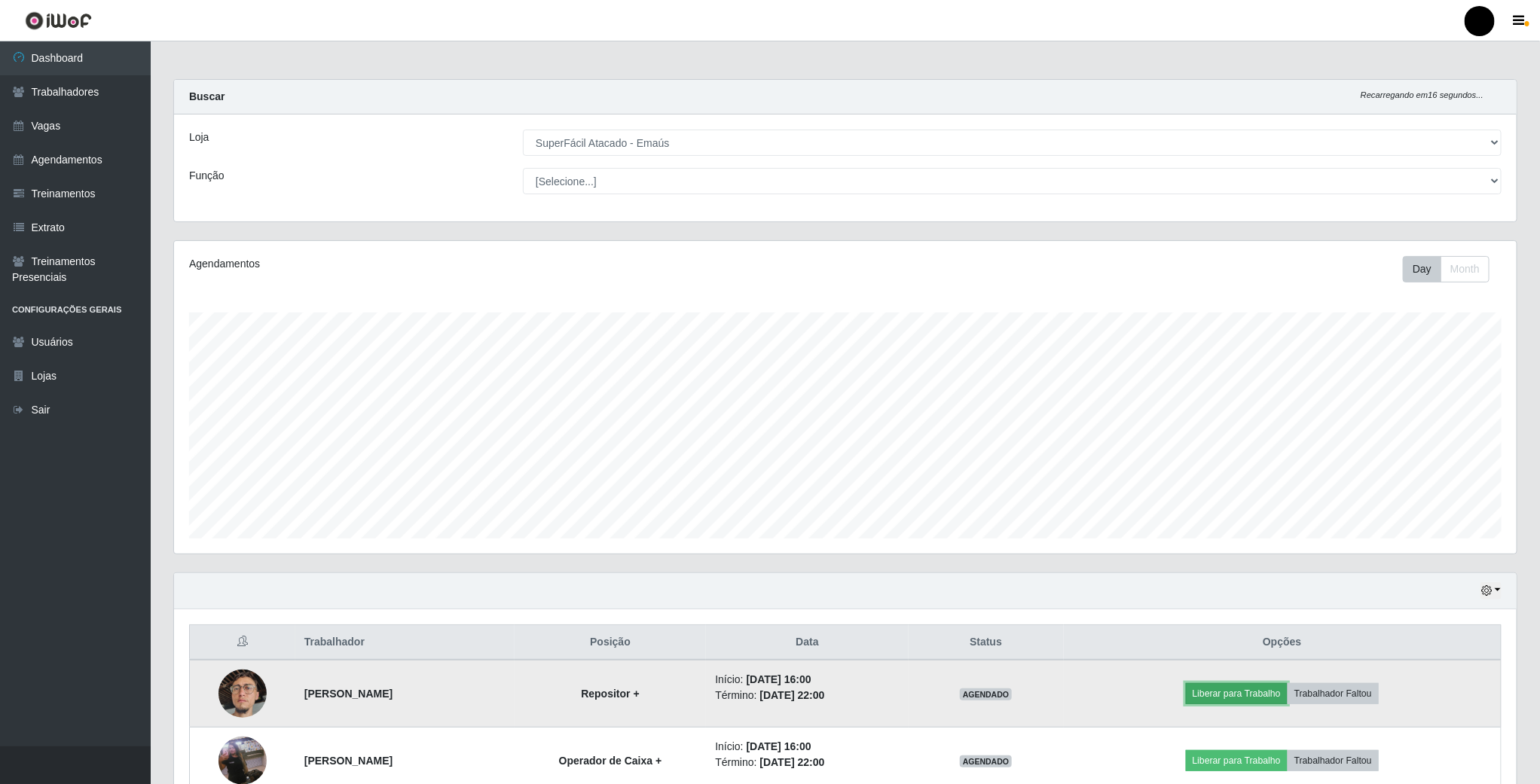
click at [1243, 694] on button "Liberar para Trabalho" at bounding box center [1237, 693] width 101 height 21
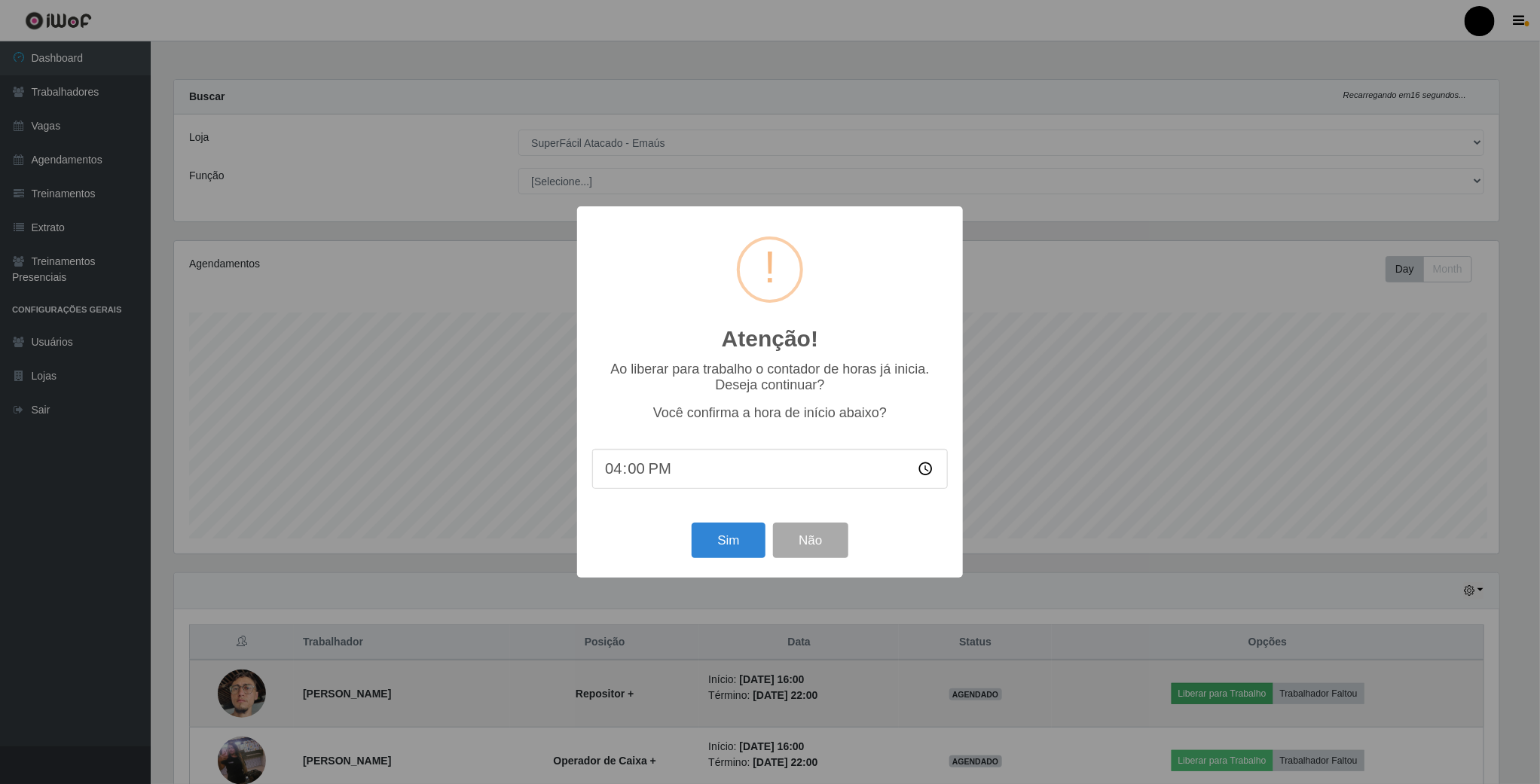
scroll to position [314, 1328]
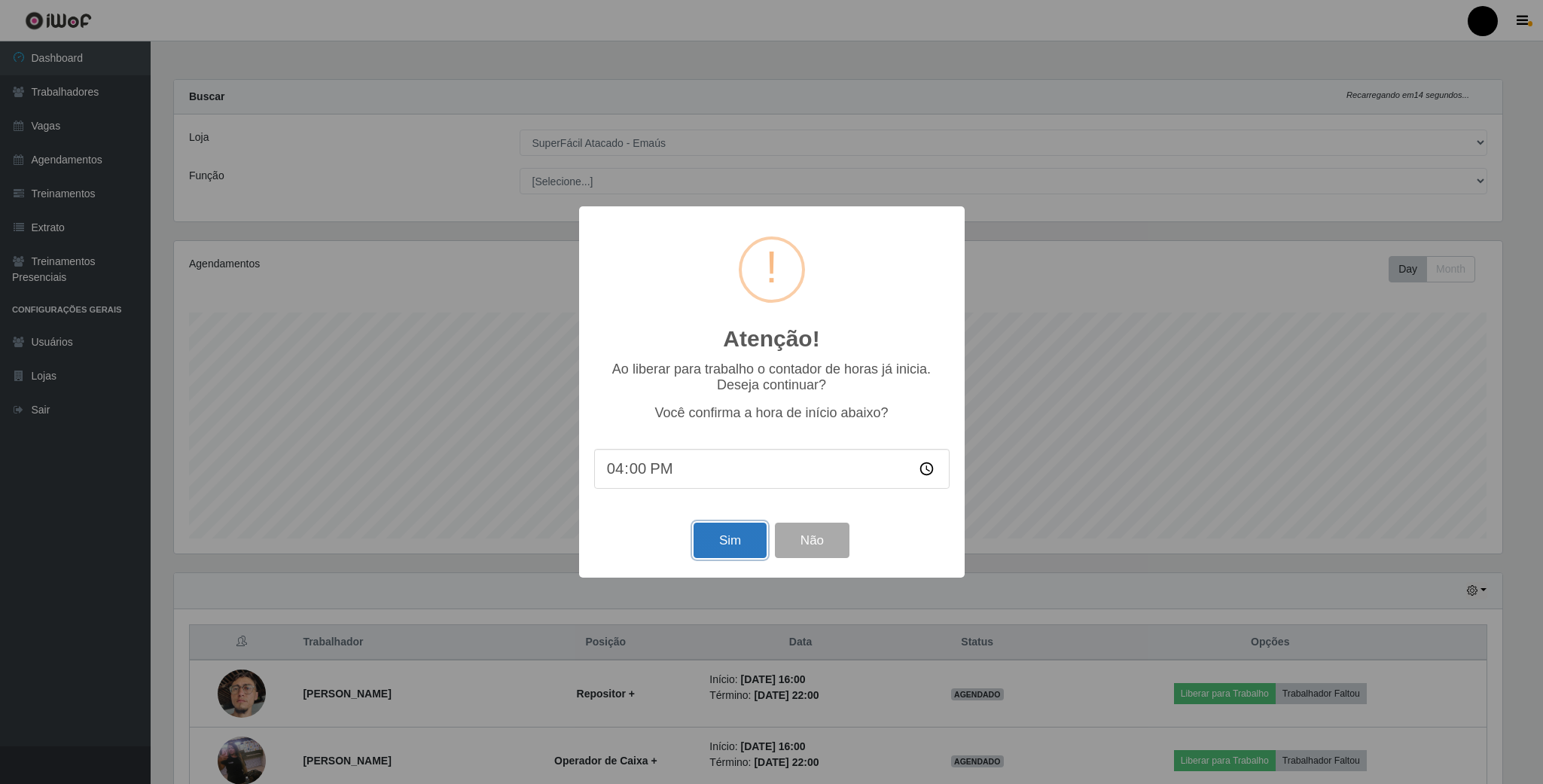
click at [717, 544] on button "Sim" at bounding box center [730, 540] width 73 height 35
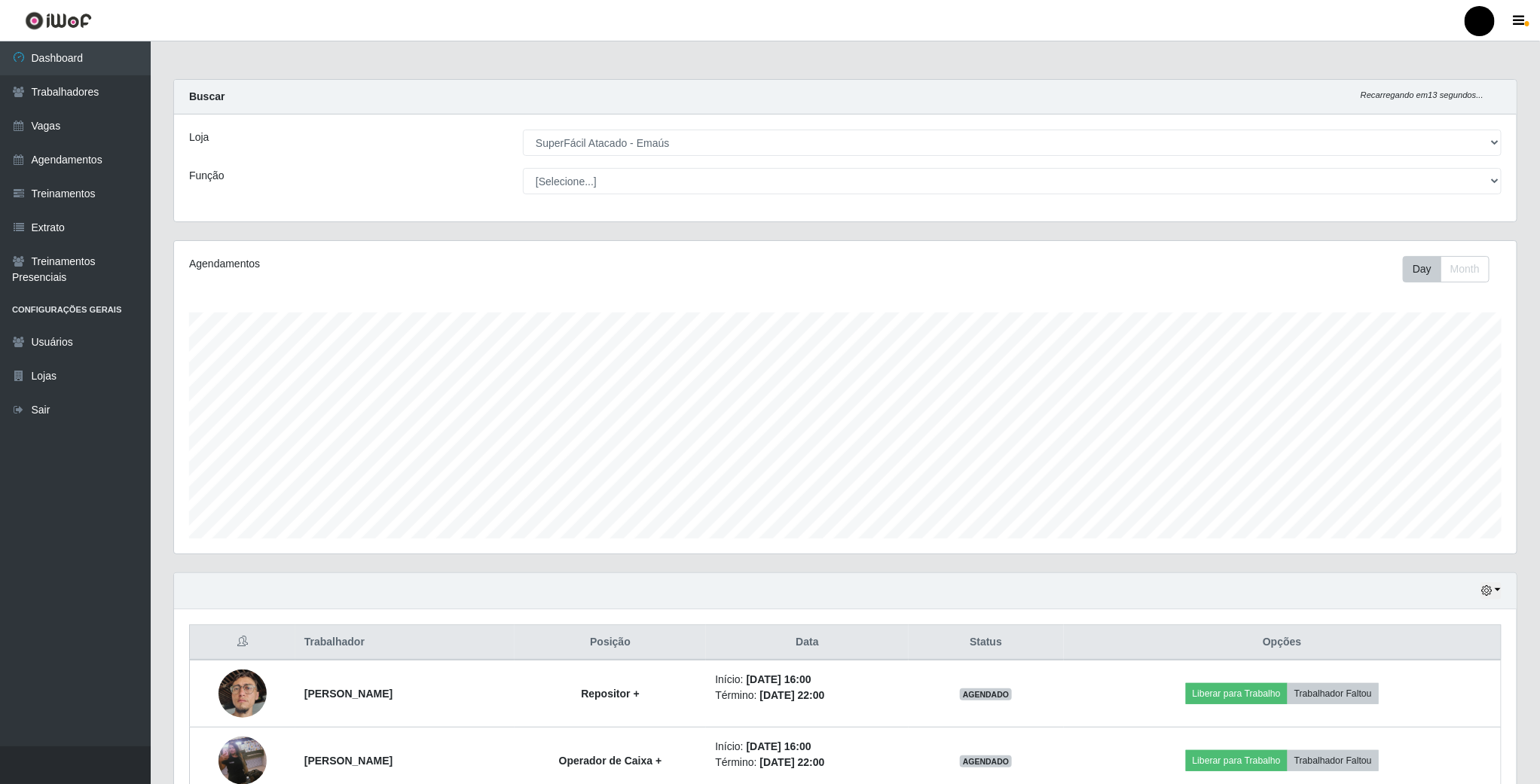
scroll to position [314, 1345]
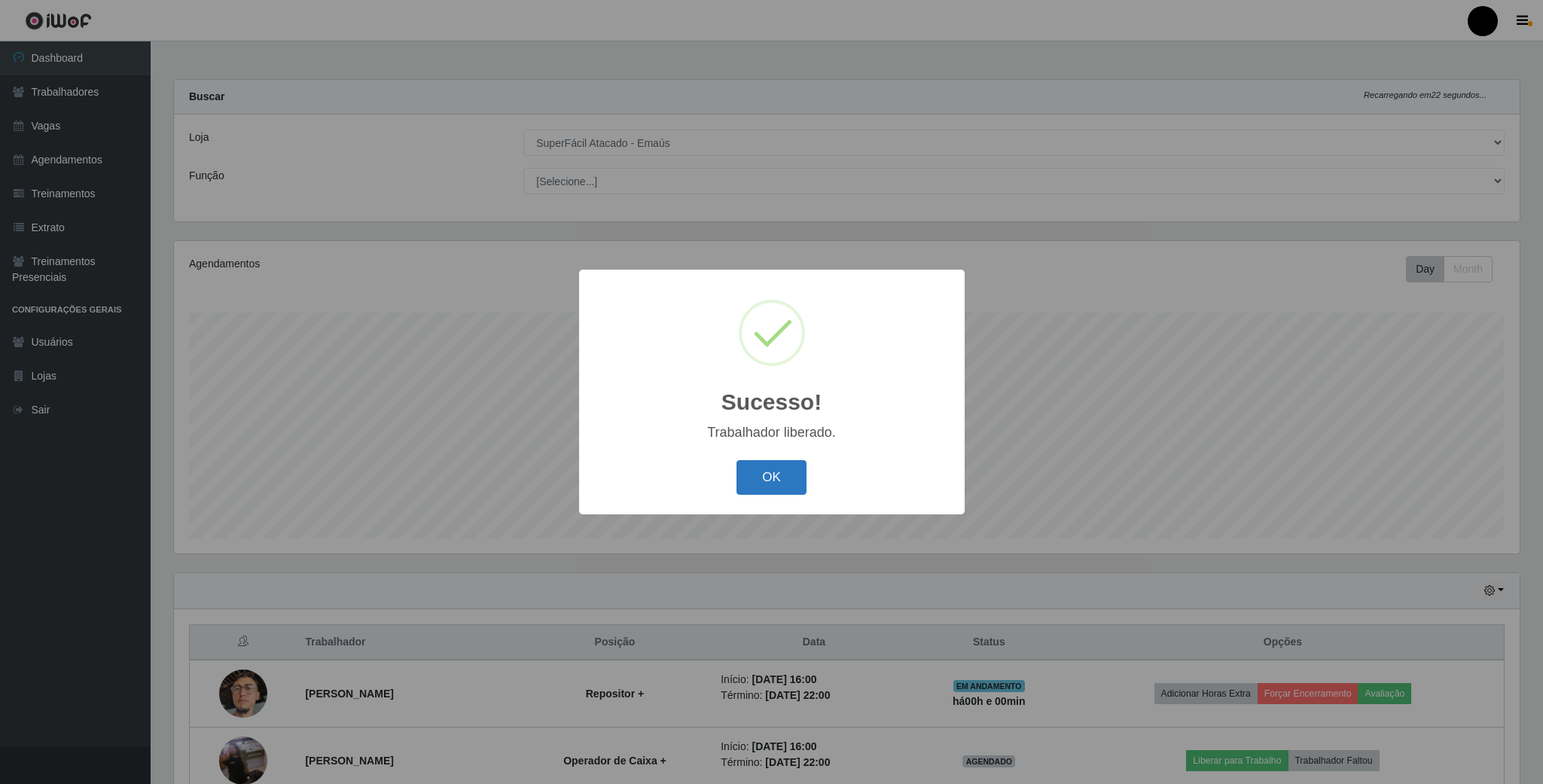
click at [784, 494] on button "OK" at bounding box center [772, 478] width 70 height 35
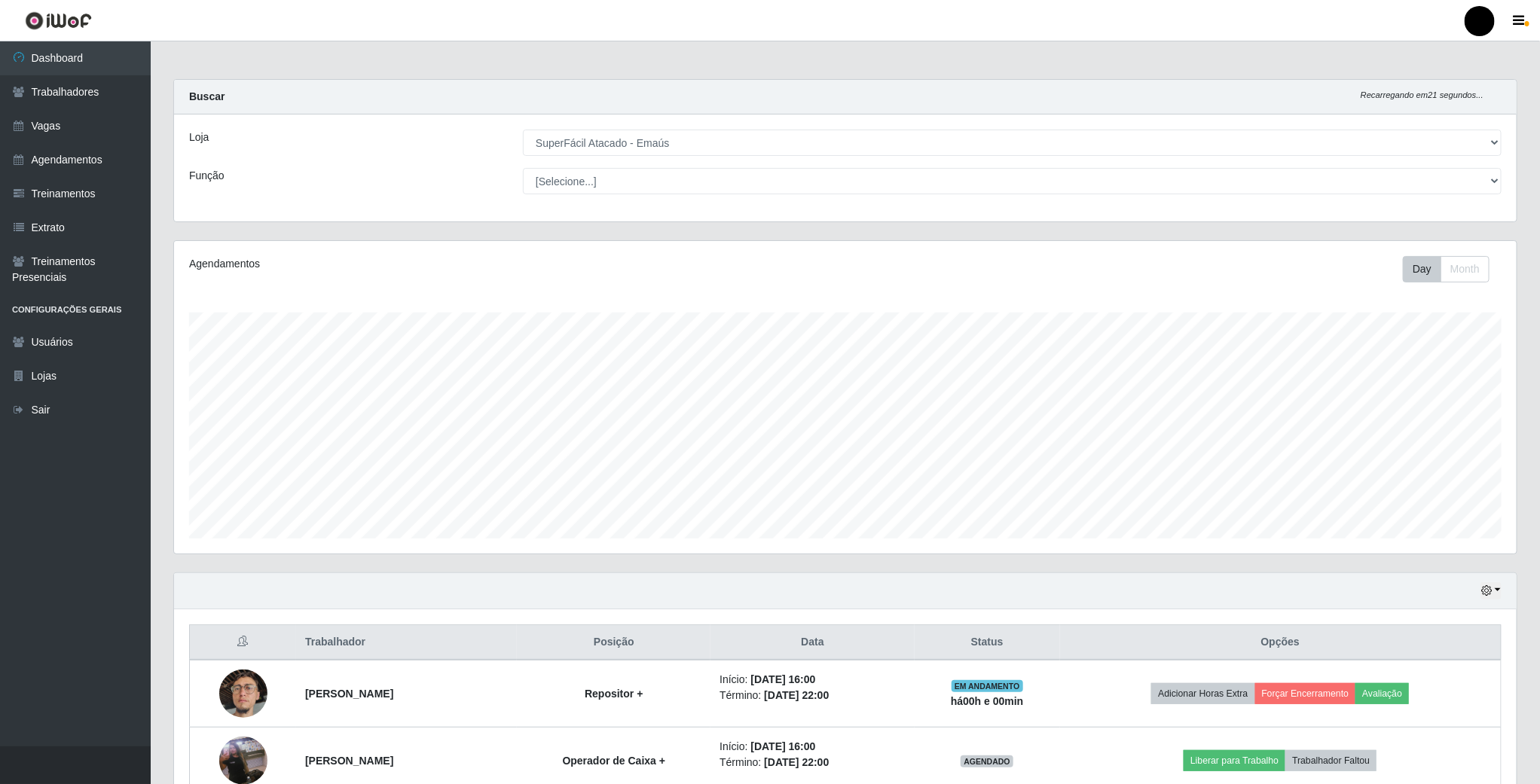
scroll to position [221, 0]
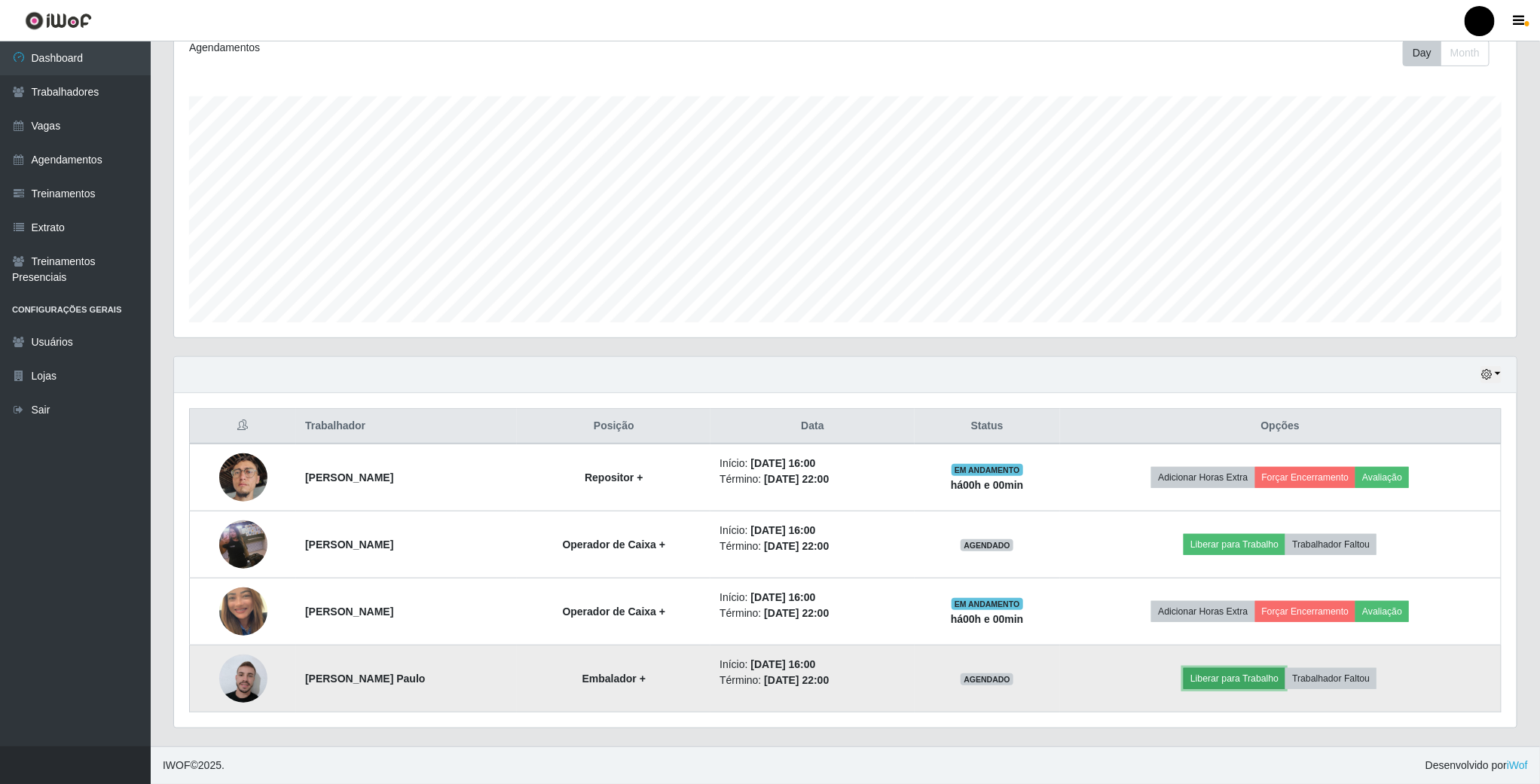
click at [1234, 680] on button "Liberar para Trabalho" at bounding box center [1234, 679] width 101 height 21
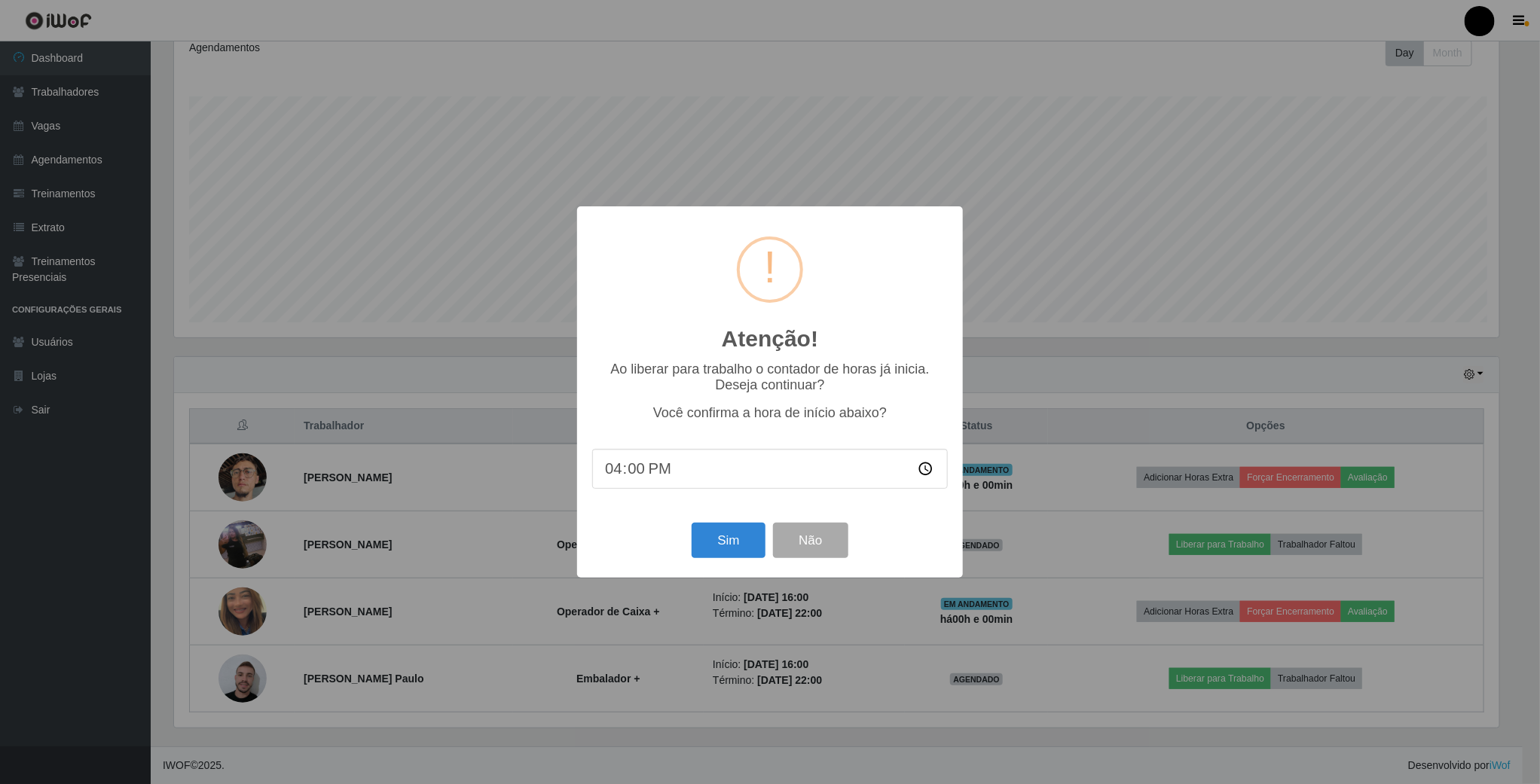
scroll to position [314, 1328]
click at [705, 541] on button "Sim" at bounding box center [730, 540] width 73 height 35
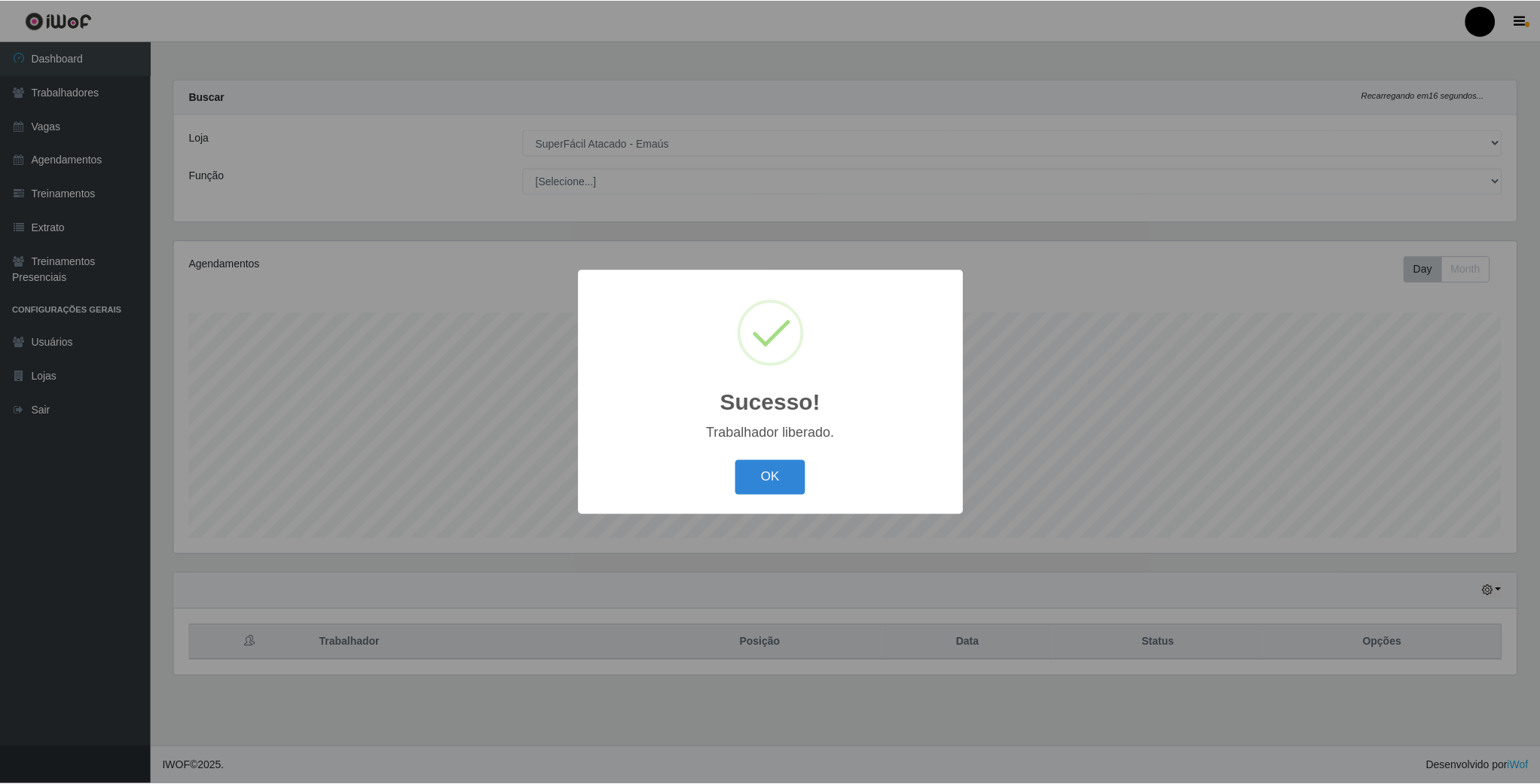
scroll to position [314, 1345]
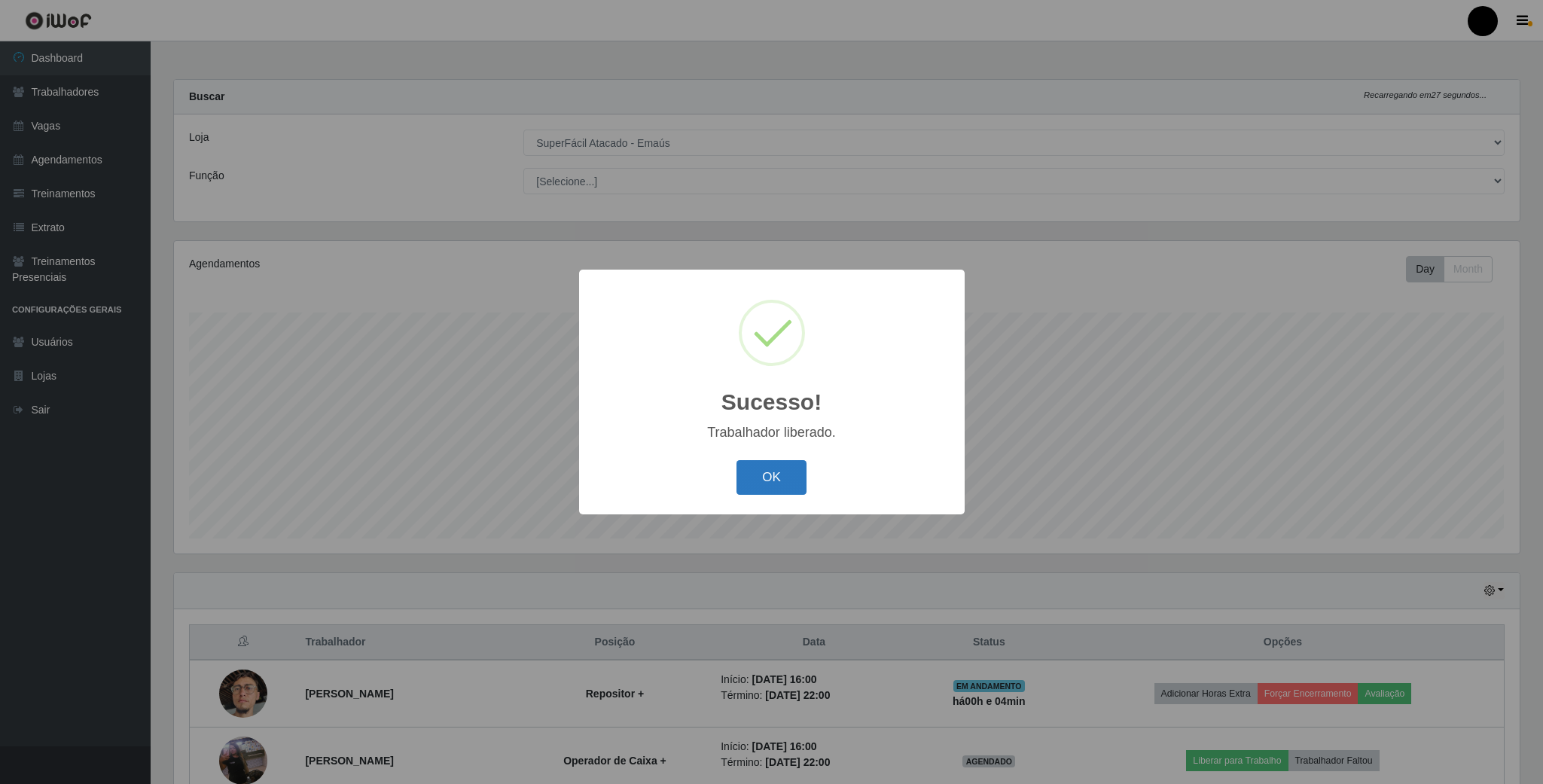
click at [757, 468] on button "OK" at bounding box center [772, 478] width 70 height 35
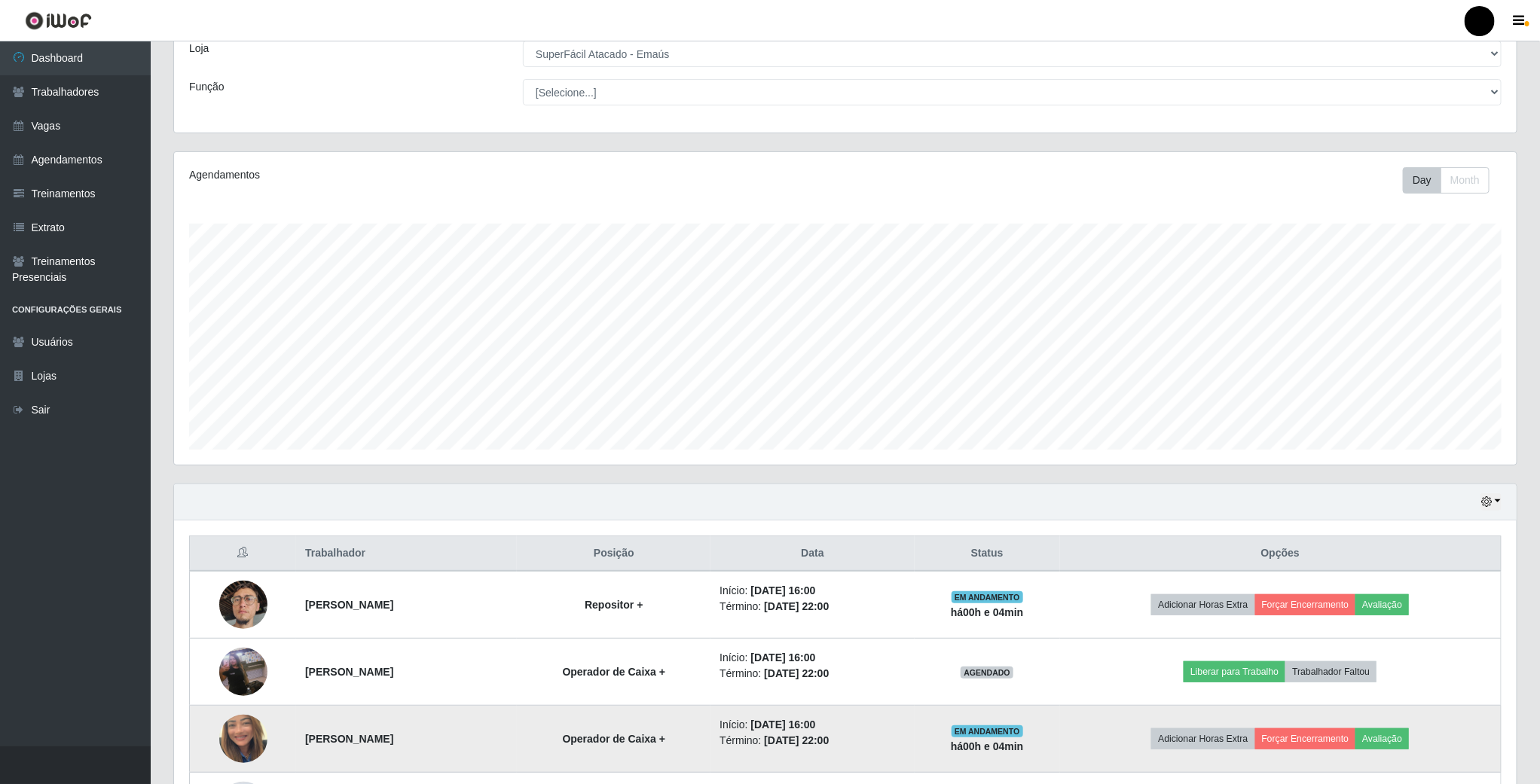
scroll to position [221, 0]
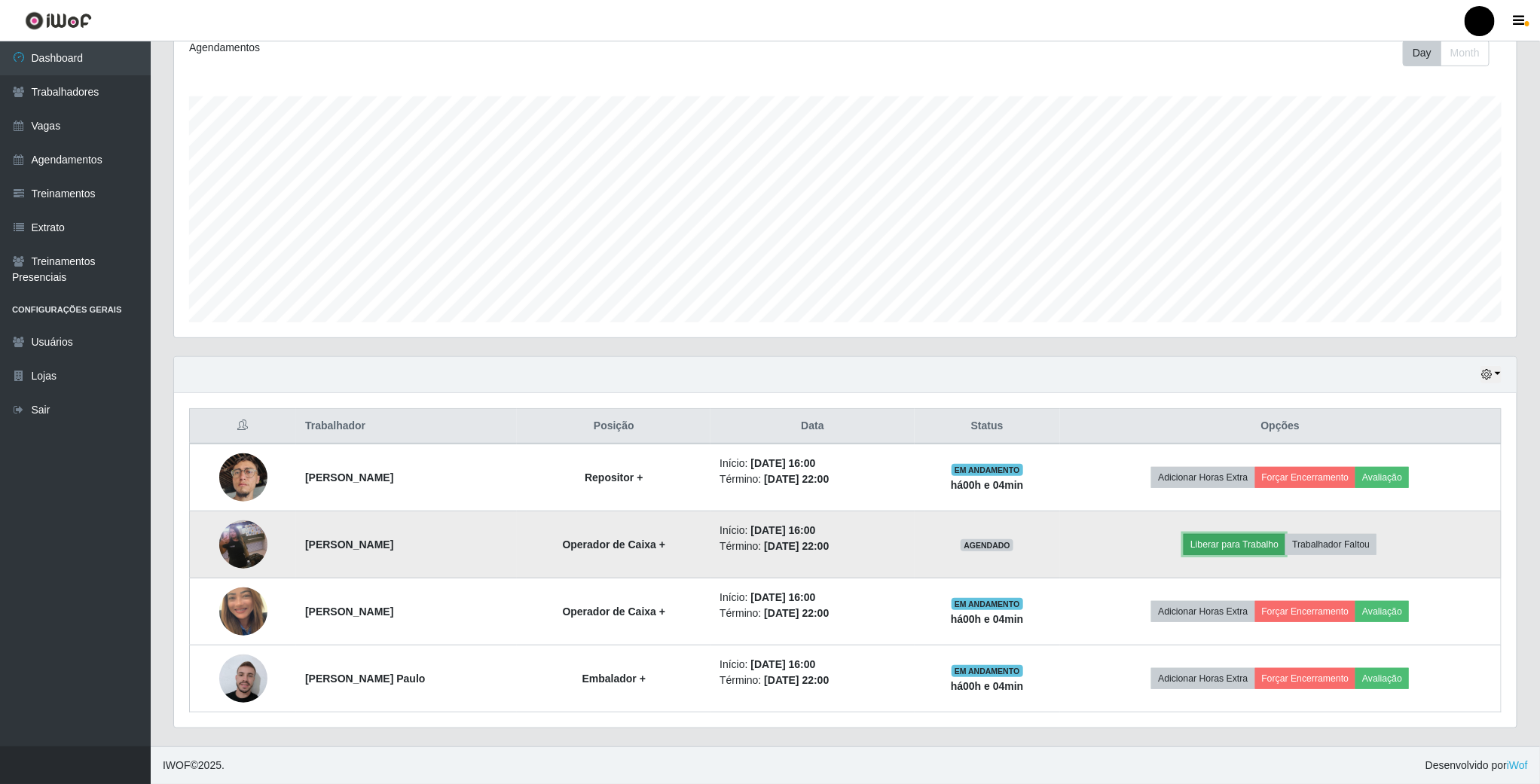
click at [1219, 545] on button "Liberar para Trabalho" at bounding box center [1234, 545] width 101 height 21
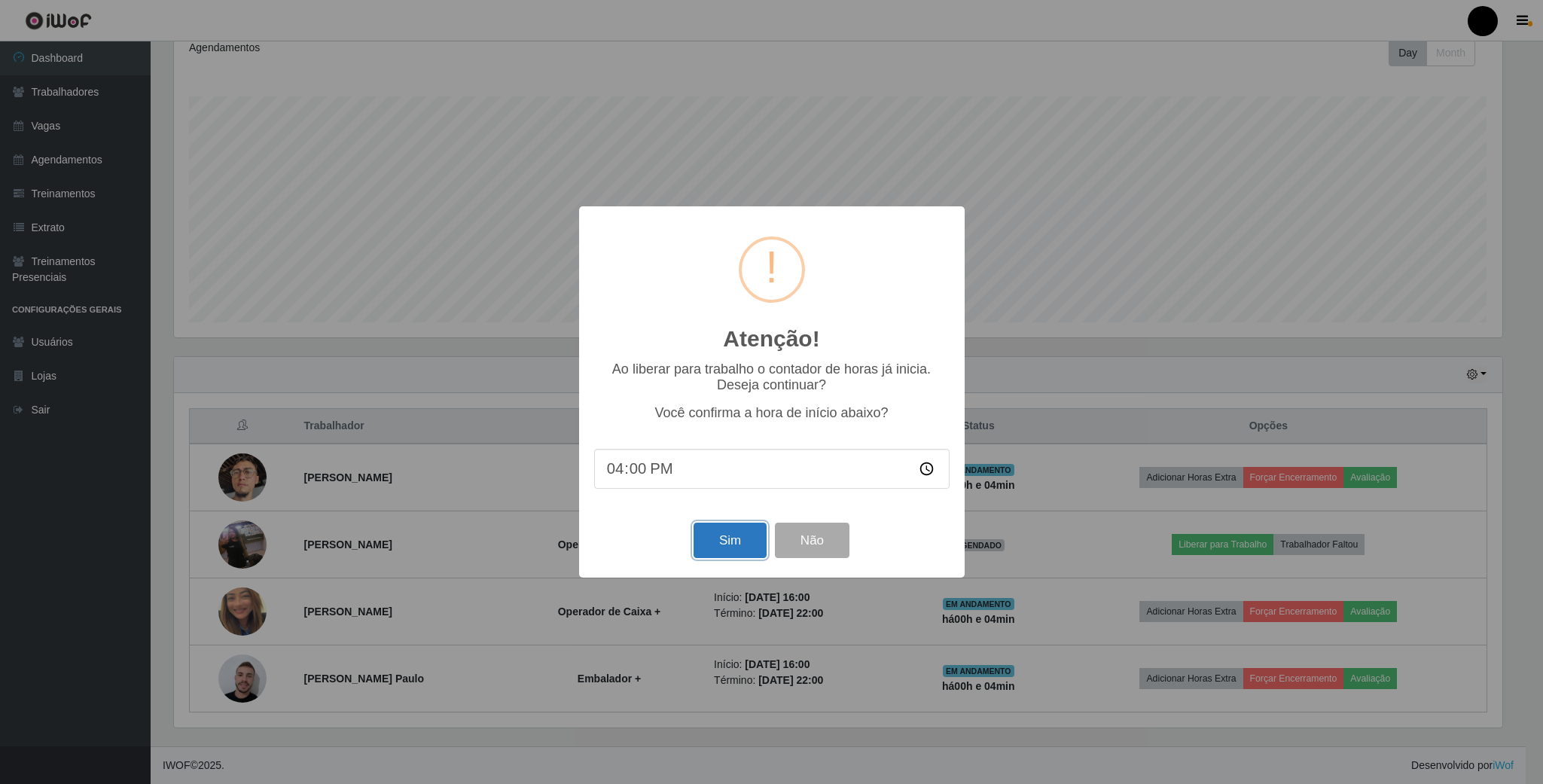
click at [721, 538] on button "Sim" at bounding box center [730, 540] width 73 height 35
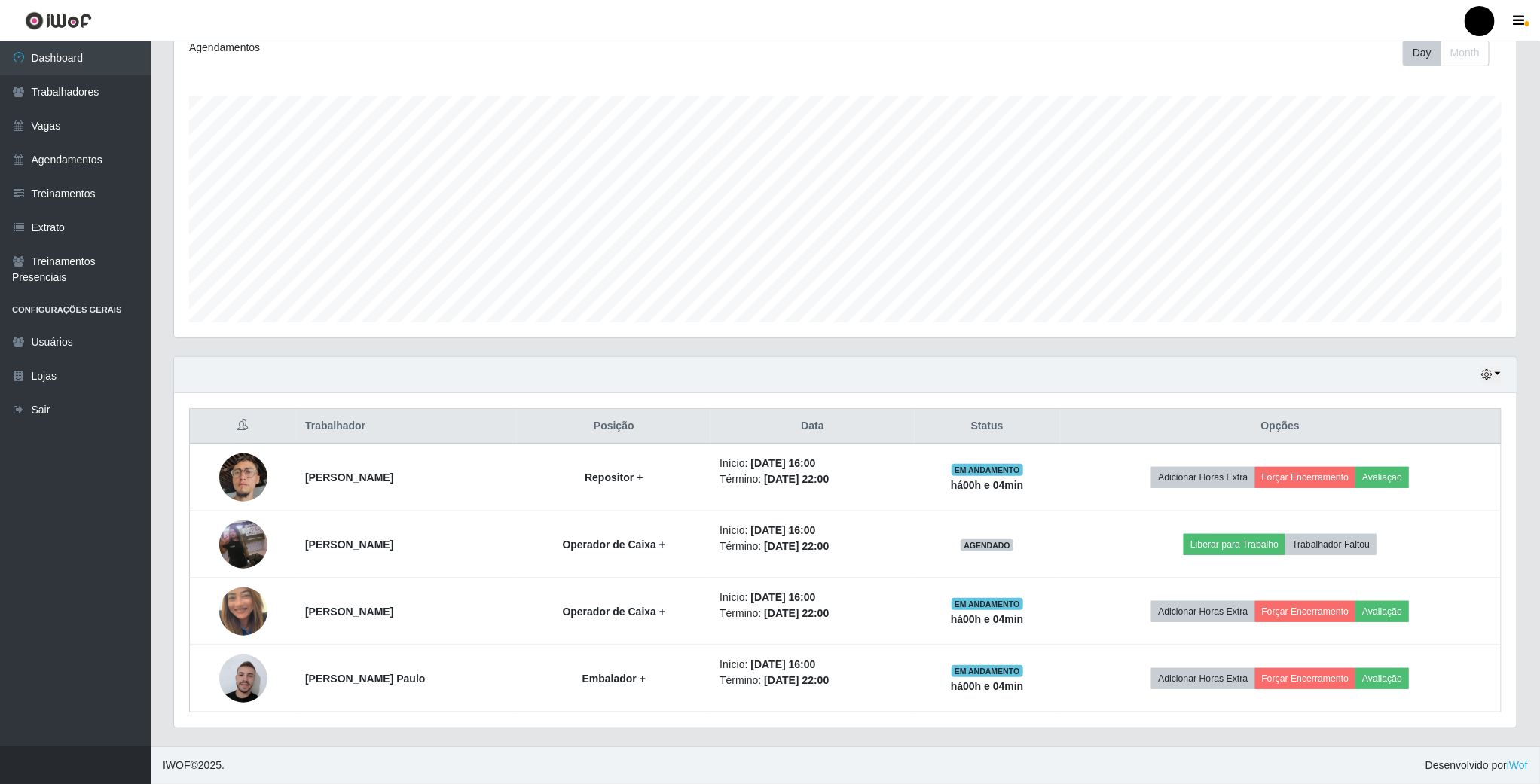
scroll to position [314, 1345]
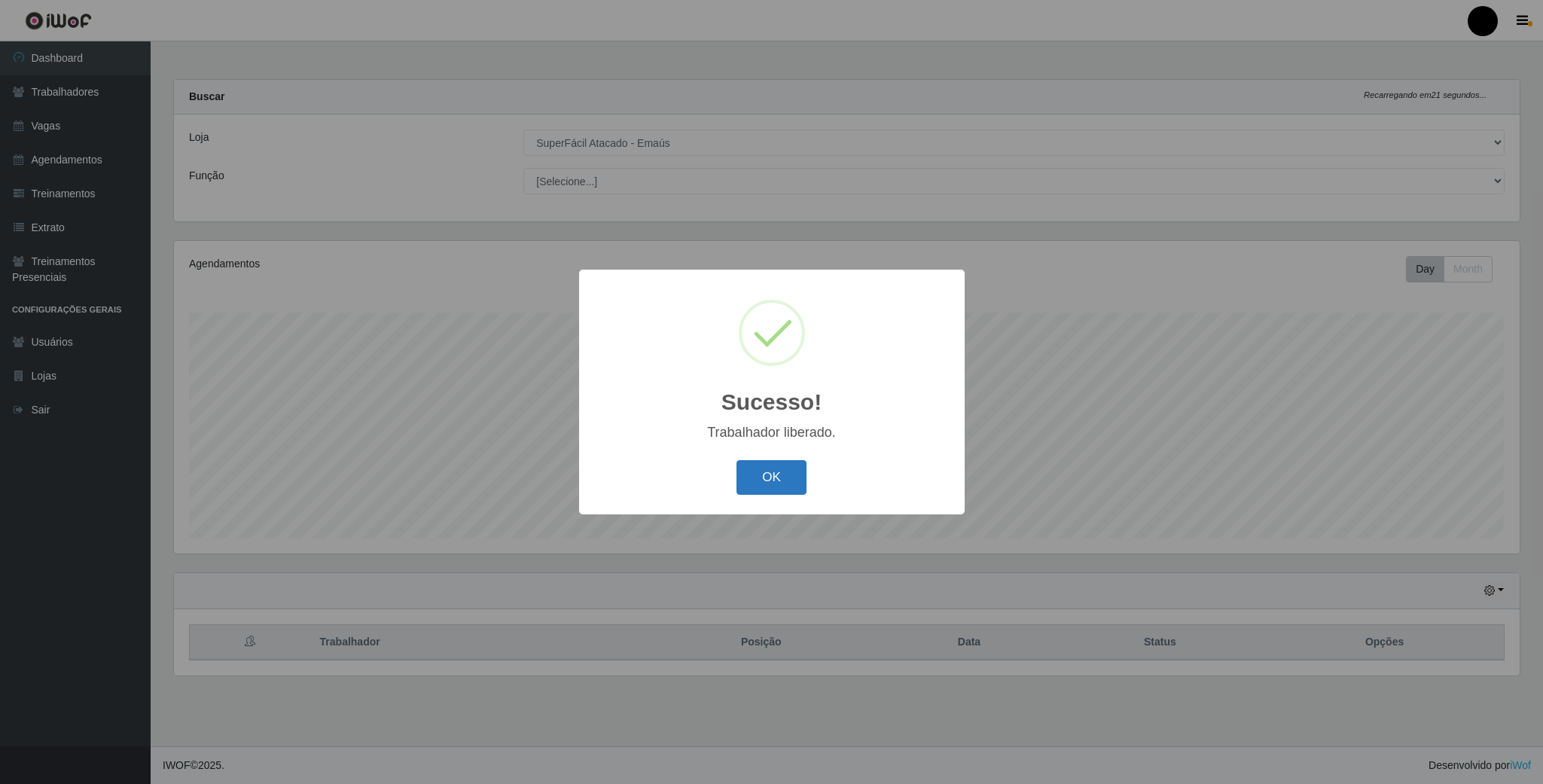
click at [766, 482] on button "OK" at bounding box center [772, 478] width 70 height 35
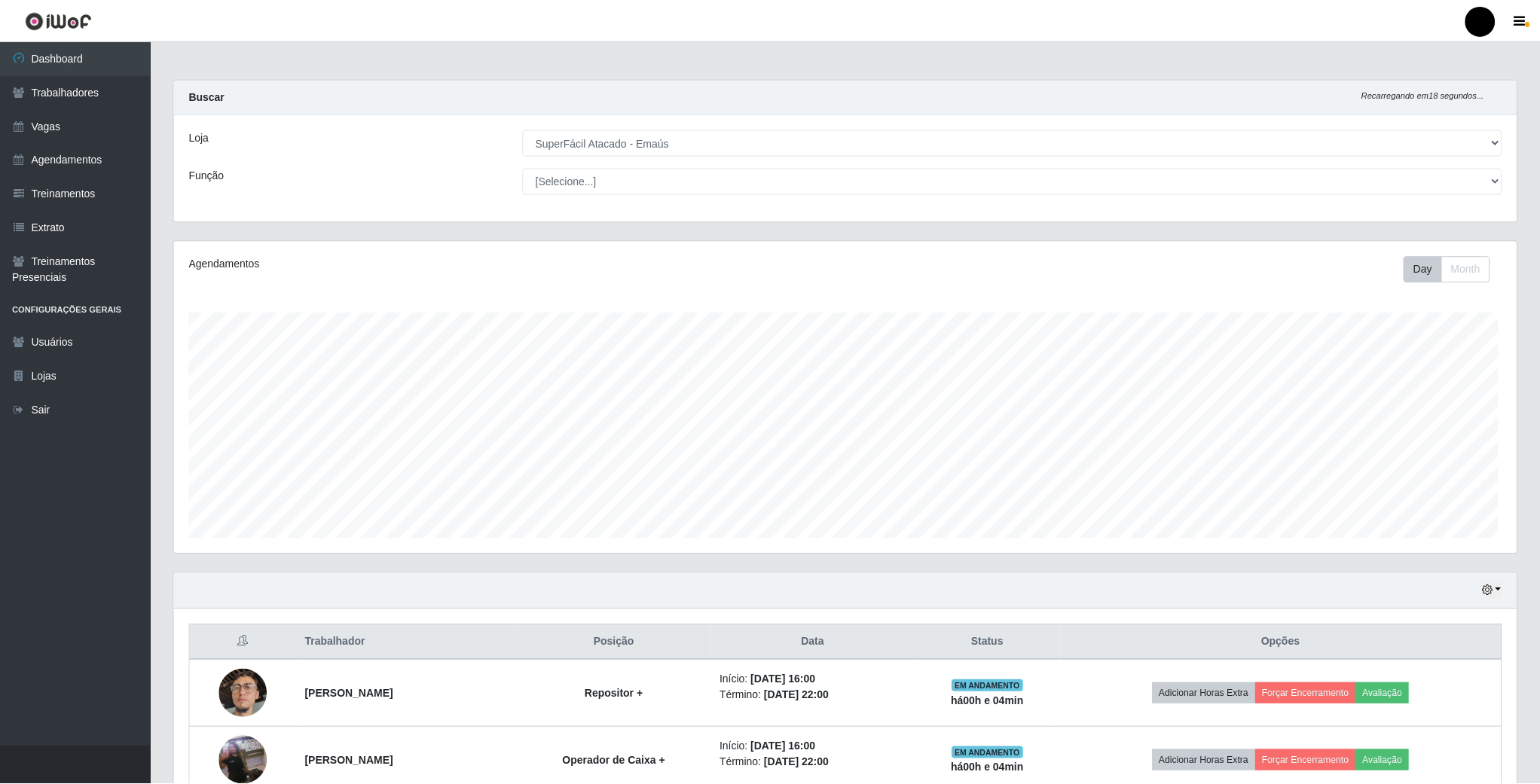
scroll to position [752779, 751886]
